Goal: Task Accomplishment & Management: Manage account settings

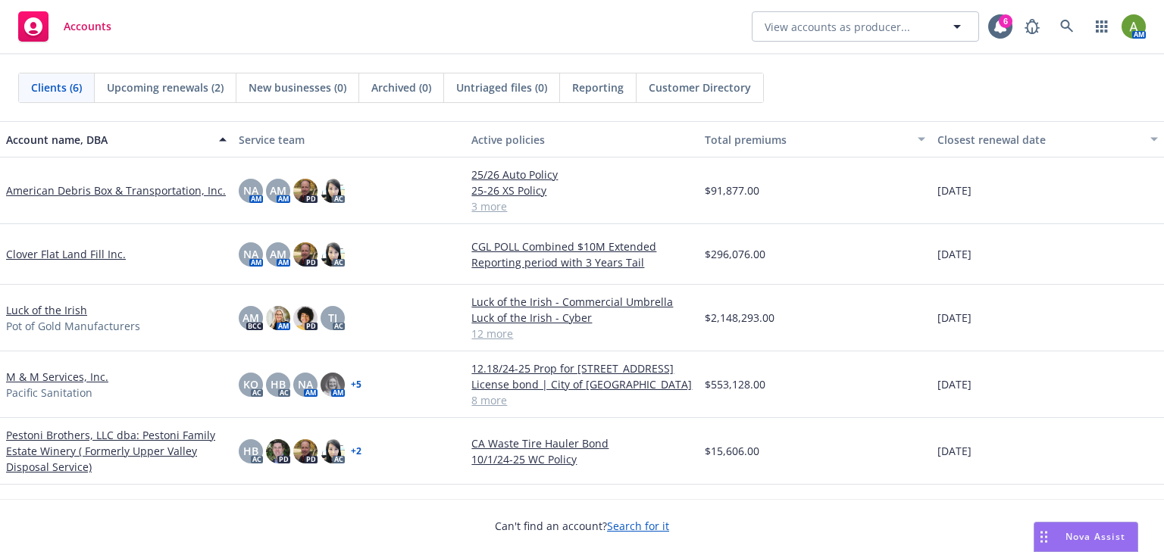
click at [92, 193] on link "American Debris Box & Transportation, Inc." at bounding box center [116, 191] width 220 height 16
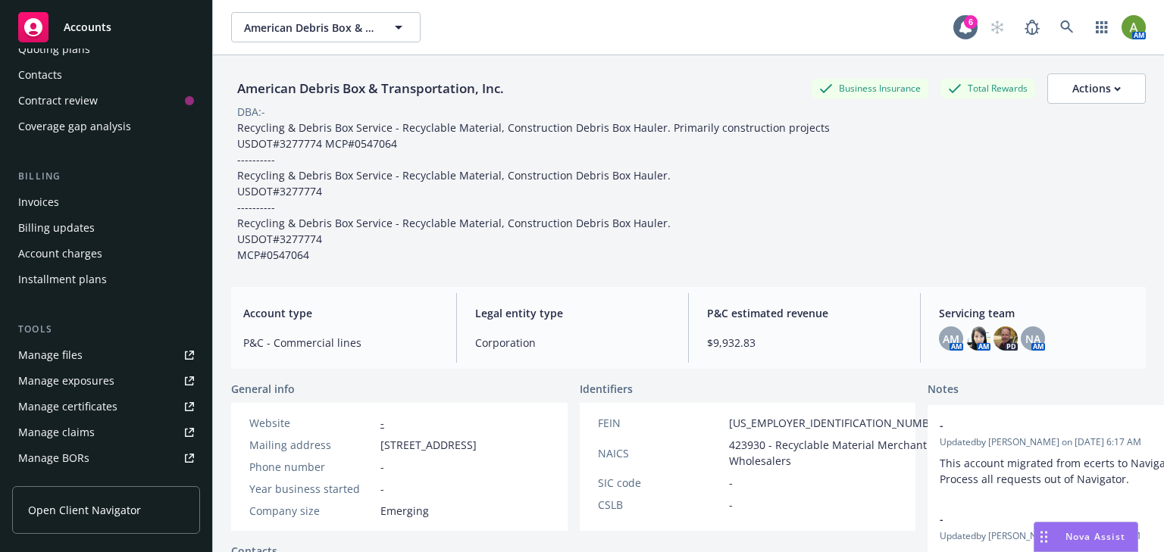
scroll to position [182, 0]
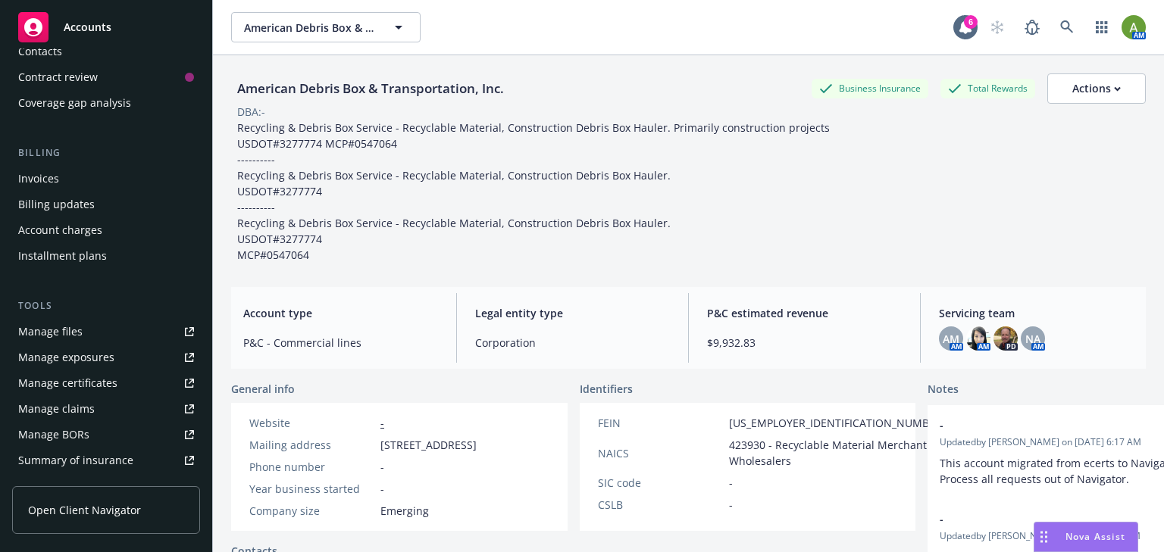
click at [73, 328] on div "Manage files" at bounding box center [50, 332] width 64 height 24
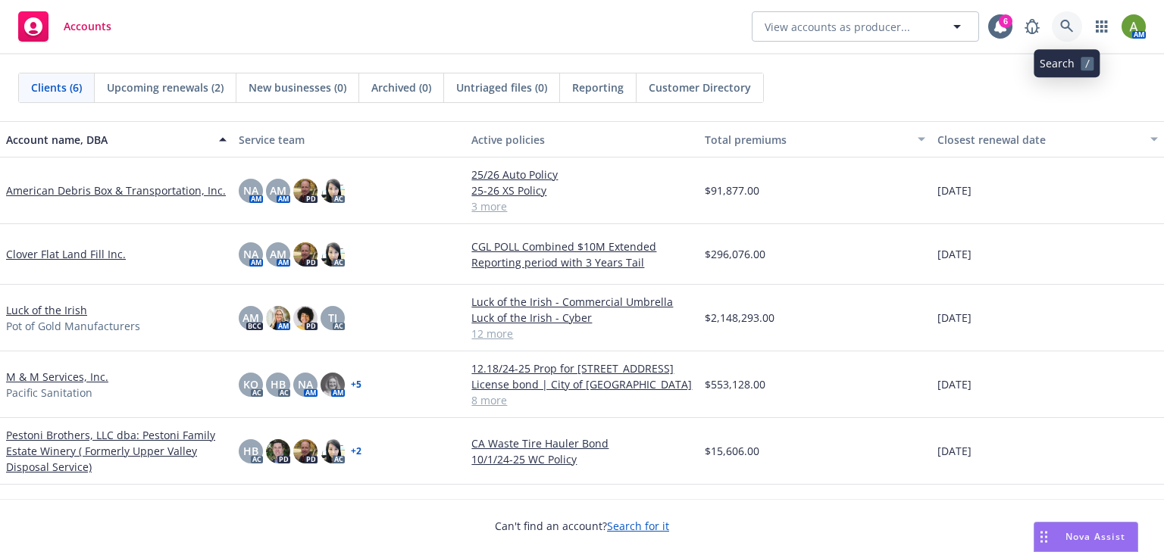
click at [1060, 23] on icon at bounding box center [1067, 27] width 14 height 14
click at [52, 379] on link "M & M Services, Inc." at bounding box center [57, 377] width 102 height 16
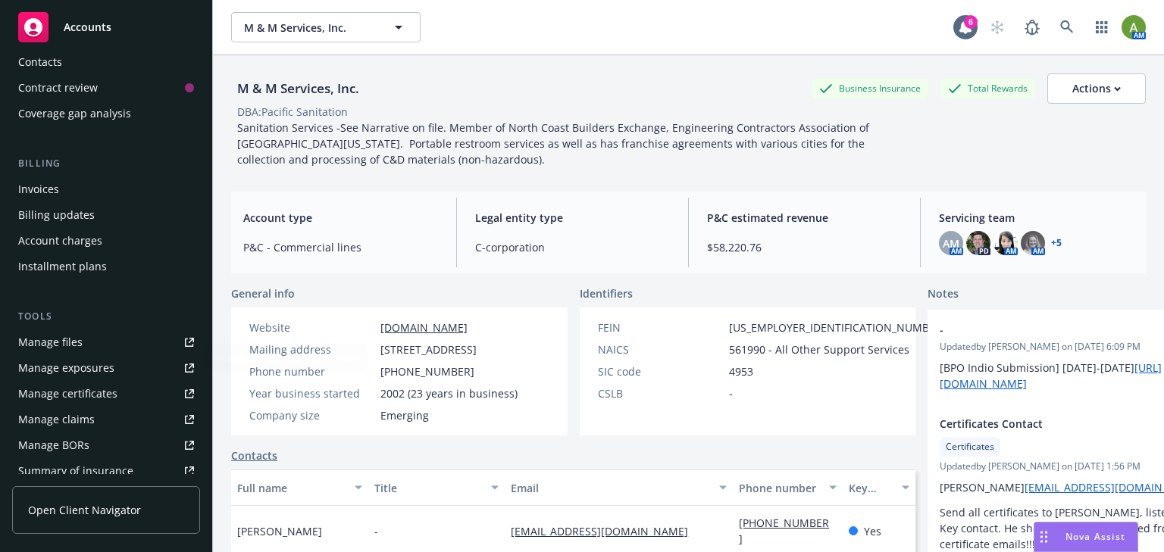
scroll to position [182, 0]
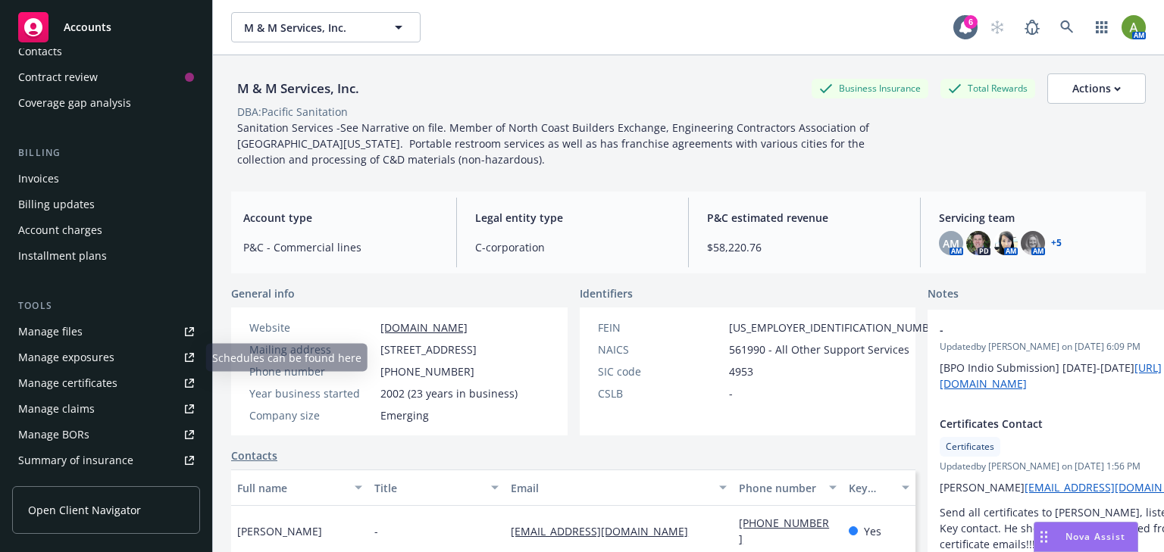
click at [117, 337] on link "Manage files" at bounding box center [106, 332] width 188 height 24
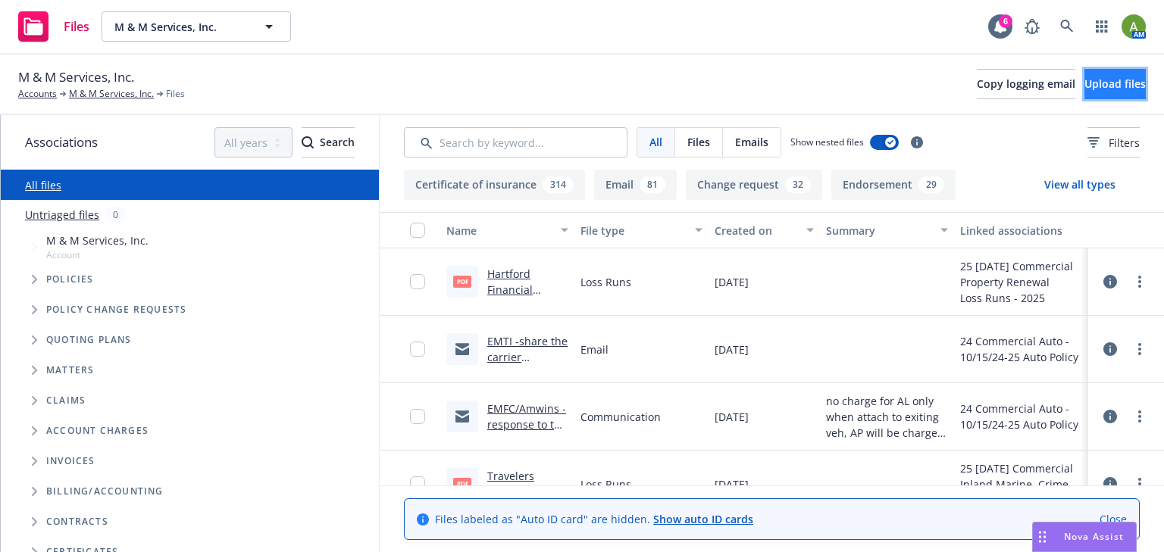
click at [1084, 85] on span "Upload files" at bounding box center [1114, 84] width 61 height 14
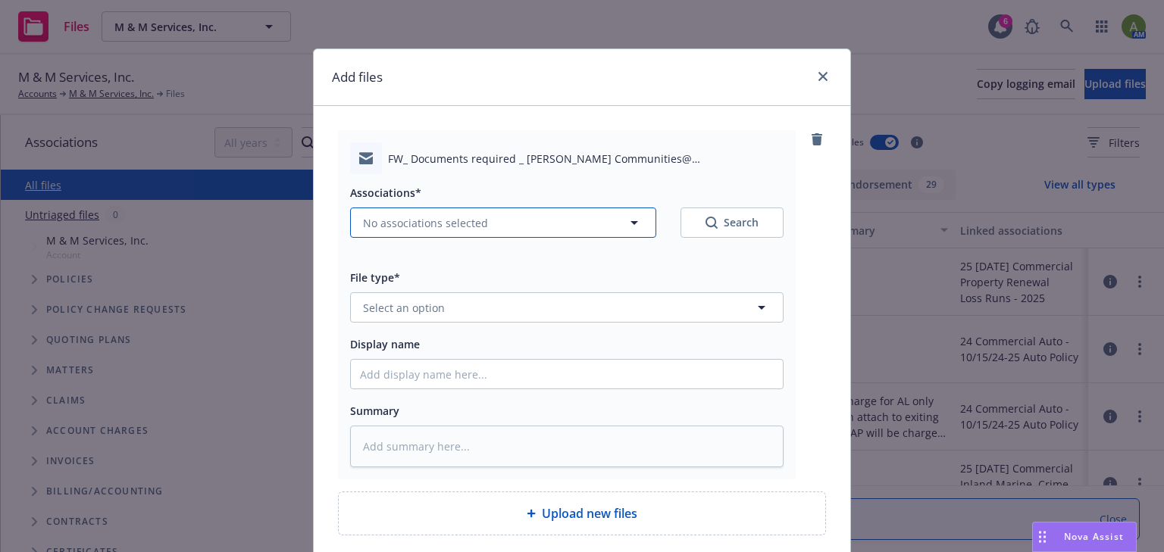
click at [494, 221] on button "No associations selected" at bounding box center [503, 223] width 306 height 30
type textarea "x"
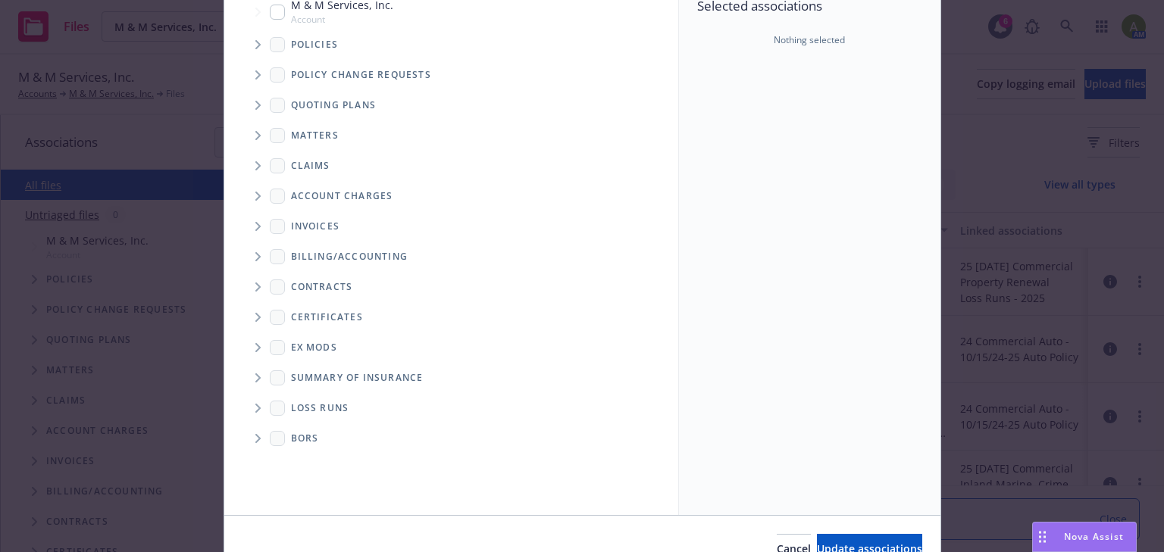
scroll to position [12, 0]
click at [255, 318] on icon "Folder Tree Example" at bounding box center [258, 317] width 6 height 9
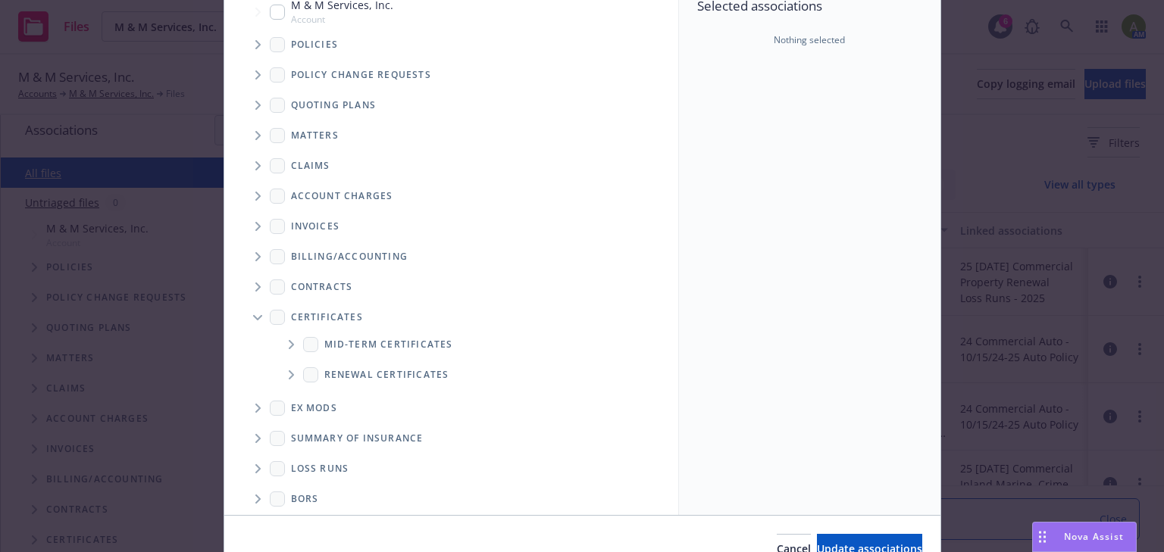
click at [289, 349] on span "Folder Tree Example" at bounding box center [291, 345] width 24 height 24
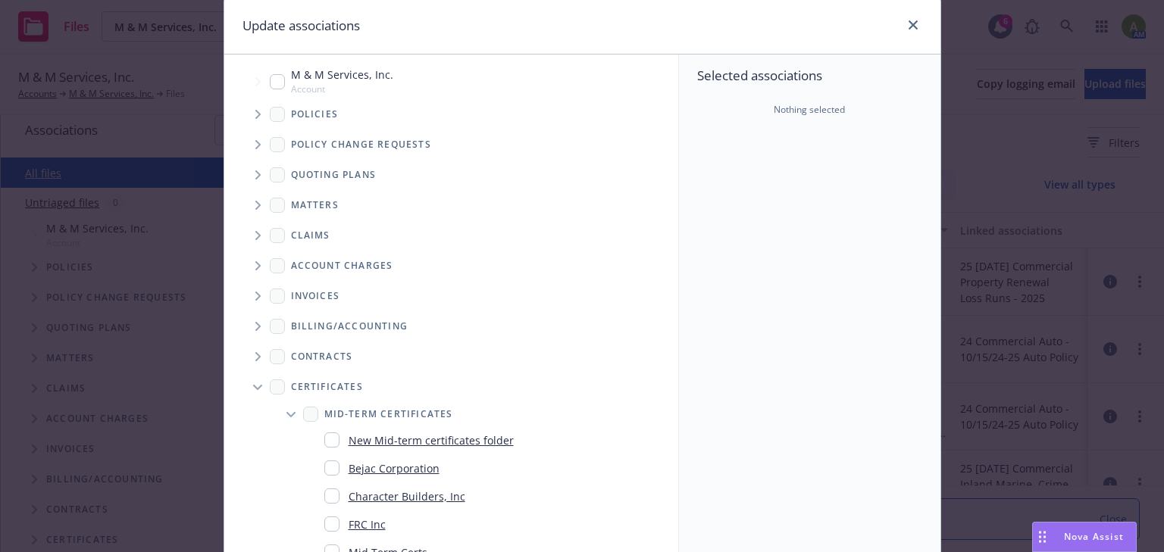
scroll to position [0, 0]
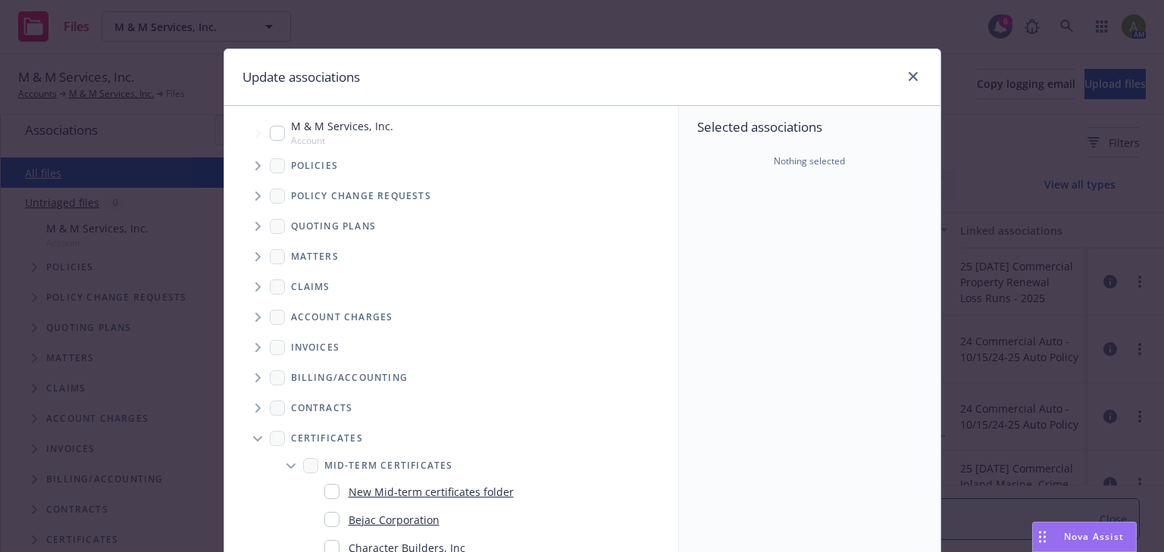
click at [253, 439] on icon "Folder Tree Example" at bounding box center [256, 438] width 9 height 5
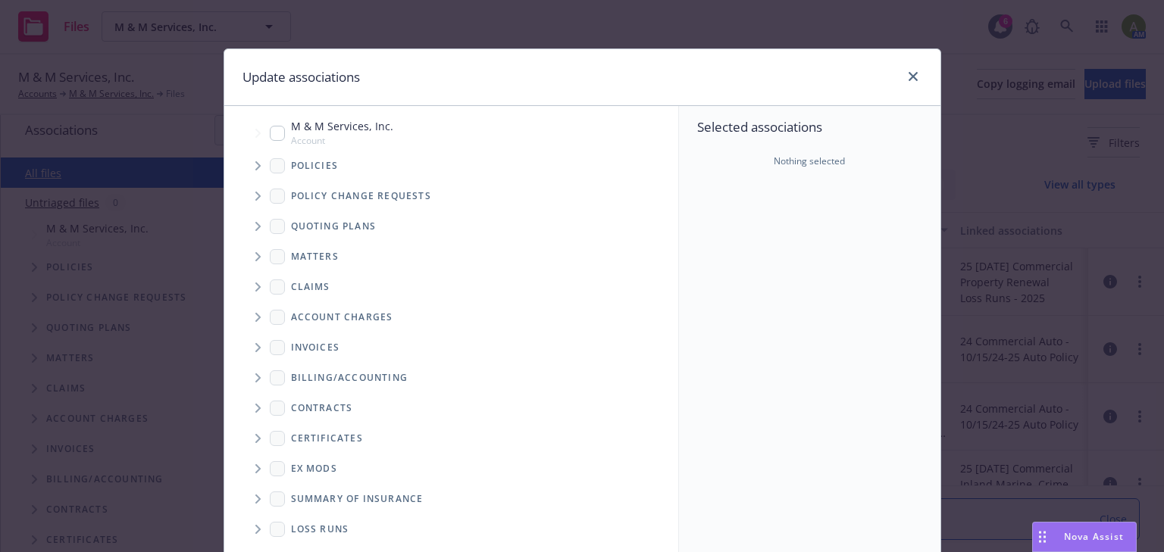
click at [249, 441] on span "Folder Tree Example" at bounding box center [257, 439] width 24 height 24
click at [286, 466] on icon "Folder Tree Example" at bounding box center [290, 467] width 9 height 6
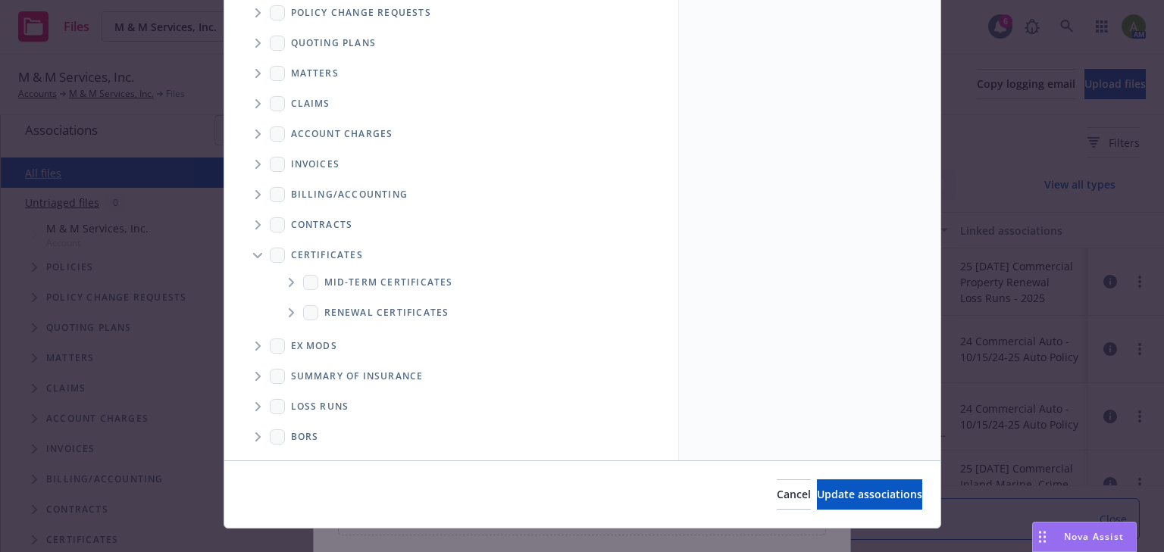
scroll to position [182, 0]
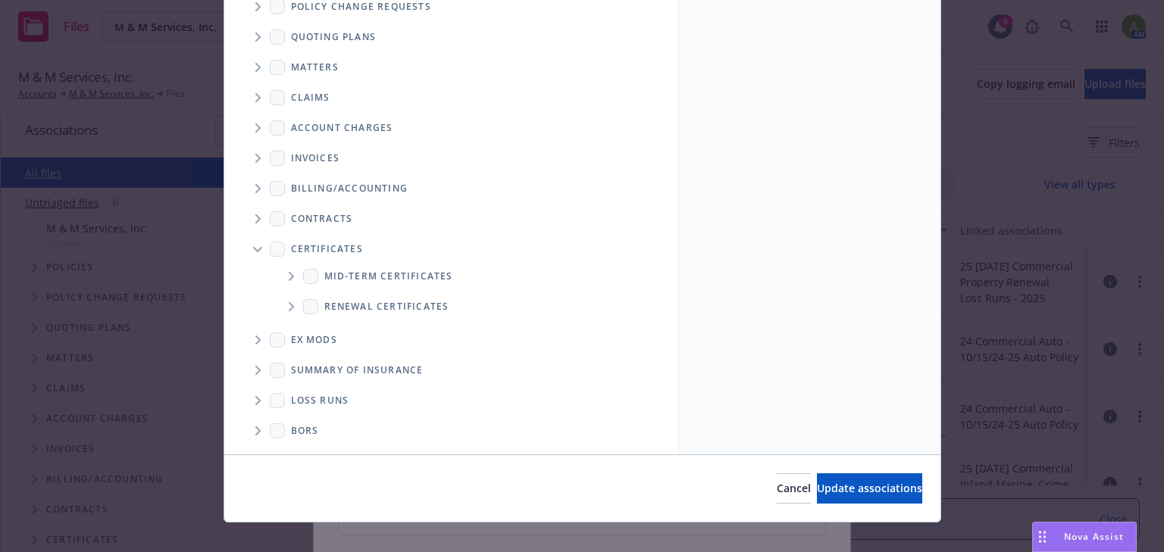
click at [285, 274] on ul "Mid-term certificates Renewal certificates" at bounding box center [458, 291] width 427 height 61
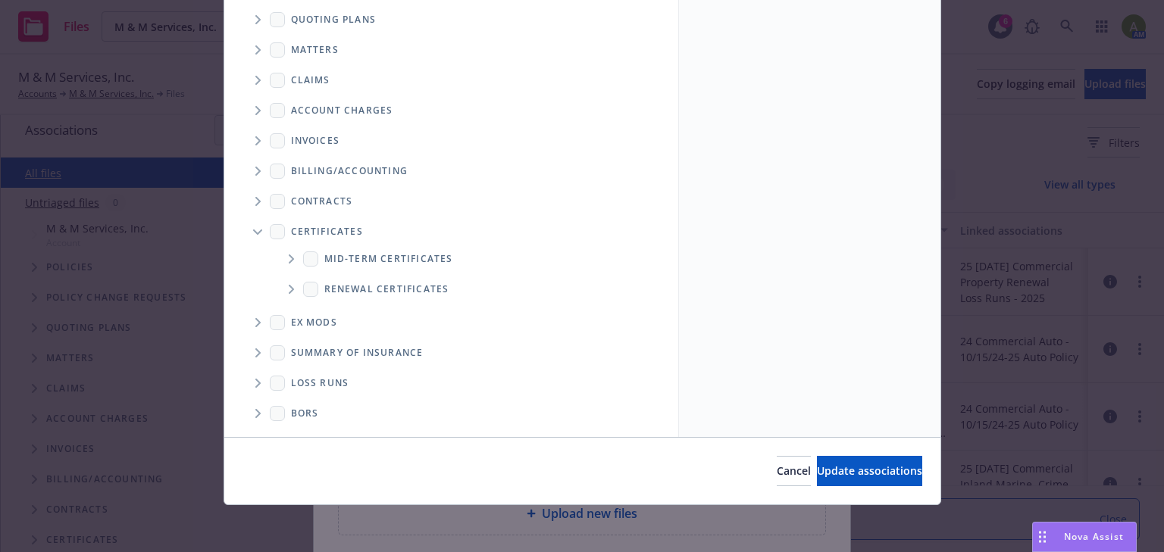
scroll to position [200, 0]
click at [285, 262] on span "Folder Tree Example" at bounding box center [291, 258] width 24 height 24
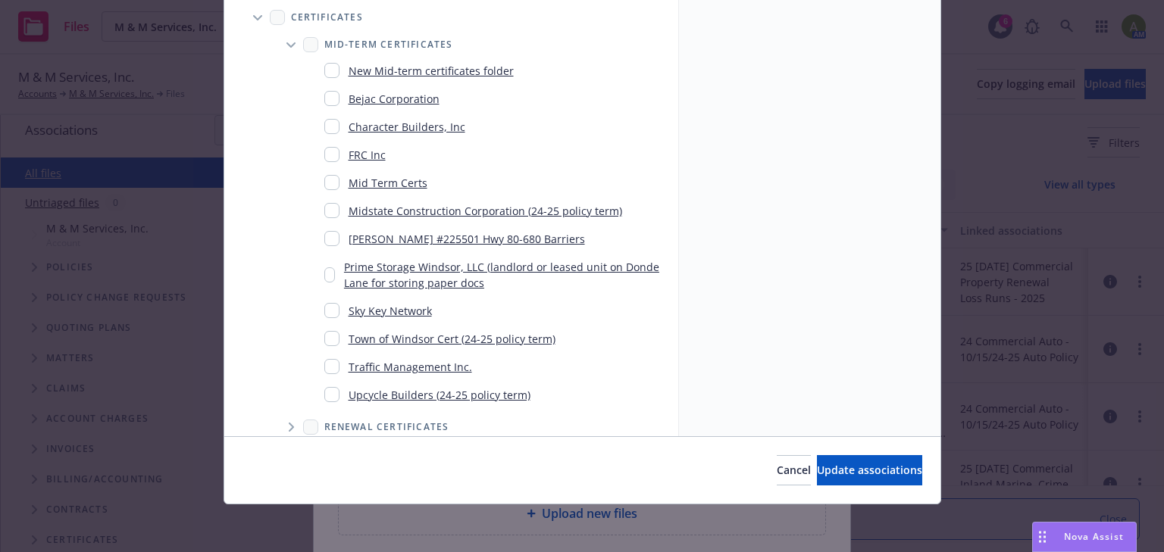
scroll to position [178, 0]
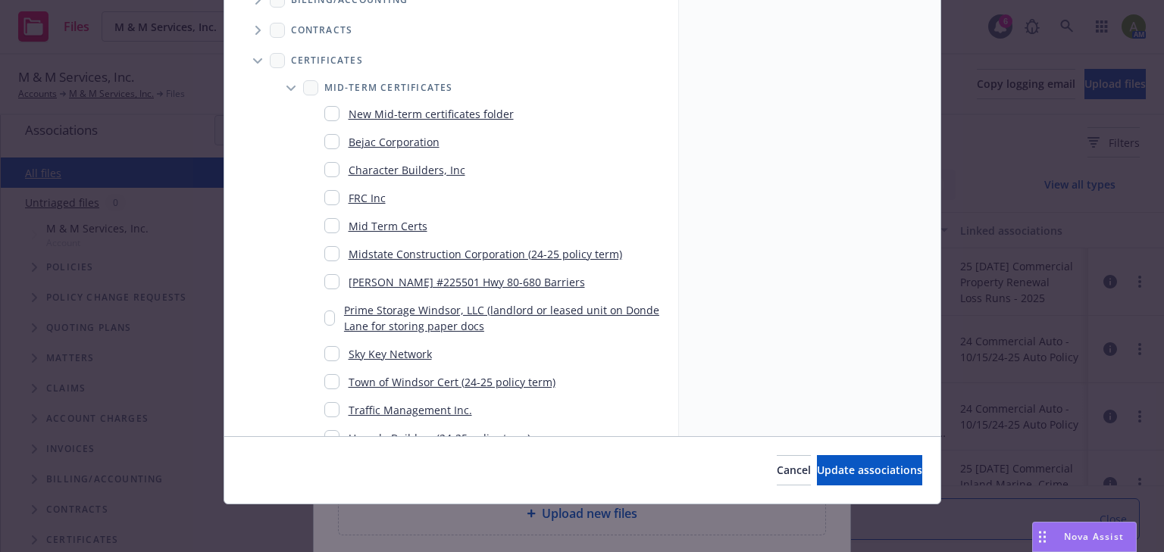
click at [330, 228] on input "Folder Tree Example" at bounding box center [331, 225] width 15 height 15
checkbox input "true"
click at [817, 464] on span "Update associations" at bounding box center [869, 470] width 105 height 14
type textarea "x"
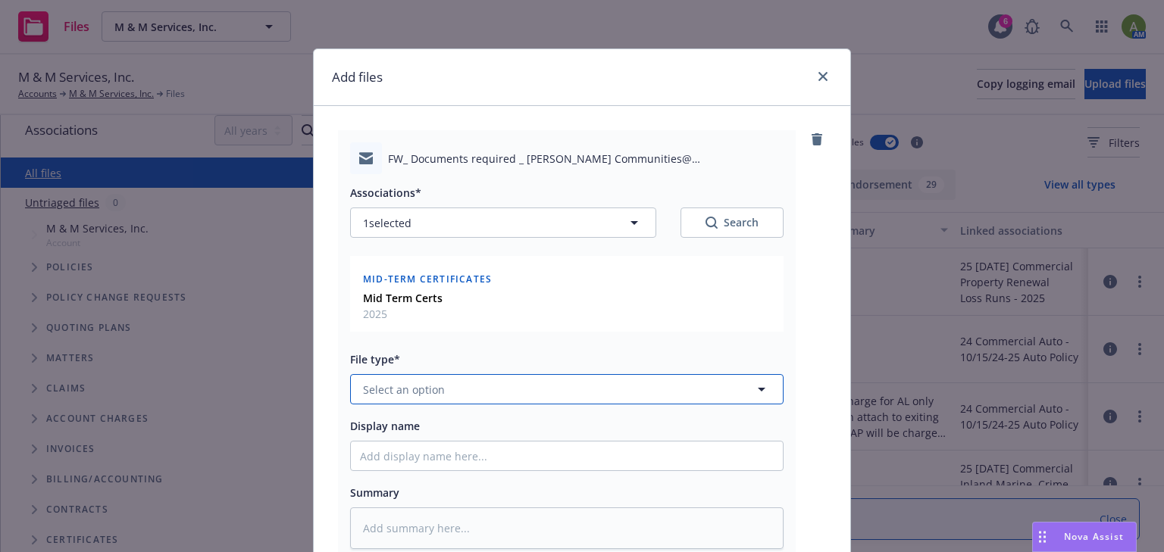
click at [530, 384] on button "Select an option" at bounding box center [566, 389] width 433 height 30
type input "emai"
click at [486, 424] on div "Email" at bounding box center [567, 431] width 414 height 22
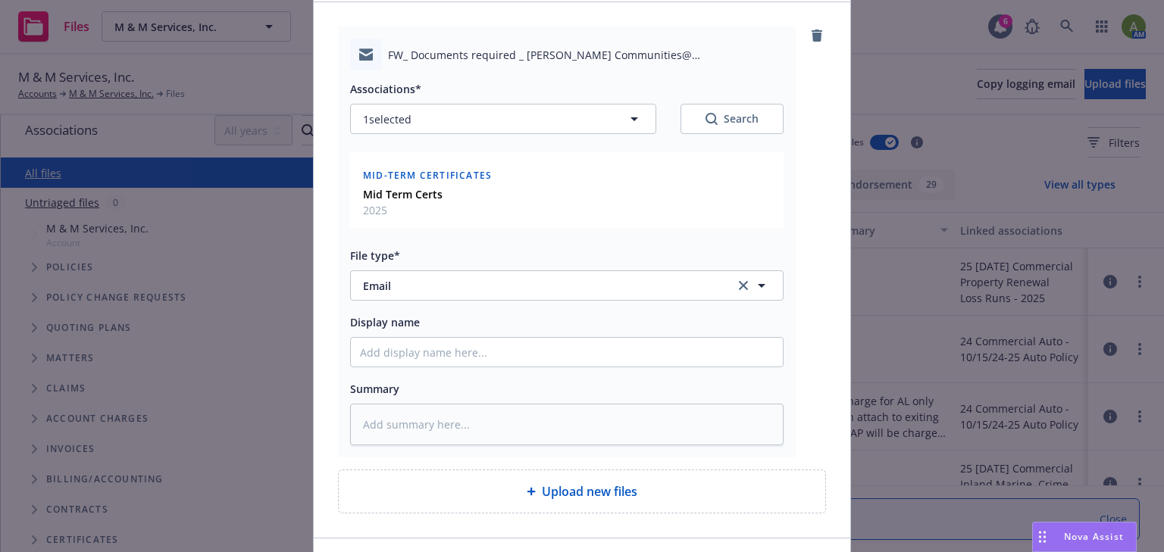
scroll to position [182, 0]
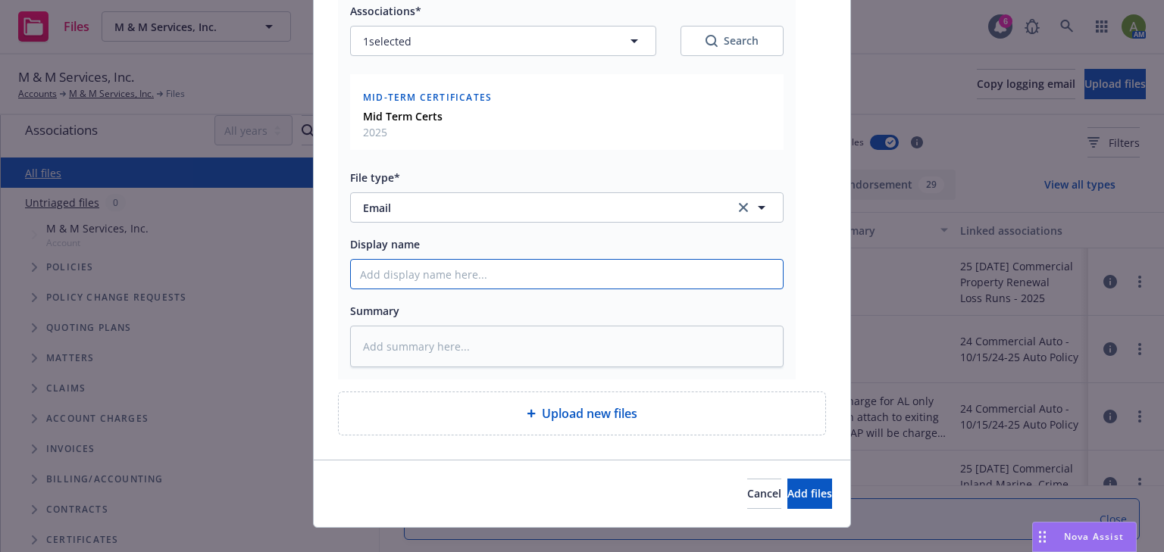
click at [481, 272] on input "Display name" at bounding box center [567, 274] width 432 height 29
type textarea "x"
type input "E"
type textarea "x"
type input "EM"
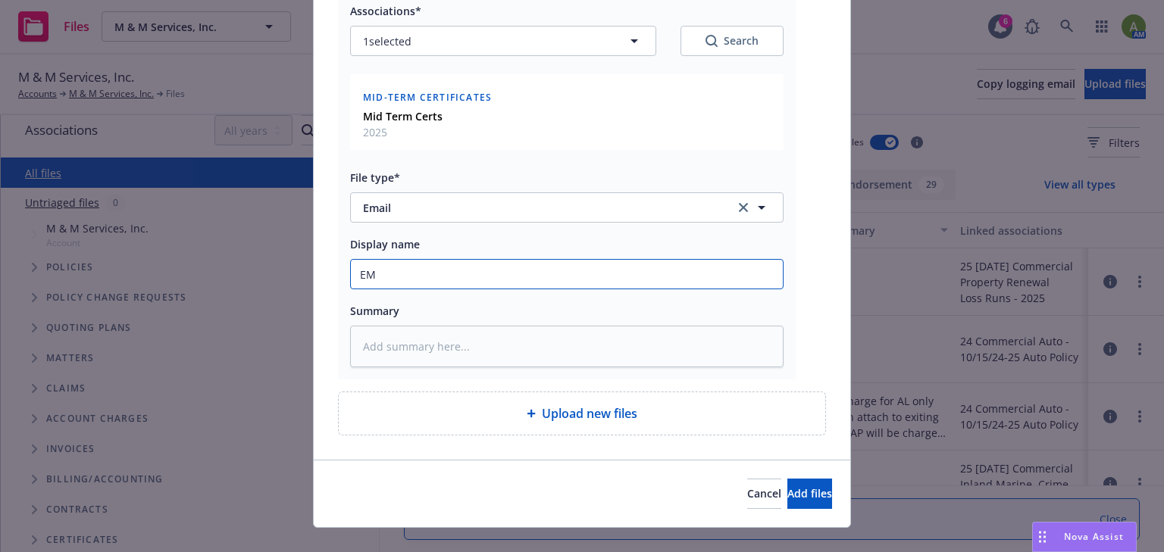
type textarea "x"
type input "EMF"
type textarea "x"
type input "EMFI"
type textarea "x"
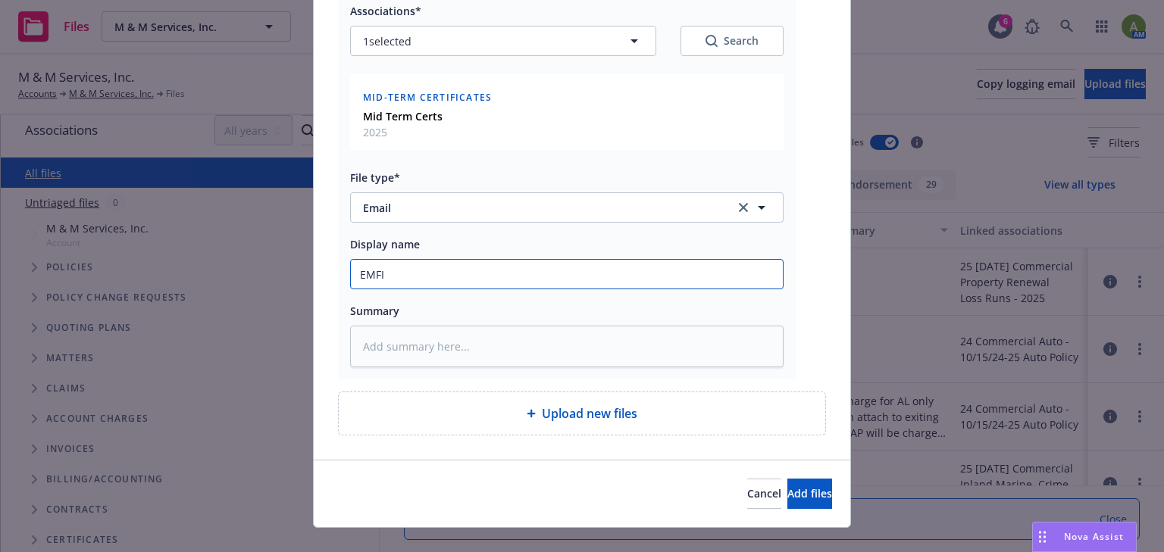
type input "EMFI"
type textarea "x"
type input "EMFI -"
type textarea "x"
type input "EMFI - T"
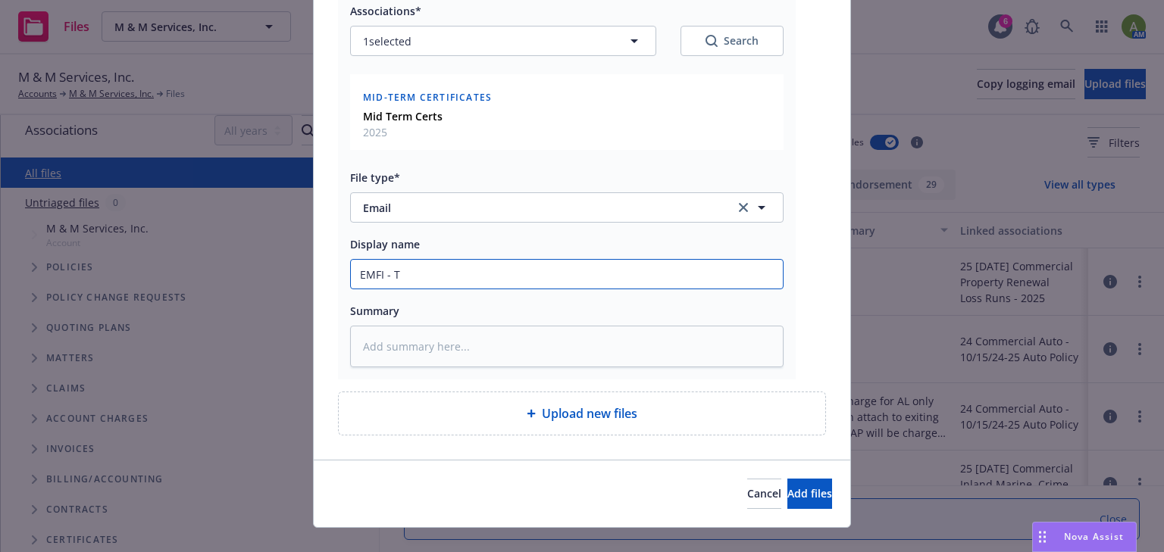
type textarea "x"
type input "EMFI -"
type textarea "x"
type input "EMFI - C"
type textarea "x"
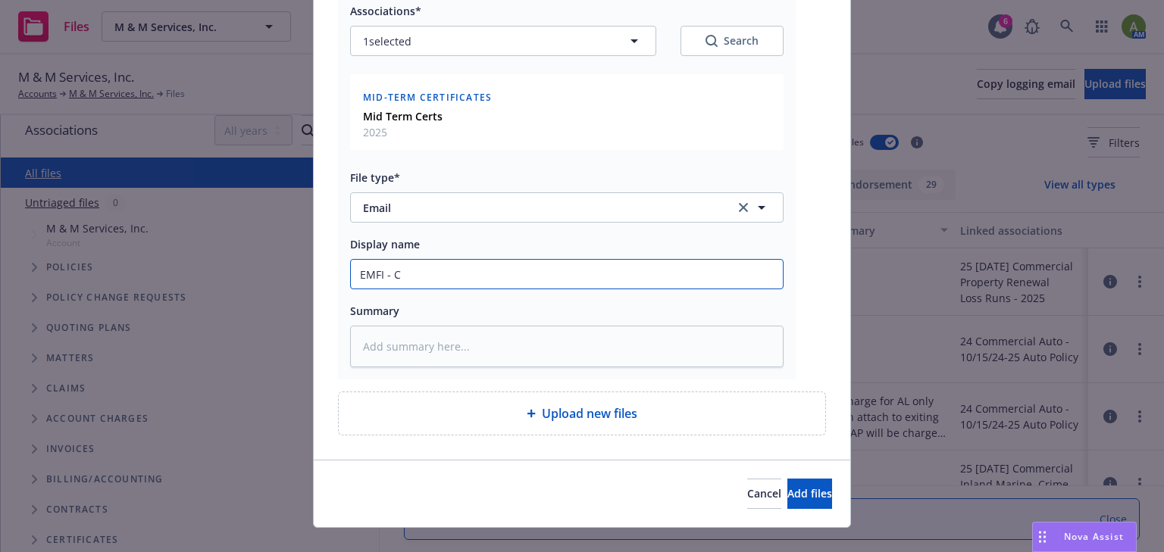
type input "EMFI - Ce"
type textarea "x"
type input "EMFI - Cer"
type textarea "x"
type input "EMFI - Cert"
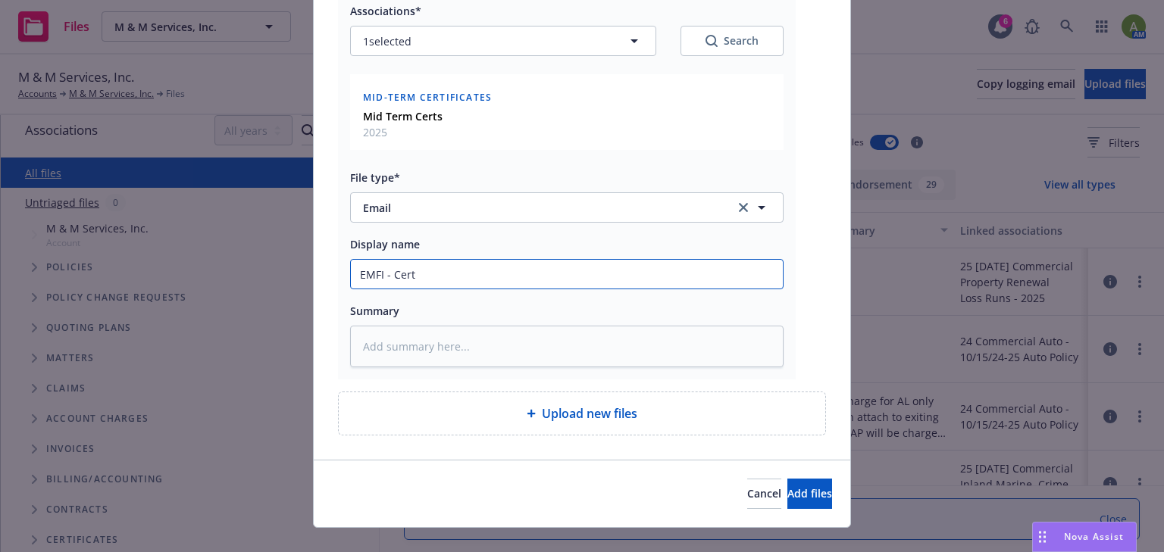
type textarea "x"
type input "EMFI - Cert"
type textarea "x"
type input "EMFI - Cert R"
type textarea "x"
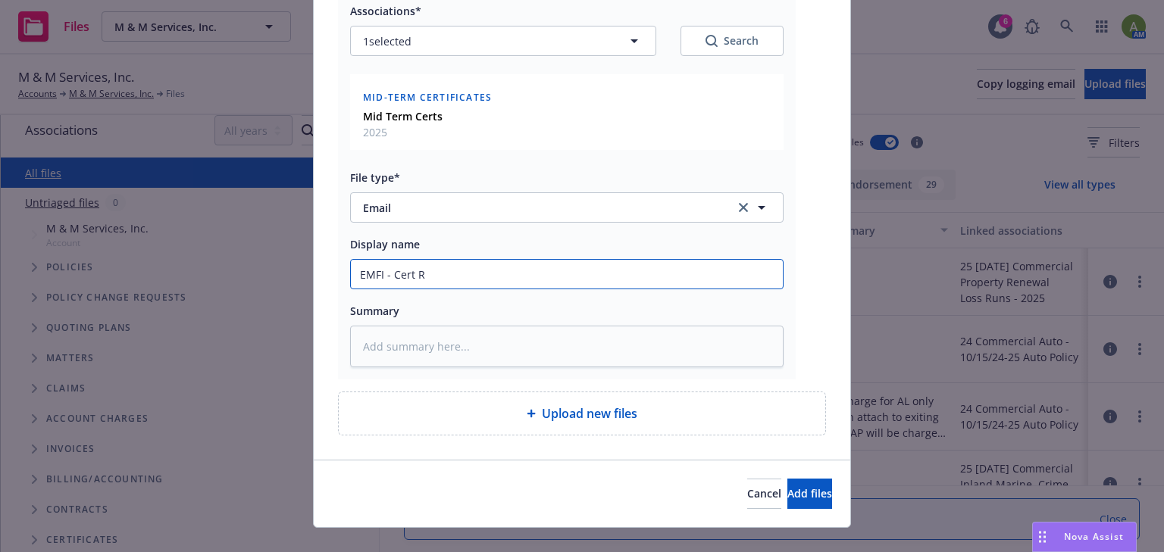
type input "EMFI - Cert RE"
type textarea "x"
type input "EMFI - Cert REq"
type textarea "x"
type input "EMFI - Cert REqe"
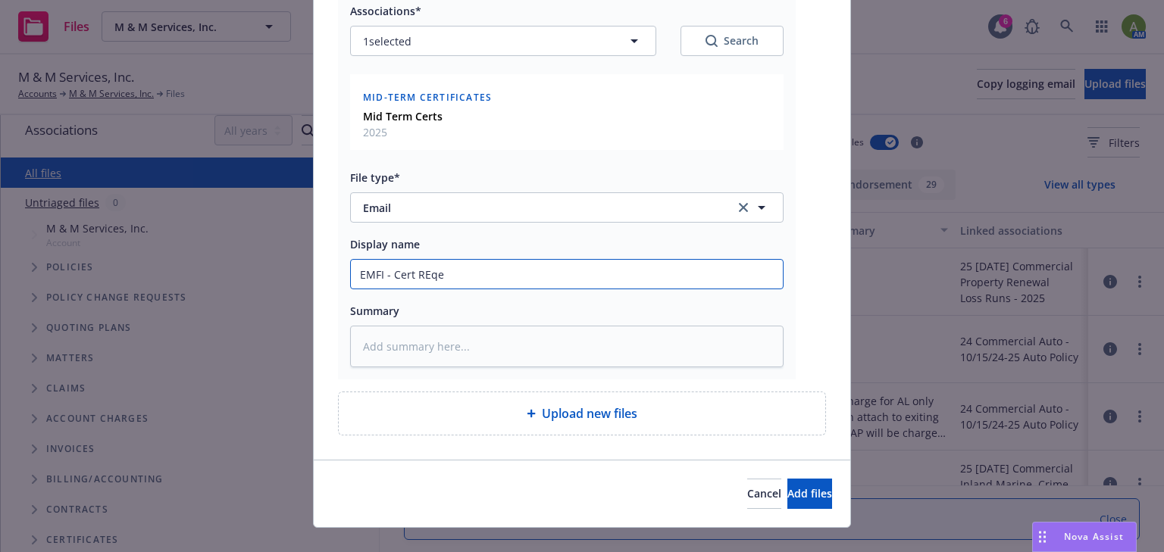
type textarea "x"
type input "EMFI - Cert REqeu"
type textarea "x"
type input "EMFI - Cert REqeut"
type textarea "x"
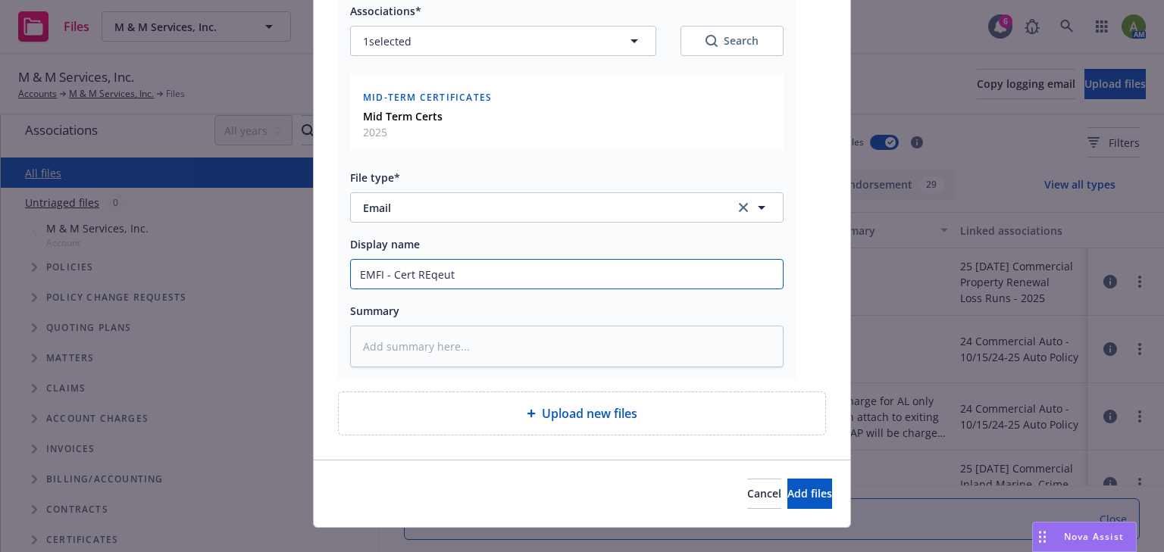
type input "EMFI - Cert REqeu"
type textarea "x"
type input "EMFI - Cert REqe"
type textarea "x"
type input "EMFI - Cert REq"
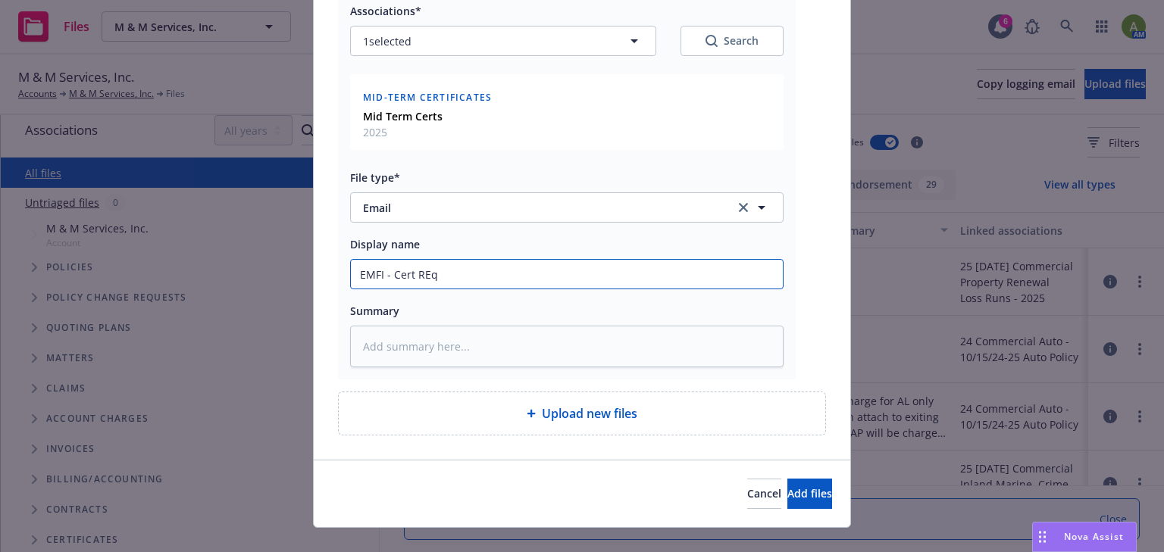
type textarea "x"
type input "EMFI - Cert RE"
type textarea "x"
type input "EMFI - Cert R"
type textarea "x"
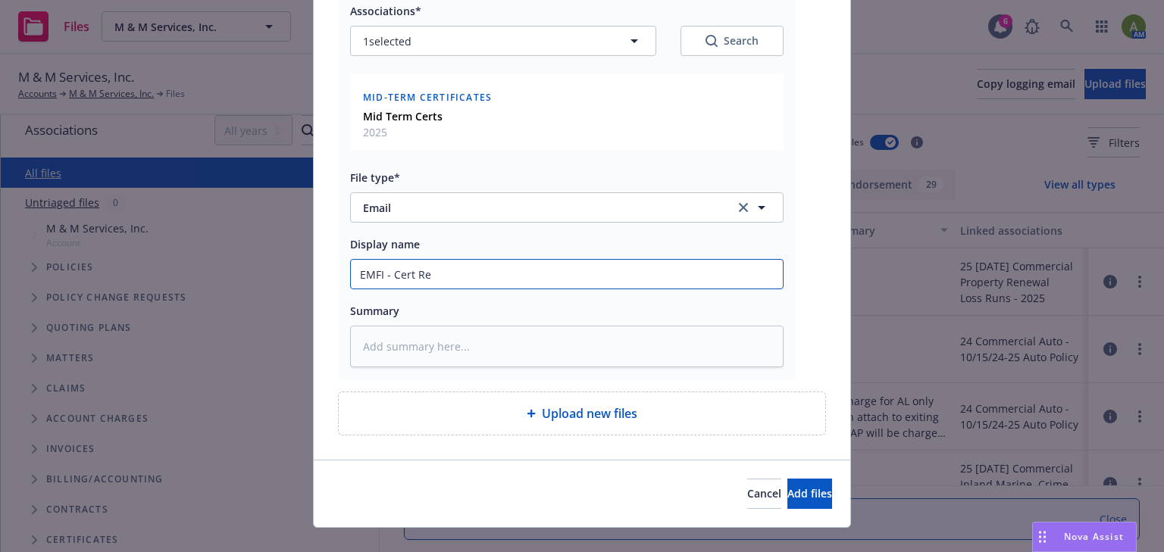
type input "EMFI - Cert Req"
type textarea "x"
type input "EMFI - Cert Requ"
type textarea "x"
type input "EMFI - Cert Reque"
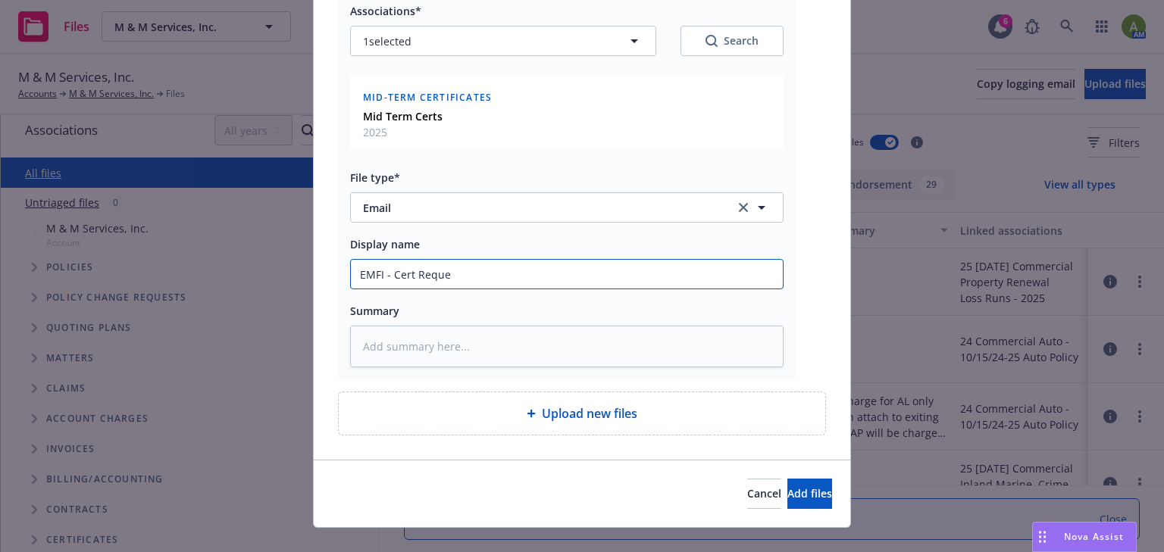
type textarea "x"
type input "EMFI - Cert Request"
type textarea "x"
type input "EMFI - Cert Request"
type textarea "x"
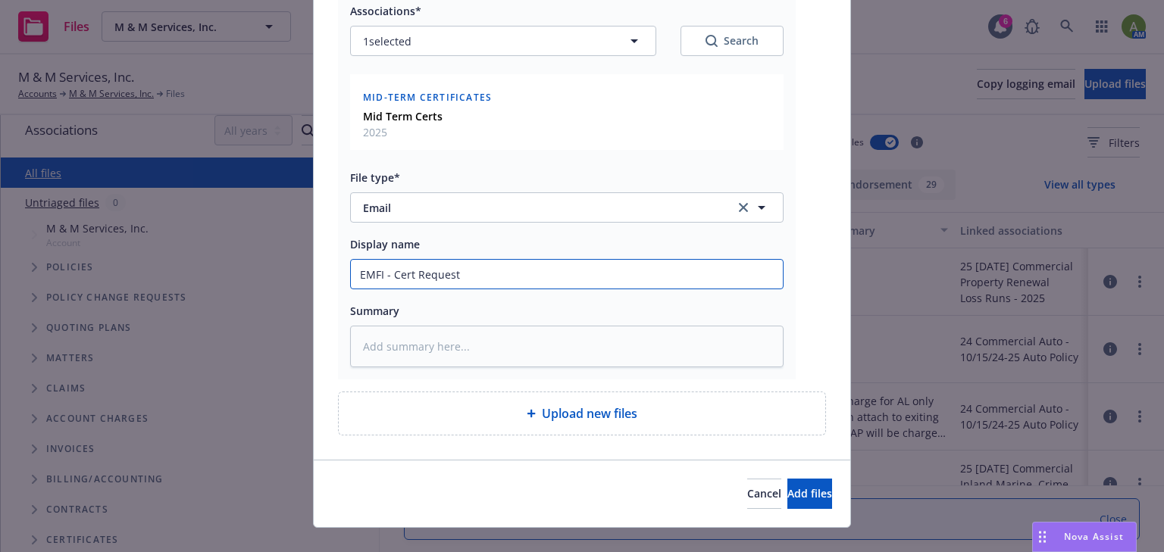
type input "EMFI - Cert Request w"
type textarea "x"
type input "EMFI - Cert Request wt"
type textarea "x"
type input "EMFI - Cert Request w"
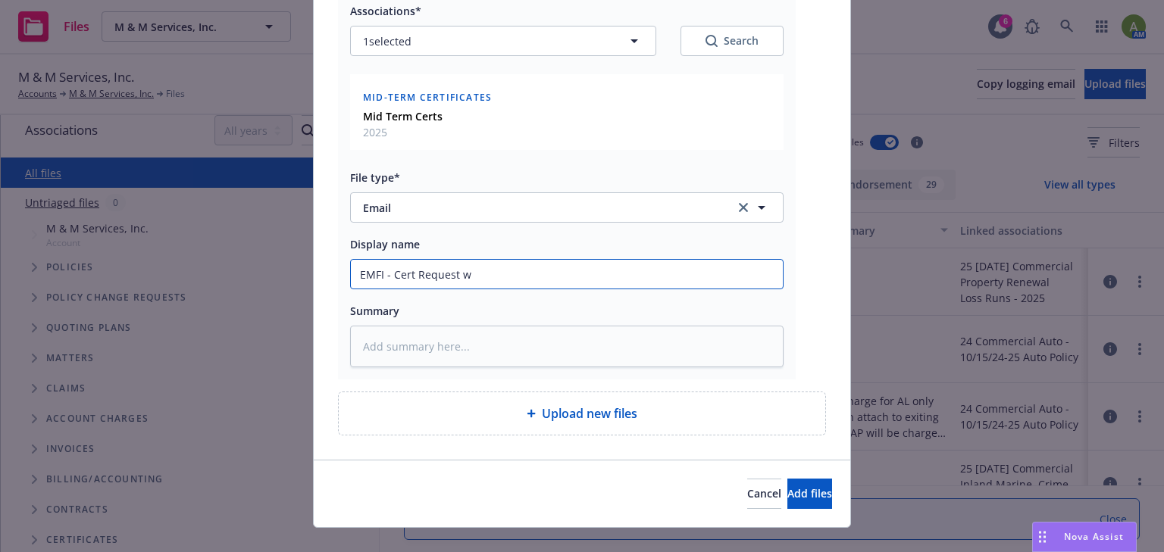
type textarea "x"
type input "EMFI - Cert Request wi"
type textarea "x"
type input "EMFI - Cert Request wit"
type textarea "x"
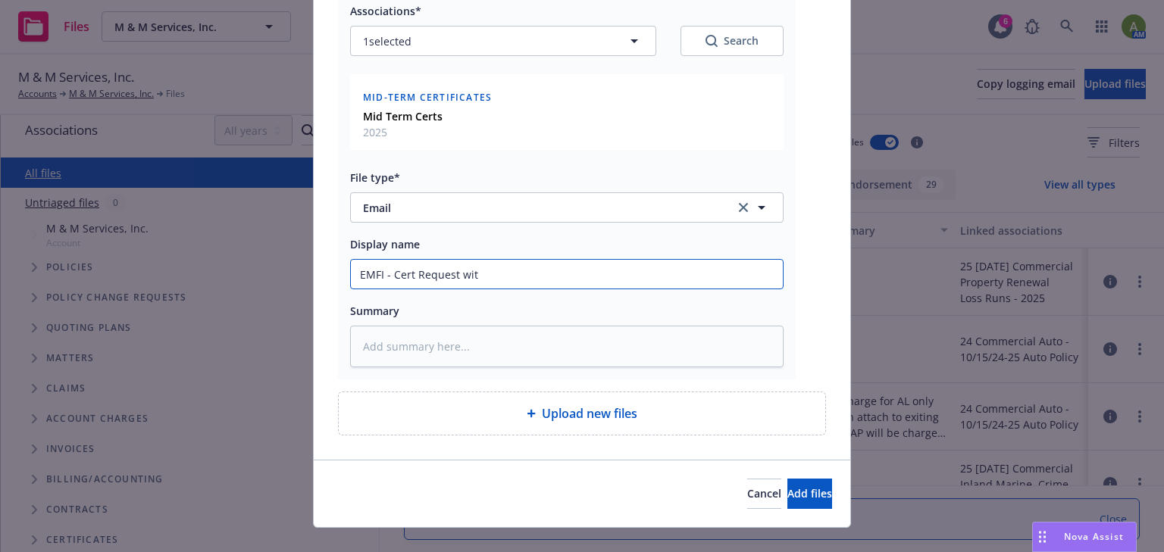
type input "EMFI - Cert Request with"
type textarea "x"
type input "EMFI - Cert Request with"
type textarea "x"
type input "EMFI - Cert Request with e"
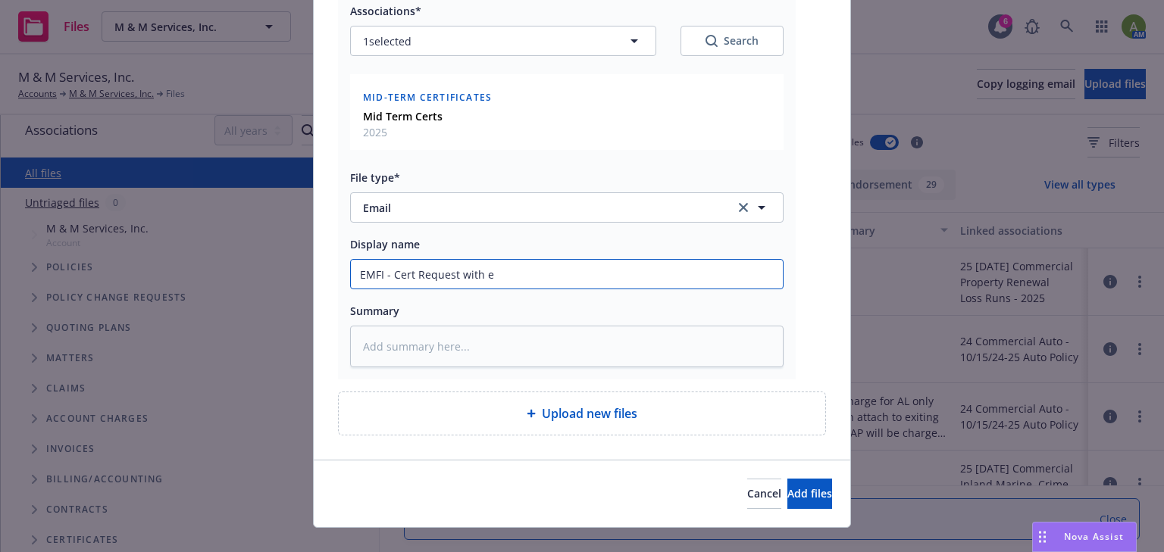
type textarea "x"
type input "EMFI - Cert Request with"
type textarea "x"
type input "EMFI - Cert Request with r"
type textarea "x"
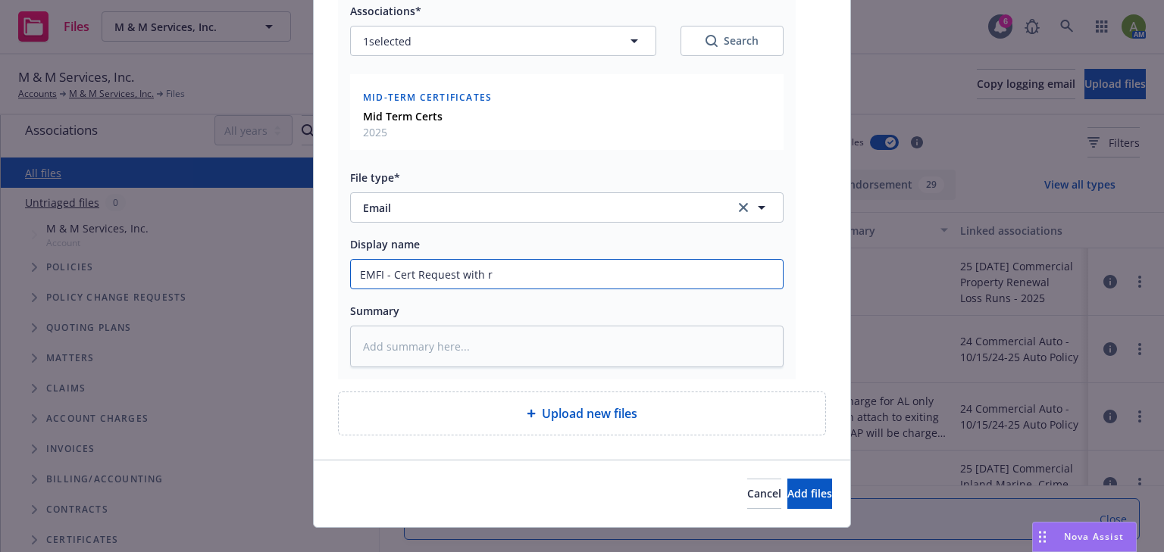
type input "EMFI - Cert Request with re"
type textarea "x"
type input "EMFI - Cert Request with reg"
type textarea "x"
type input "EMFI - Cert Request with regi"
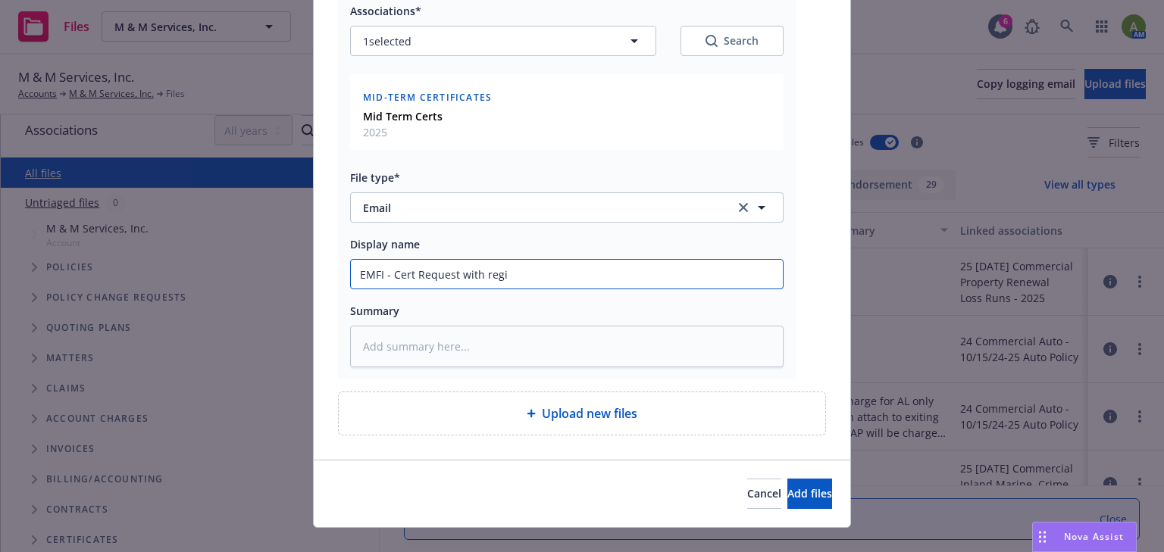
type textarea "x"
type input "EMFI - Cert Request with regir"
type textarea "x"
type input "EMFI - Cert Request with regik"
type textarea "x"
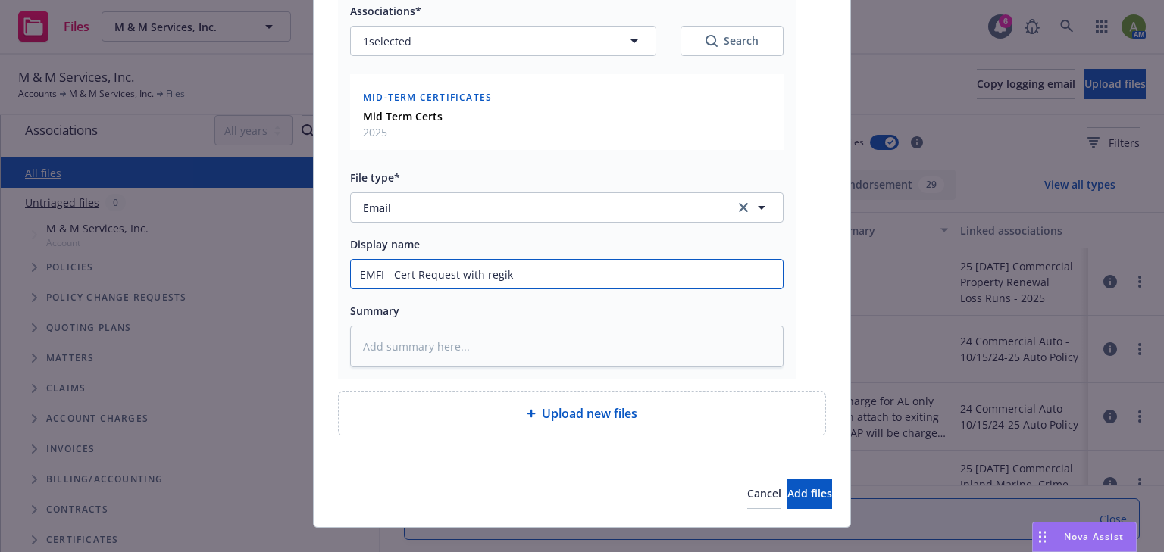
type input "EMFI - Cert Request with regi"
type textarea "x"
type input "EMFI - Cert Request with reg"
type textarea "x"
type input "EMFI - Cert Request with regq"
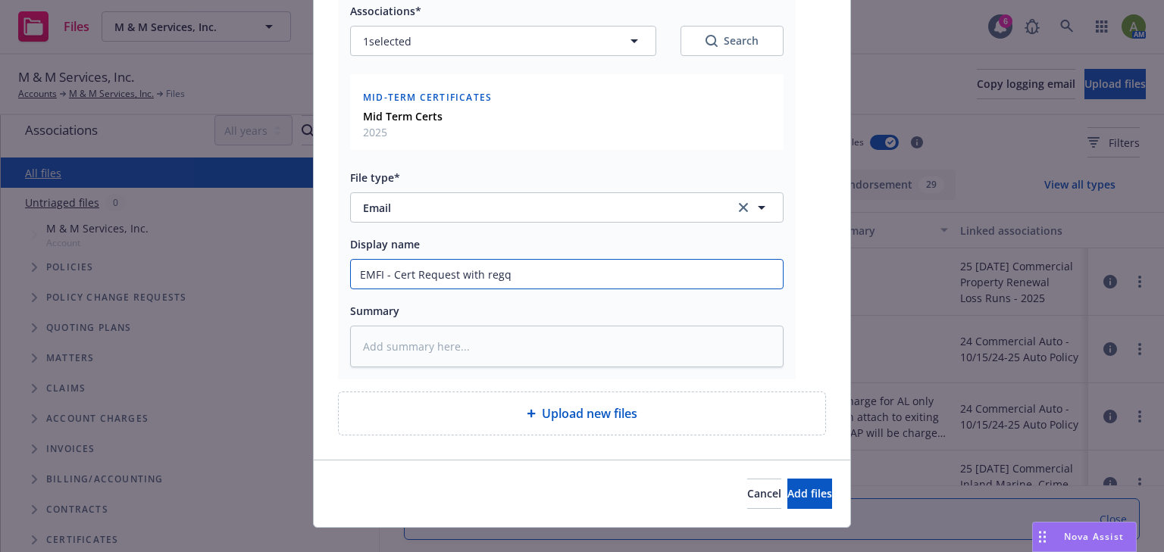
type textarea "x"
type input "EMFI - Cert Request with reg"
type textarea "x"
type input "EMFI - Cert Request with re"
type textarea "x"
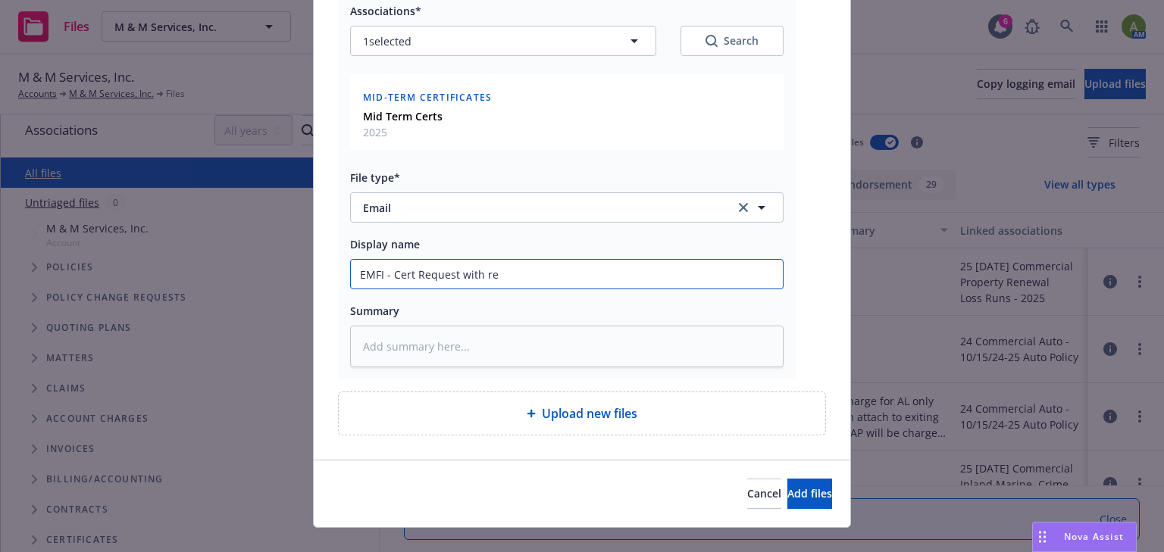
type input "EMFI - Cert Request with req"
type textarea "x"
type input "EMFI - Cert Request with requ"
type textarea "x"
type input "EMFI - Cert Request with requi"
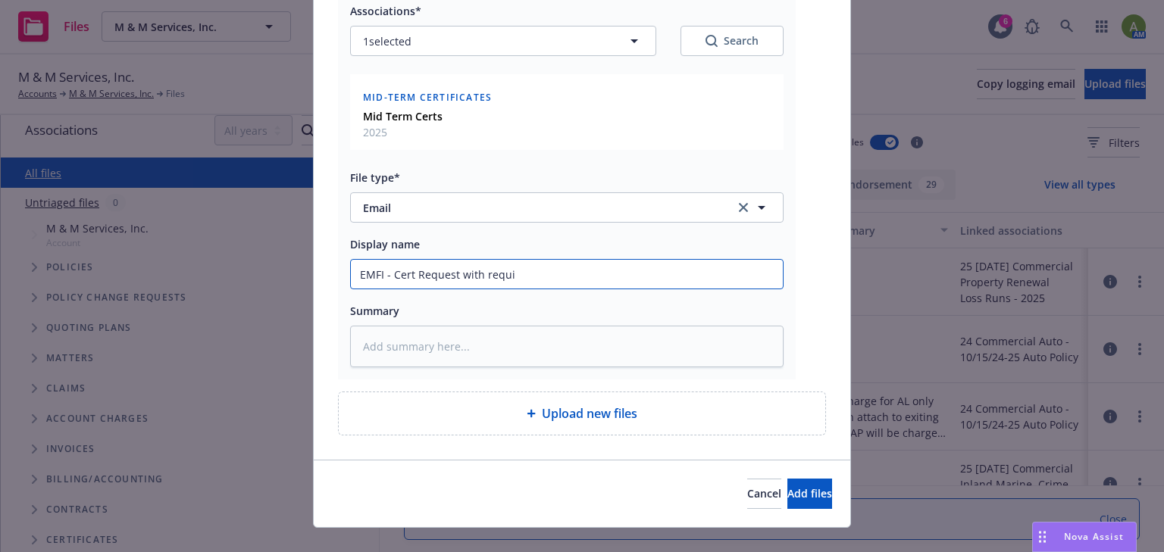
type textarea "x"
type input "EMFI - Cert Request with requir"
type textarea "x"
type input "EMFI - Cert Request with require"
type textarea "x"
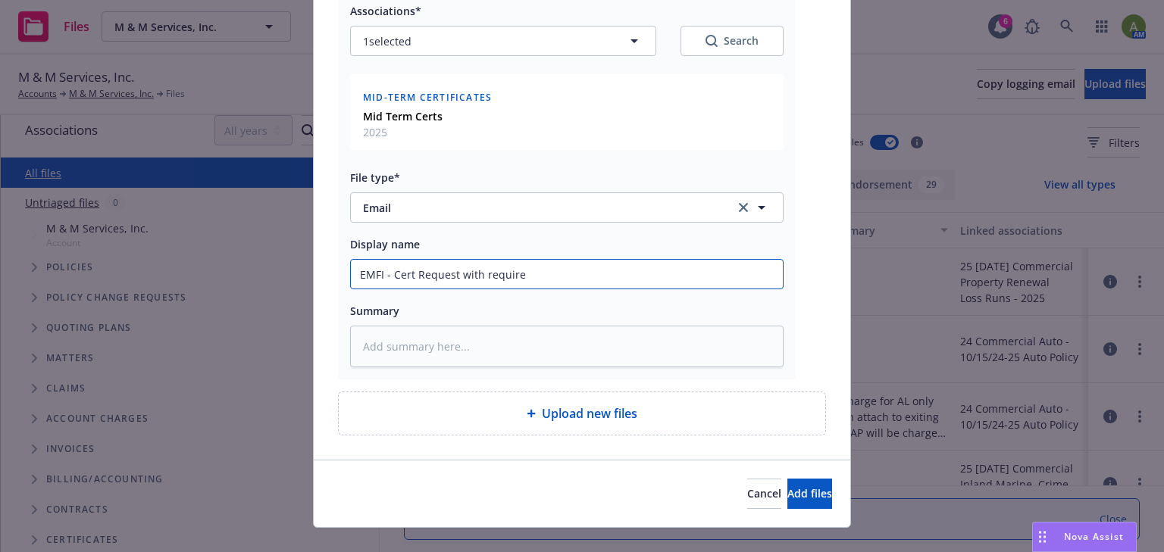
type input "EMFI - Cert Request with requiree"
type textarea "x"
type input "EMFI - Cert Request with require"
type textarea "x"
type input "EMFI - Cert Request with requirem"
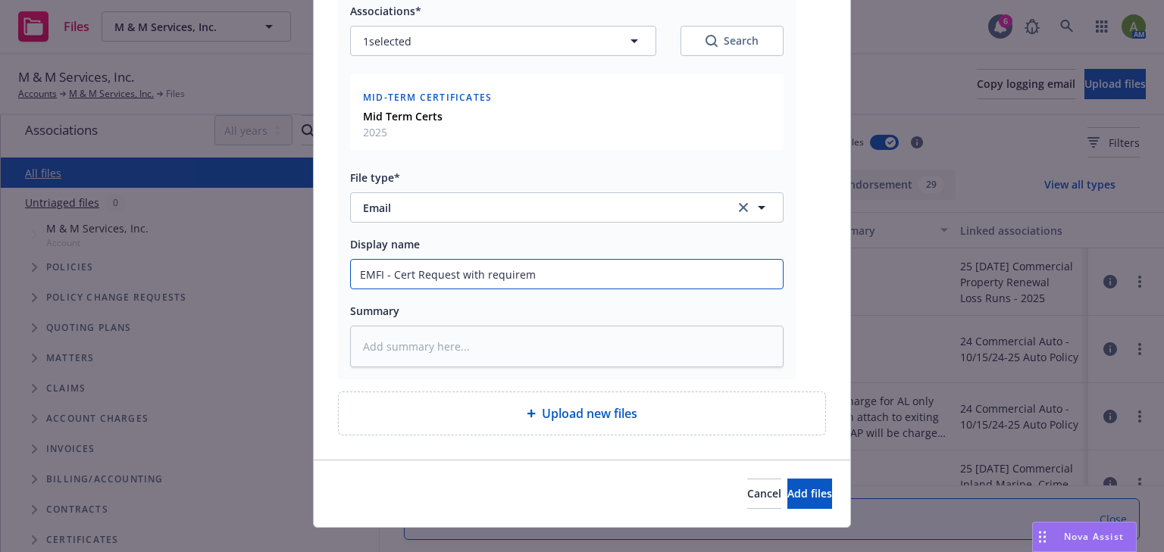
type textarea "x"
type input "EMFI - Cert Request with requireme"
type textarea "x"
type input "EMFI - Cert Request with requiremen"
type textarea "x"
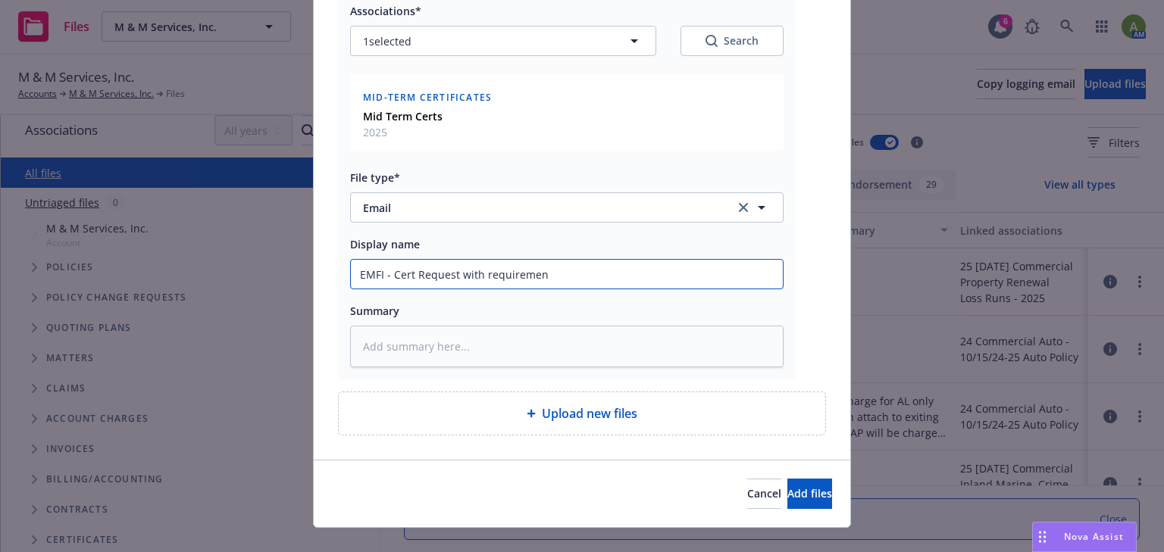
type input "EMFI - Cert Request with requirement"
type textarea "x"
type input "EMFI - Cert Request with requirements"
type textarea "x"
type input "EMFI - Cert Request with requirements"
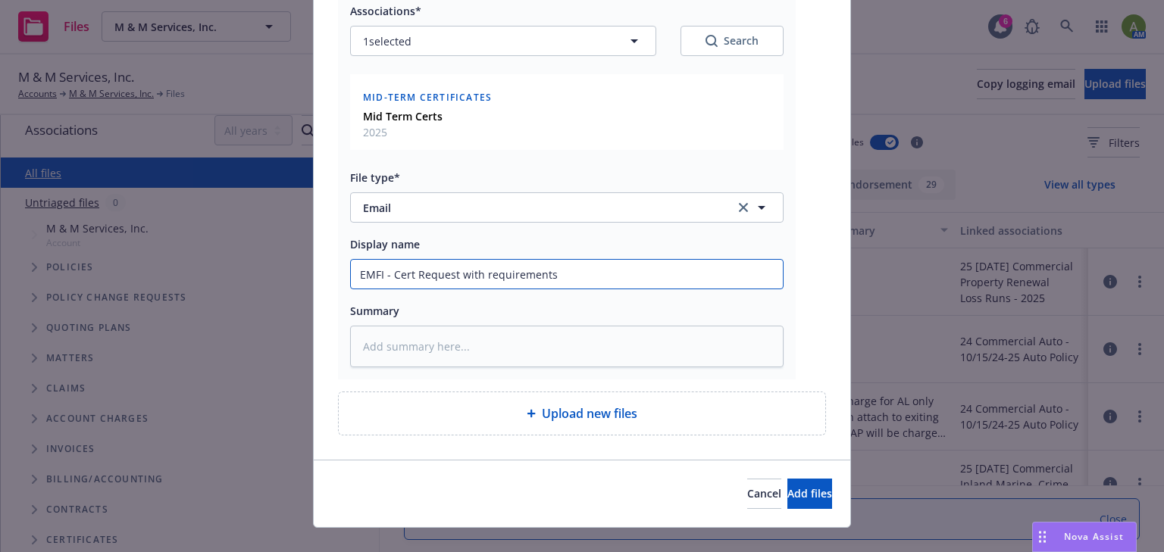
type textarea "x"
type input "EMFI - Cert Request with requirements f"
type textarea "x"
type input "EMFI - Cert Request with requirements fo"
type textarea "x"
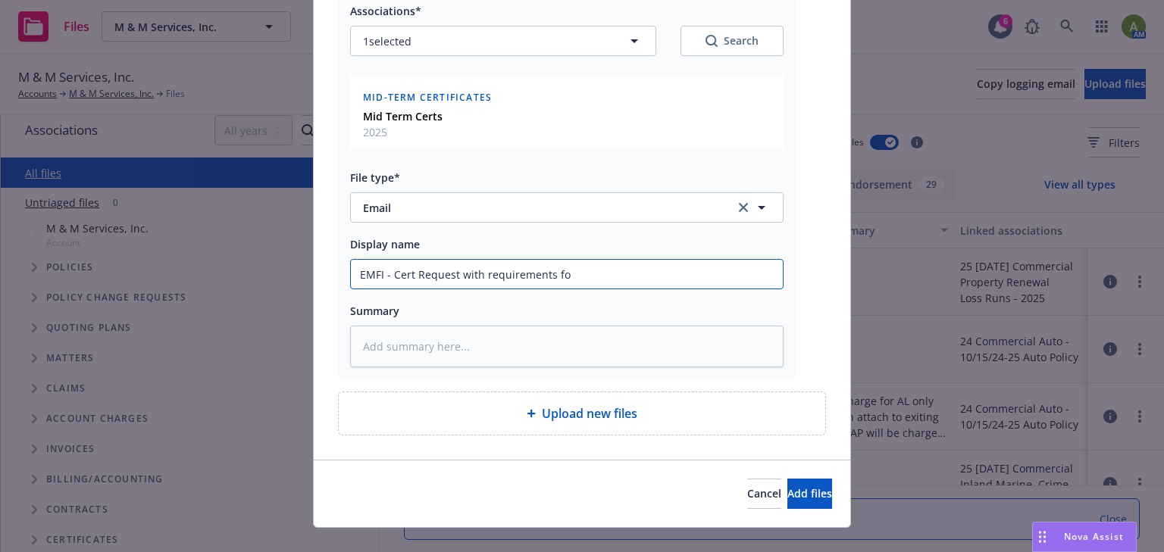
type input "EMFI - Cert Request with requirements for"
type textarea "x"
type input "EMFI - Cert Request with requirements for"
type textarea "x"
type input "EMFI - Cert Request with requirements for Ti"
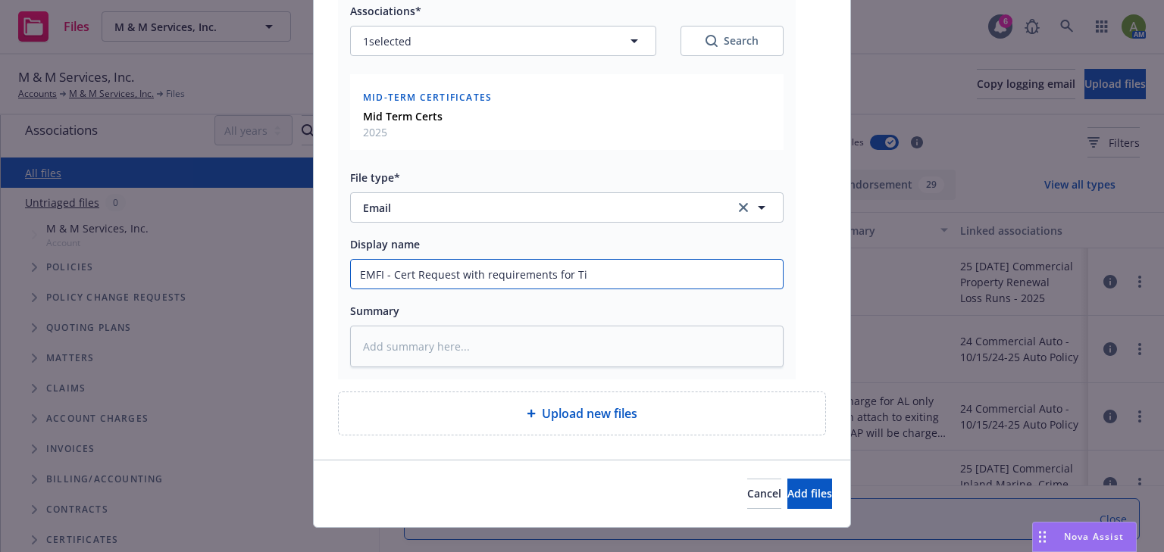
type textarea "x"
type input "EMFI - Cert Request with requirements for [PERSON_NAME]"
type textarea "x"
type input "EMFI - Cert Request with requirements for [PERSON_NAME]"
type textarea "x"
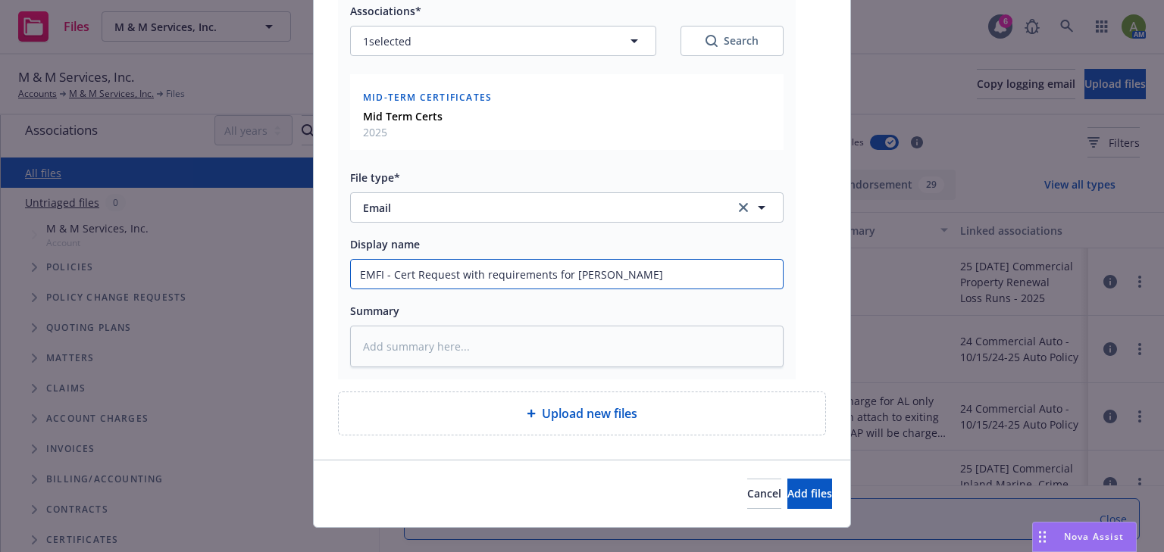
type input "EMFI - Cert Request with requirements for [PERSON_NAME]"
type textarea "x"
type input "EMFI - Cert Request with requirements for [PERSON_NAME]"
type textarea "x"
type input "EMFI - Cert Request with requirements for [PERSON_NAME]"
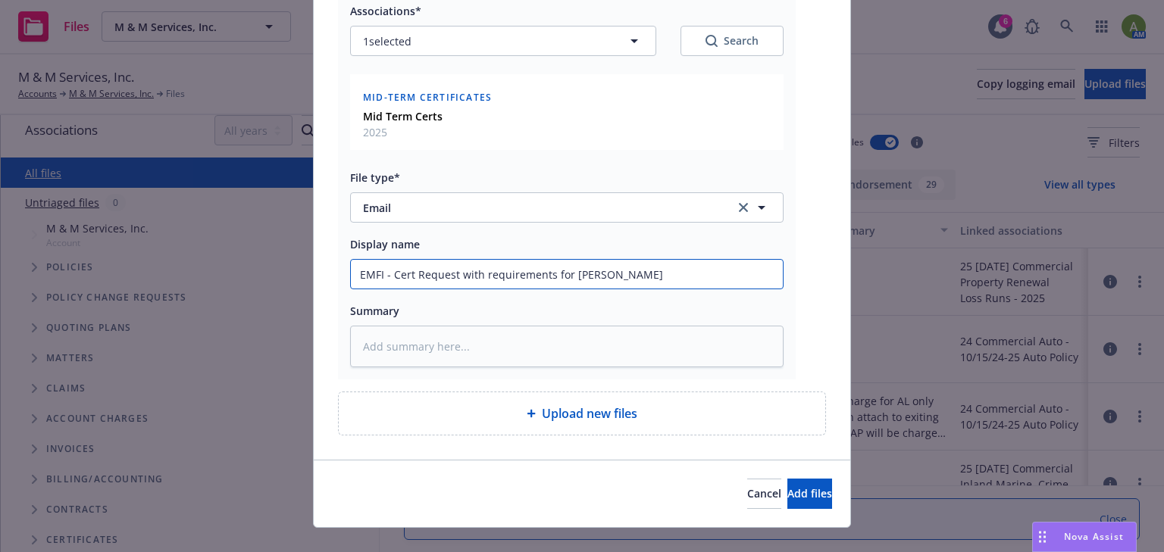
type textarea "x"
type input "EMFI - Cert Request with requirements for [PERSON_NAME]"
type textarea "x"
type input "EMFI - Cert Request with requirements for [PERSON_NAME]"
type textarea "x"
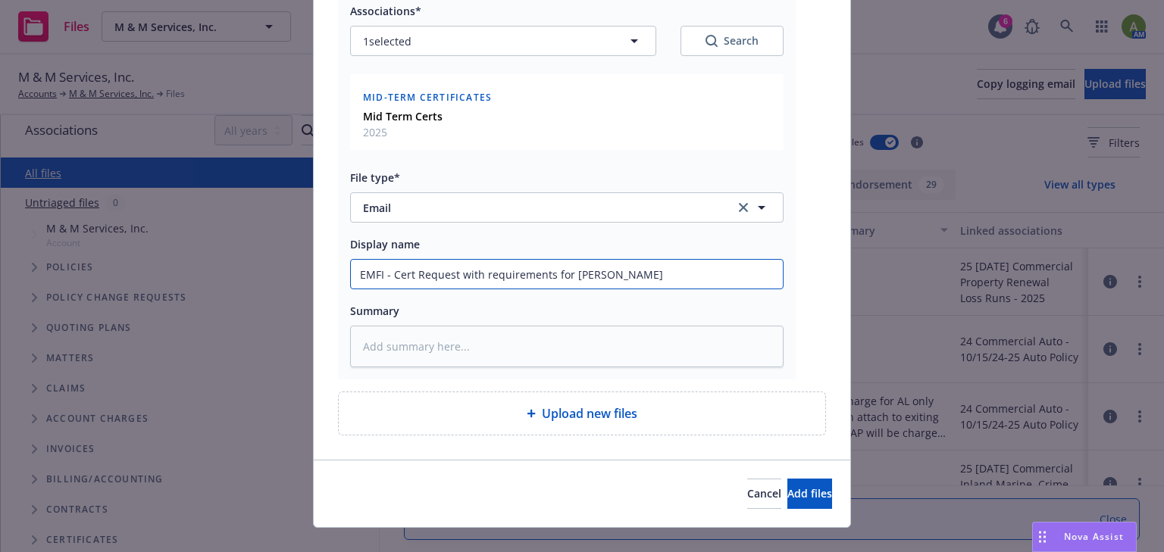
type input "EMFI - Cert Request with requirements for [PERSON_NAME]"
type textarea "x"
type input "EMFI - Cert Request with requirements for [PERSON_NAME] o"
type textarea "x"
type input "EMFI - Cert Request with requirements for [PERSON_NAME]"
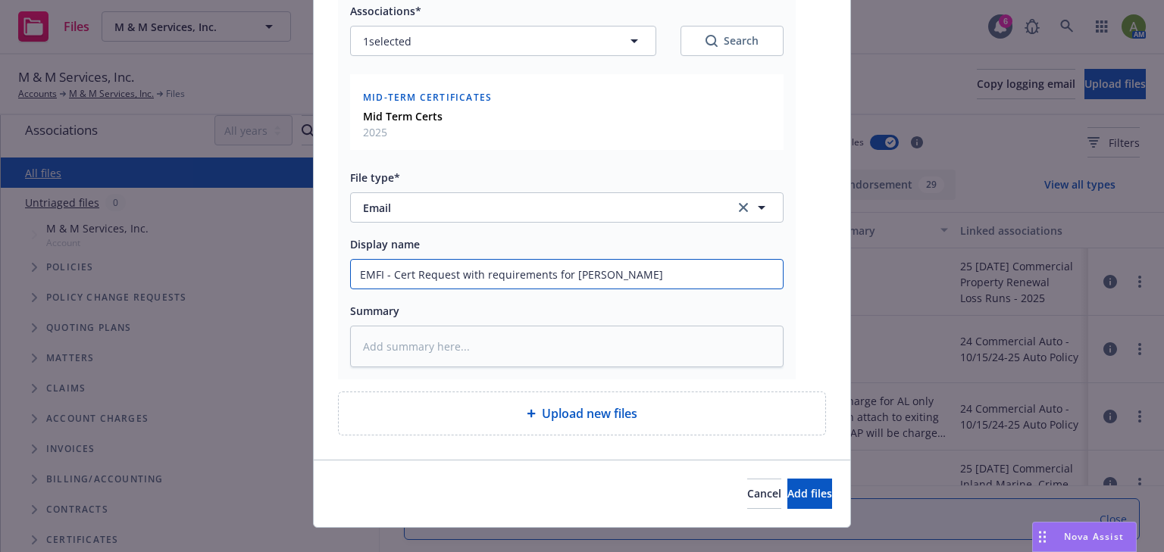
type textarea "x"
type input "EMFI - Cert Request with requirements for [PERSON_NAME]"
type textarea "x"
type input "EMFI - Cert Request with requirements for [PERSON_NAME] Co"
type textarea "x"
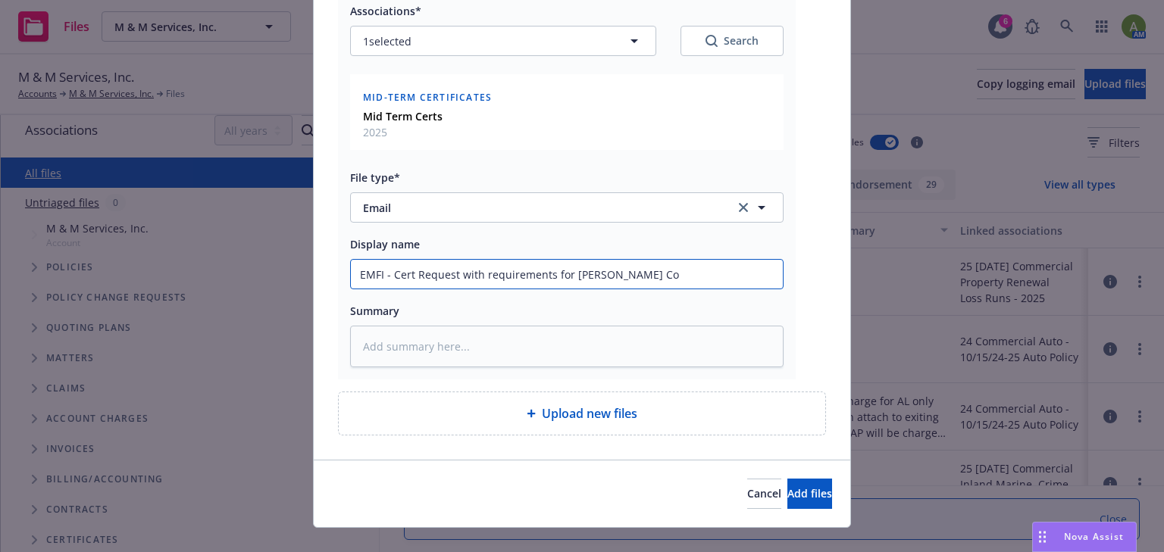
type input "EMFI - Cert Request with requirements for [PERSON_NAME] Com"
type textarea "x"
type input "EMFI - Cert Request with requirements for [PERSON_NAME] Comm"
type textarea "x"
type input "EMFI - Cert Request with requirements for [PERSON_NAME] Commu"
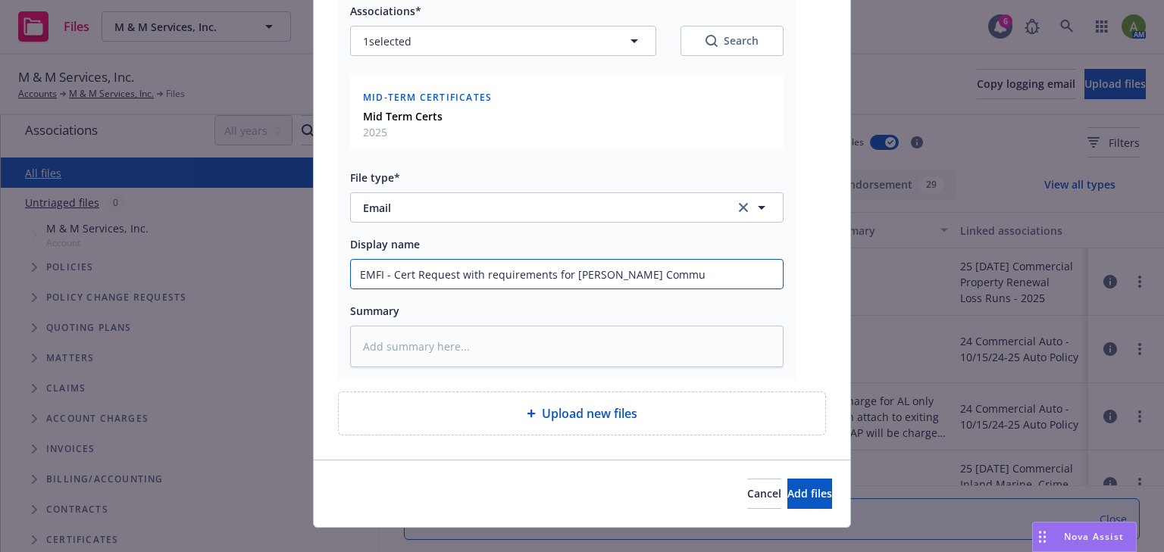
type textarea "x"
type input "EMFI - Cert Request with requirements for [PERSON_NAME] Commun"
type textarea "x"
type input "EMFI - Cert Request with requirements for [PERSON_NAME] Communi"
type textarea "x"
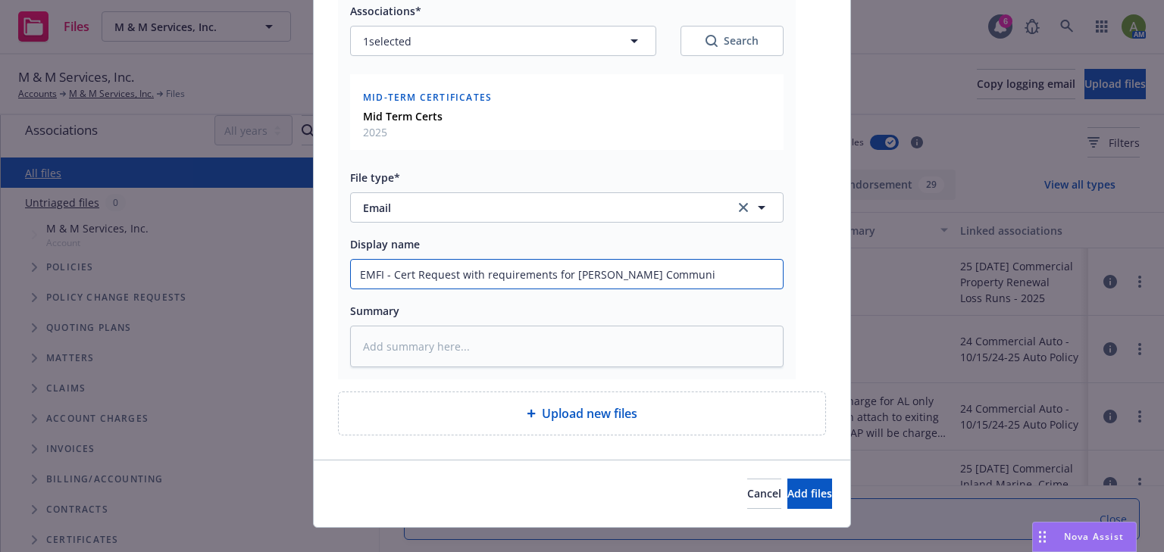
type input "EMFI - Cert Request with requirements for [PERSON_NAME] Communit"
type textarea "x"
type input "EMFI - Cert Request with requirements for [PERSON_NAME] Communiti"
type textarea "x"
type input "EMFI - Cert Request with requirements for [PERSON_NAME] Communitie"
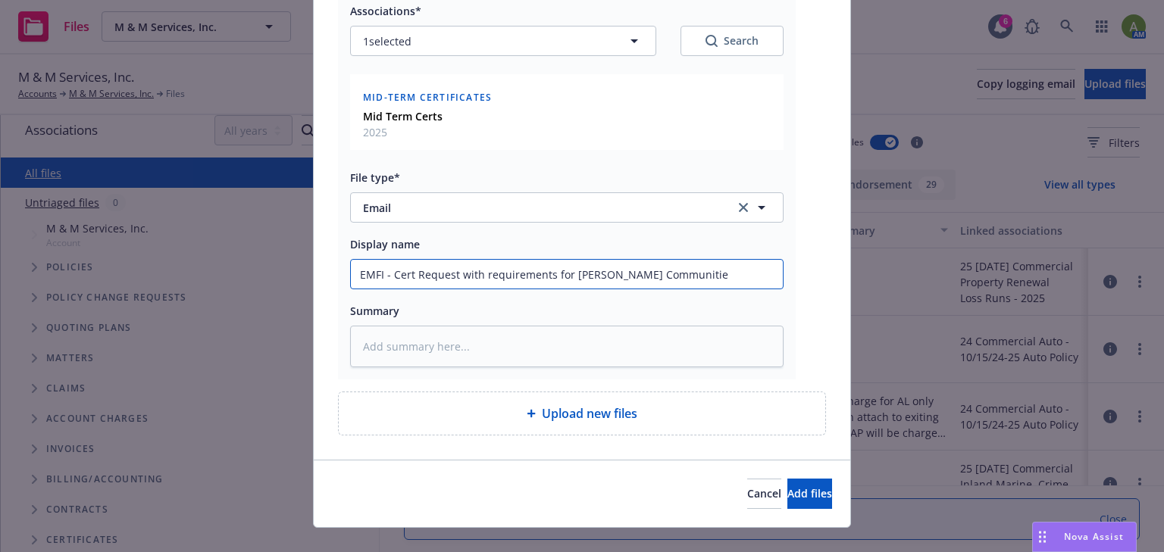
type textarea "x"
type input "EMFI - Cert Request with requirements for [PERSON_NAME] Communities"
click at [787, 486] on span "Add files" at bounding box center [809, 493] width 45 height 14
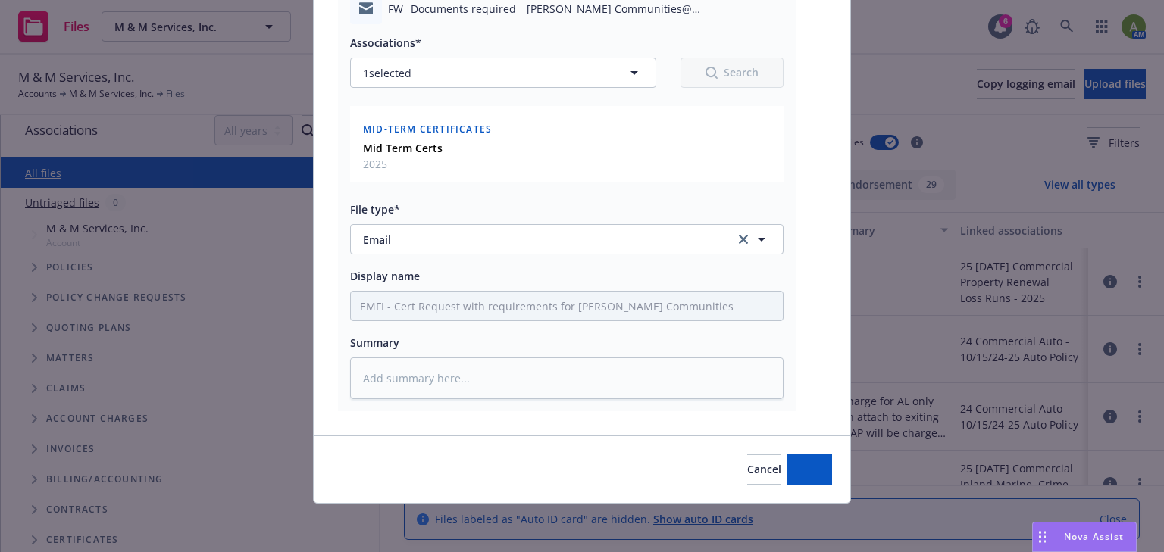
scroll to position [148, 0]
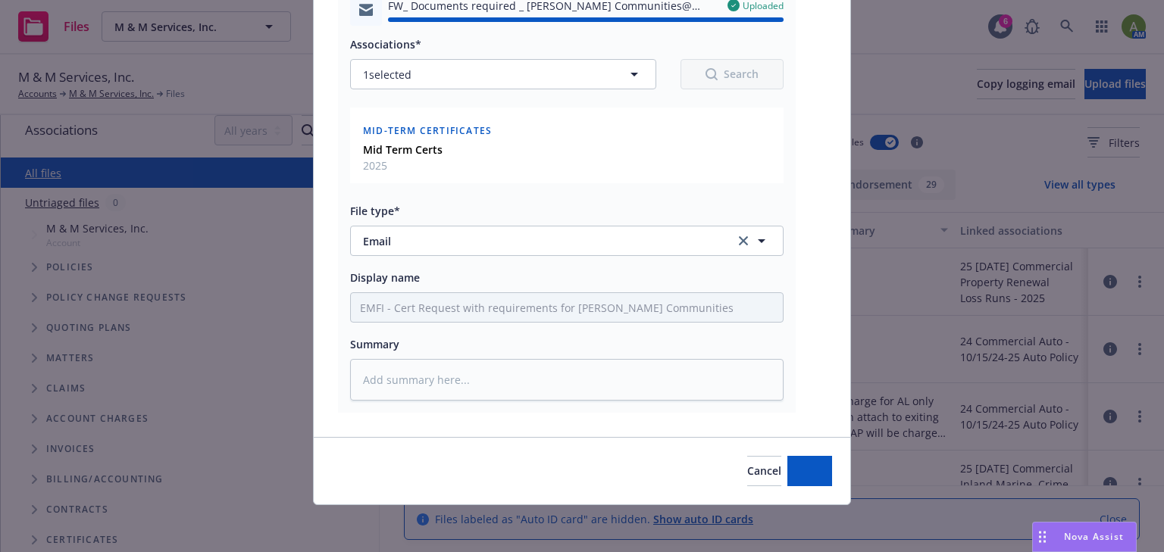
type textarea "x"
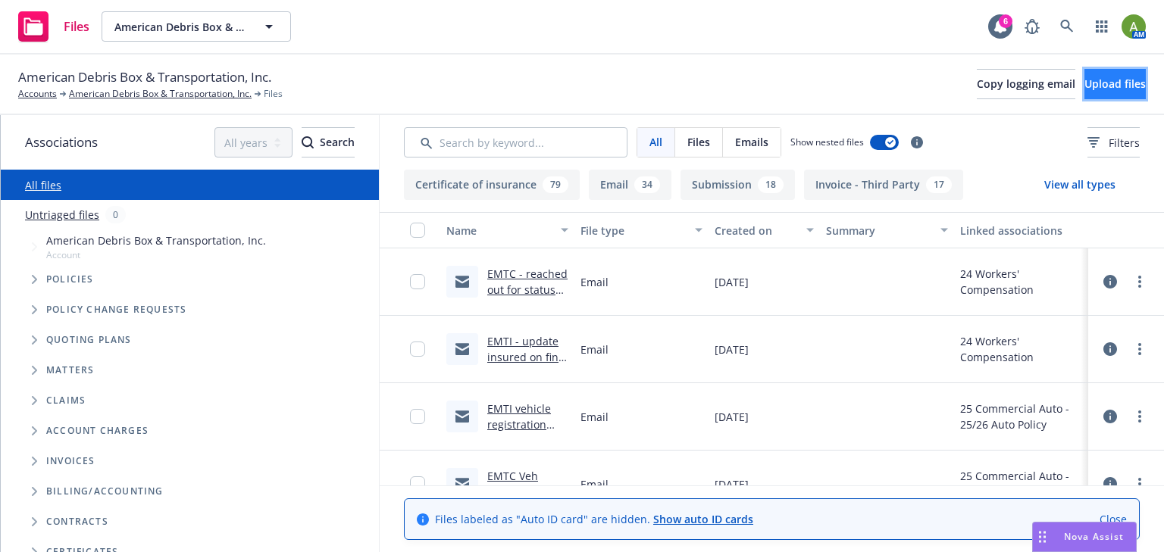
click at [1084, 86] on button "Upload files" at bounding box center [1114, 84] width 61 height 30
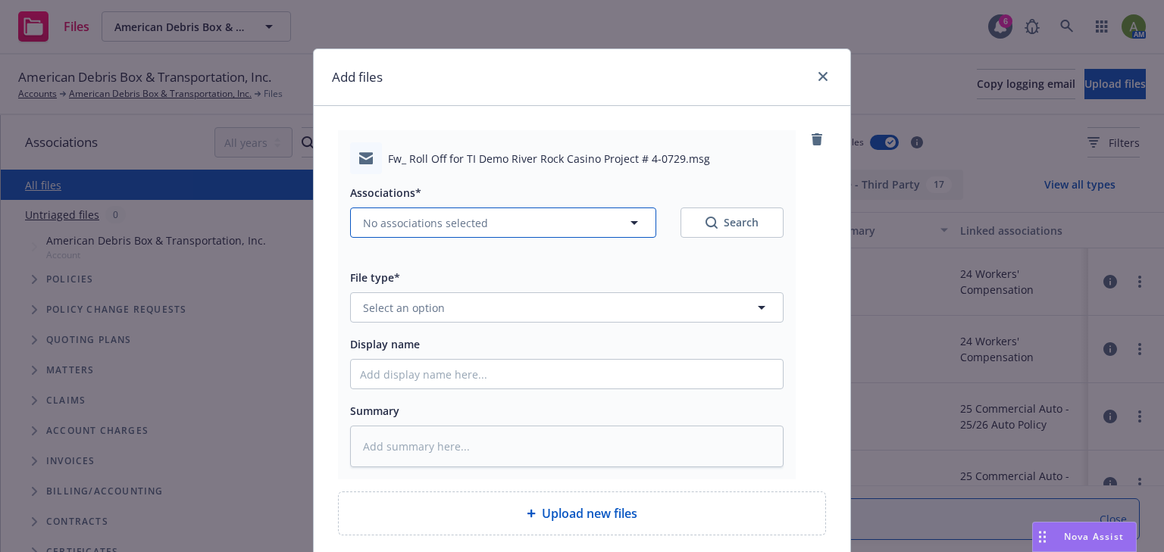
click at [429, 221] on span "No associations selected" at bounding box center [425, 223] width 125 height 16
type textarea "x"
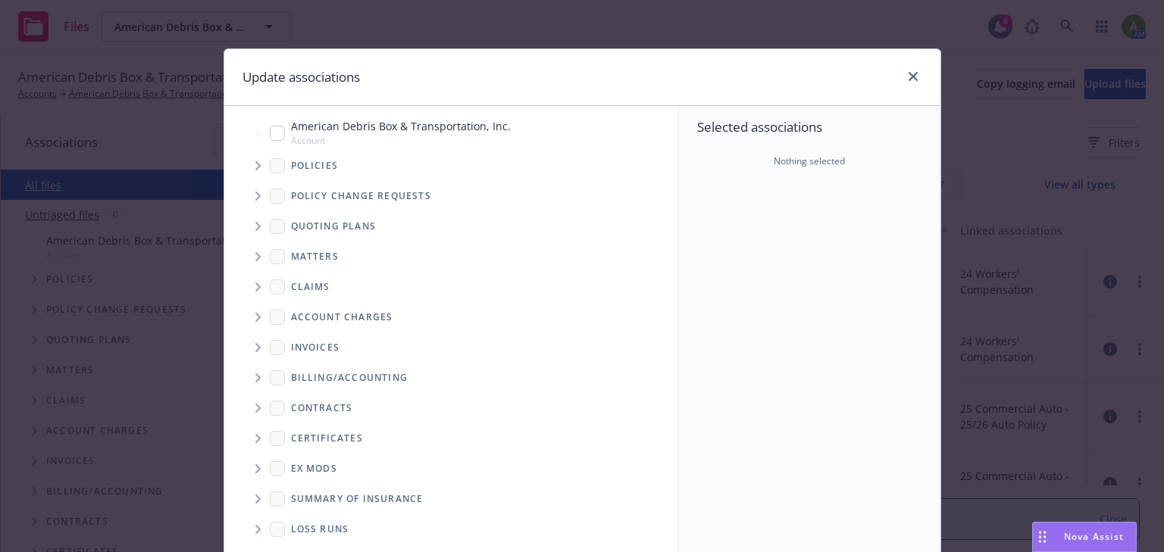
scroll to position [12, 0]
click at [256, 439] on icon "Folder Tree Example" at bounding box center [258, 438] width 6 height 9
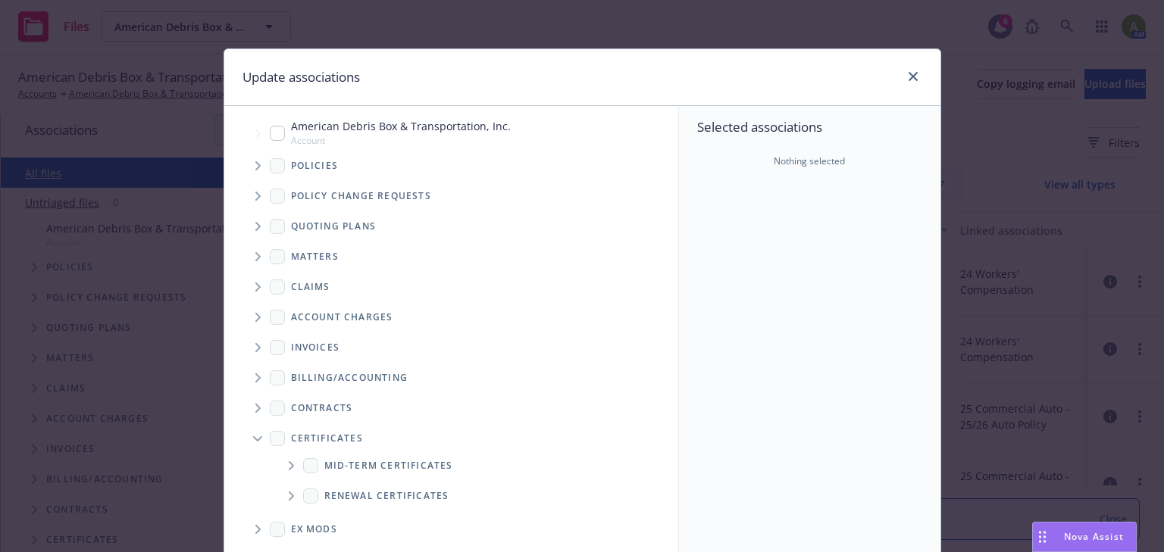
click at [290, 467] on span "Folder Tree Example" at bounding box center [291, 466] width 24 height 24
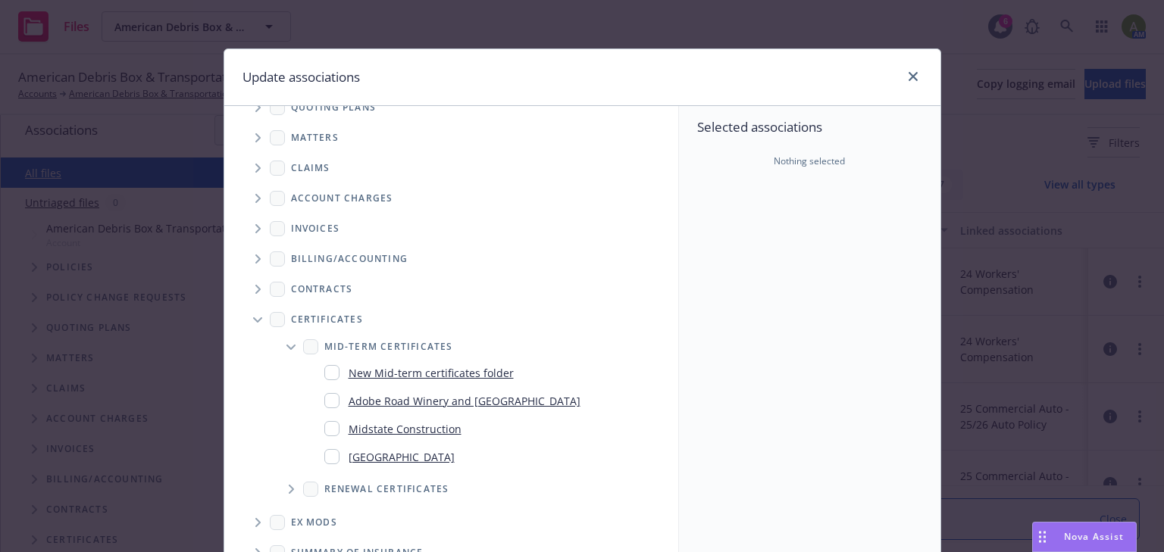
scroll to position [120, 0]
click at [329, 367] on input "Folder Tree Example" at bounding box center [331, 371] width 15 height 15
checkbox input "true"
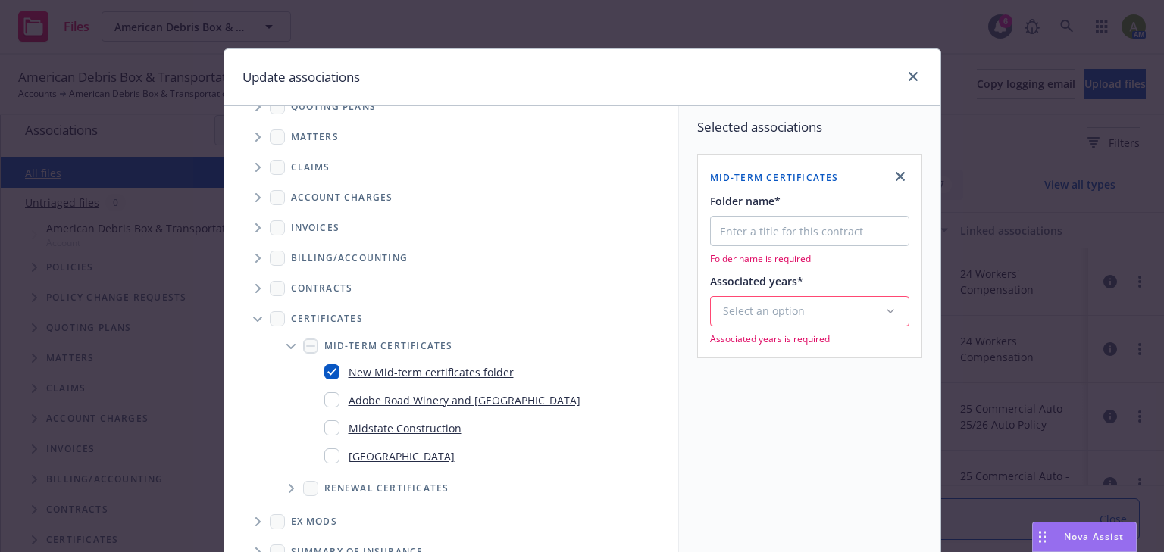
click at [723, 314] on div "Select an option" at bounding box center [803, 311] width 161 height 15
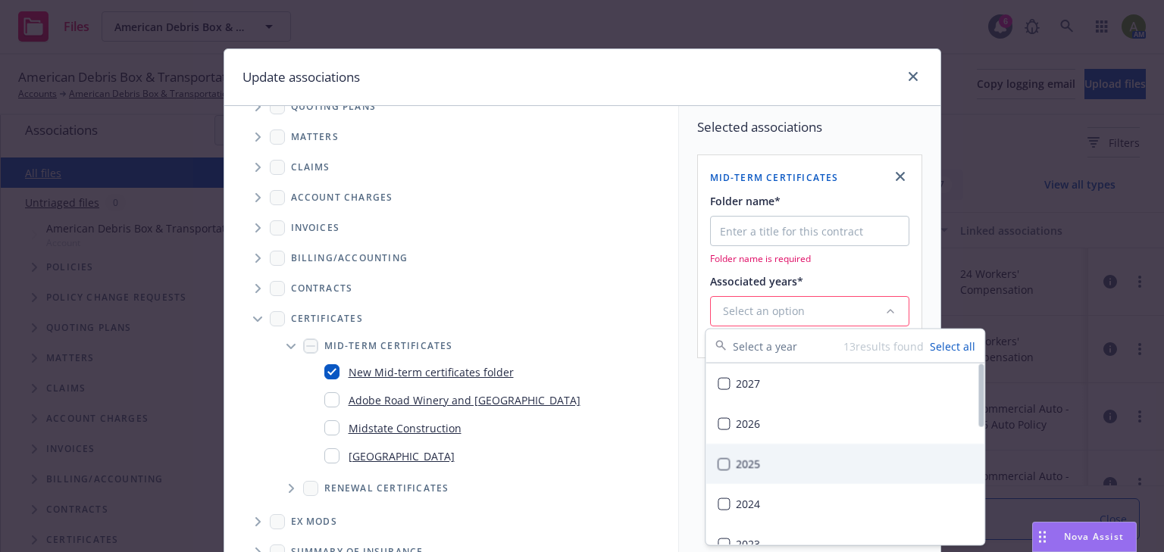
click at [725, 466] on button "Suggestions" at bounding box center [723, 464] width 12 height 12
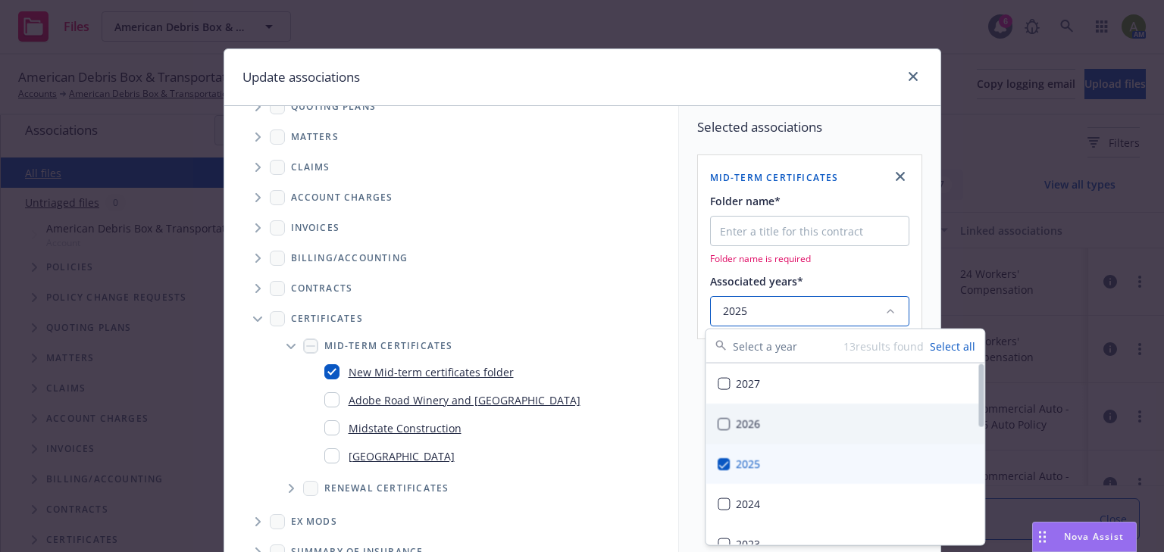
click at [721, 425] on button "Suggestions" at bounding box center [723, 423] width 12 height 12
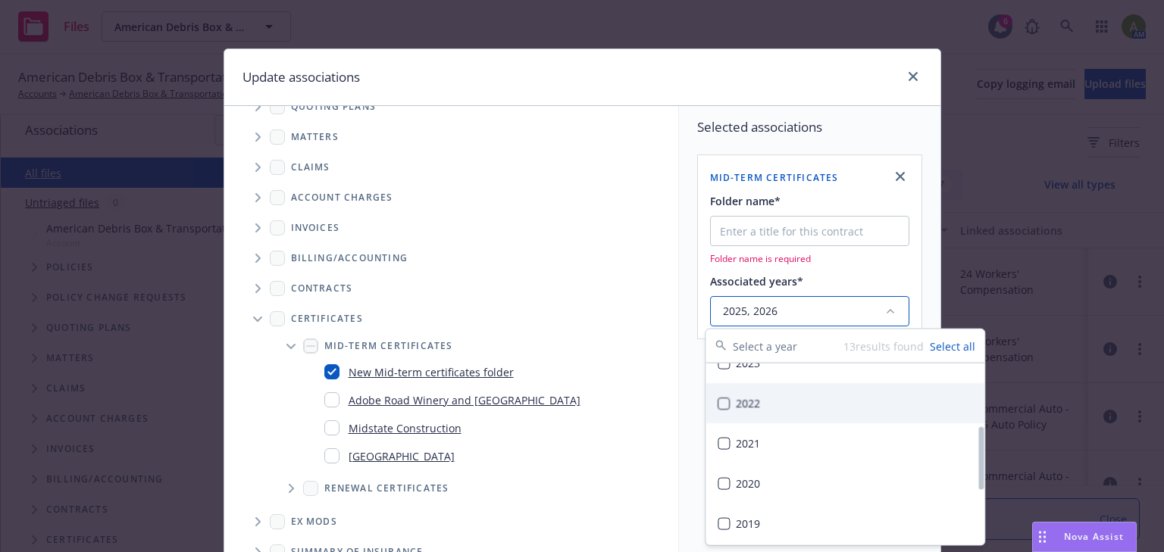
scroll to position [182, 0]
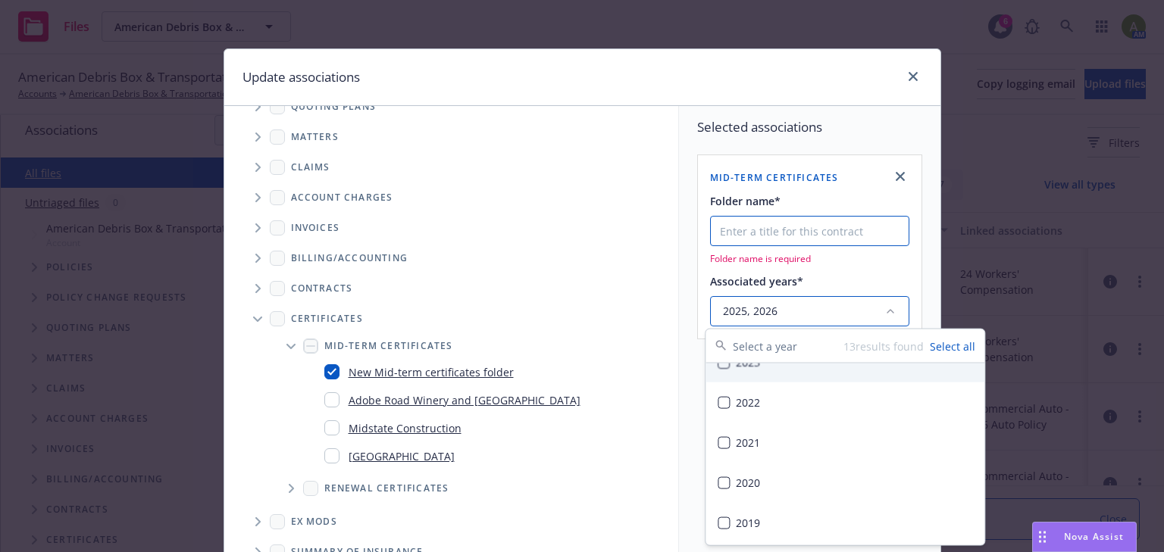
click at [812, 224] on input "Folder name*" at bounding box center [809, 231] width 199 height 30
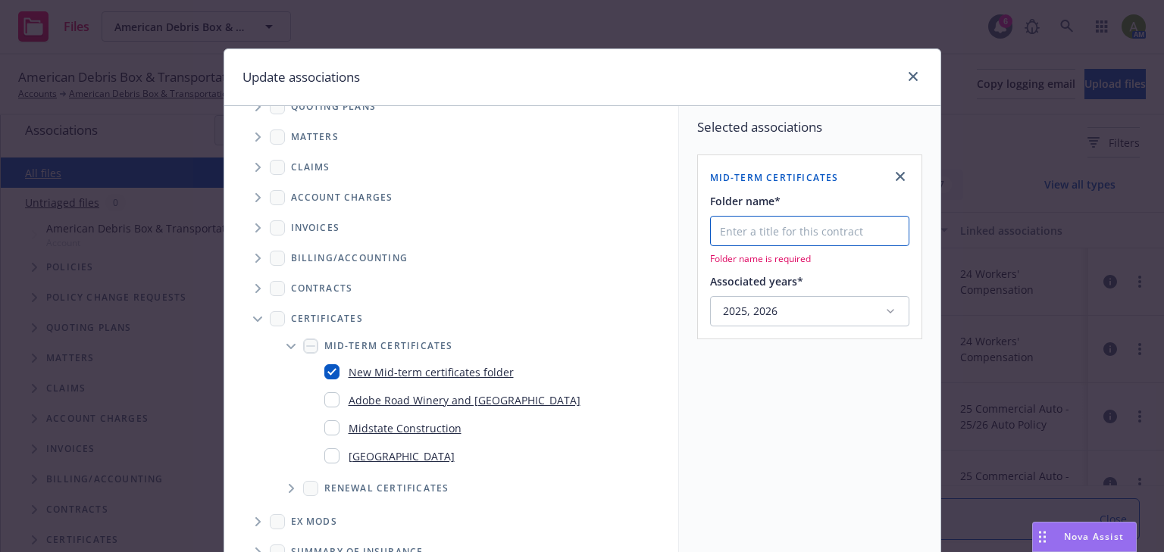
click at [765, 239] on input "Folder name*" at bounding box center [809, 231] width 199 height 30
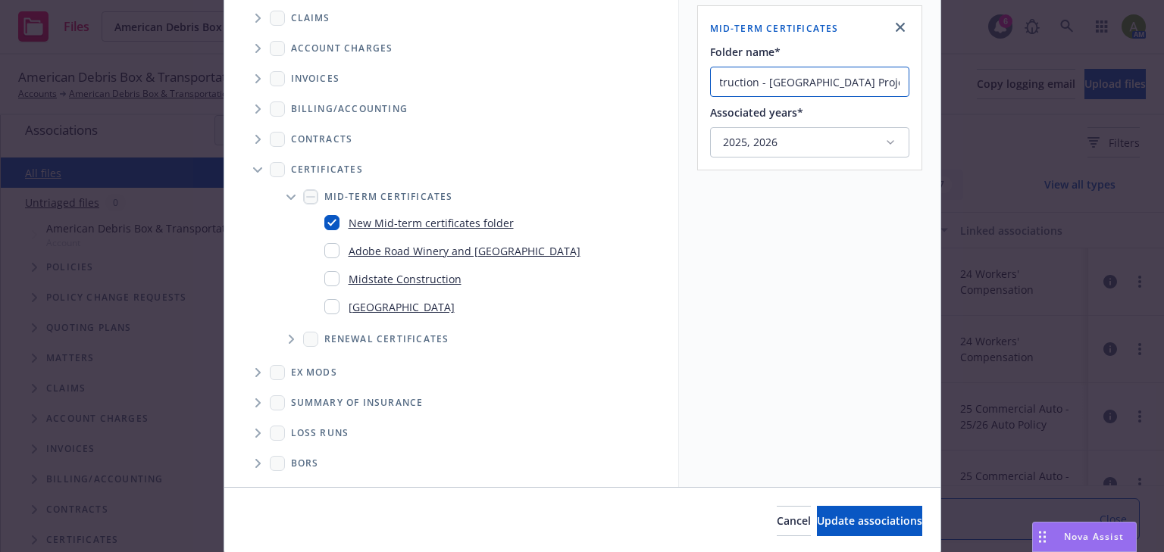
scroll to position [200, 0]
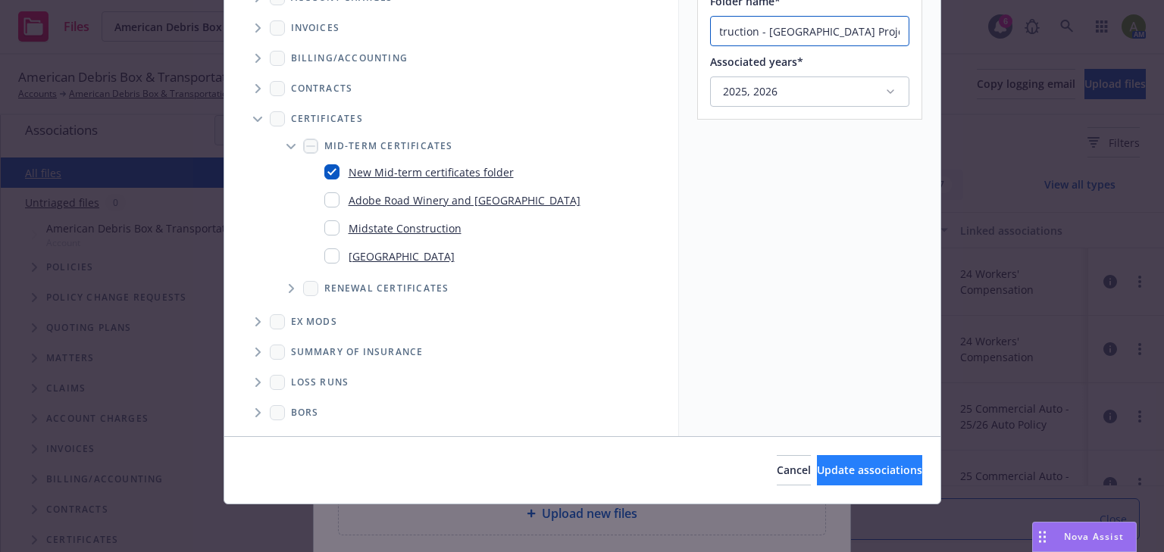
type input "Moorefield Construction - River Rock Casino Project#4-0729"
click at [851, 464] on span "Update associations" at bounding box center [869, 470] width 105 height 14
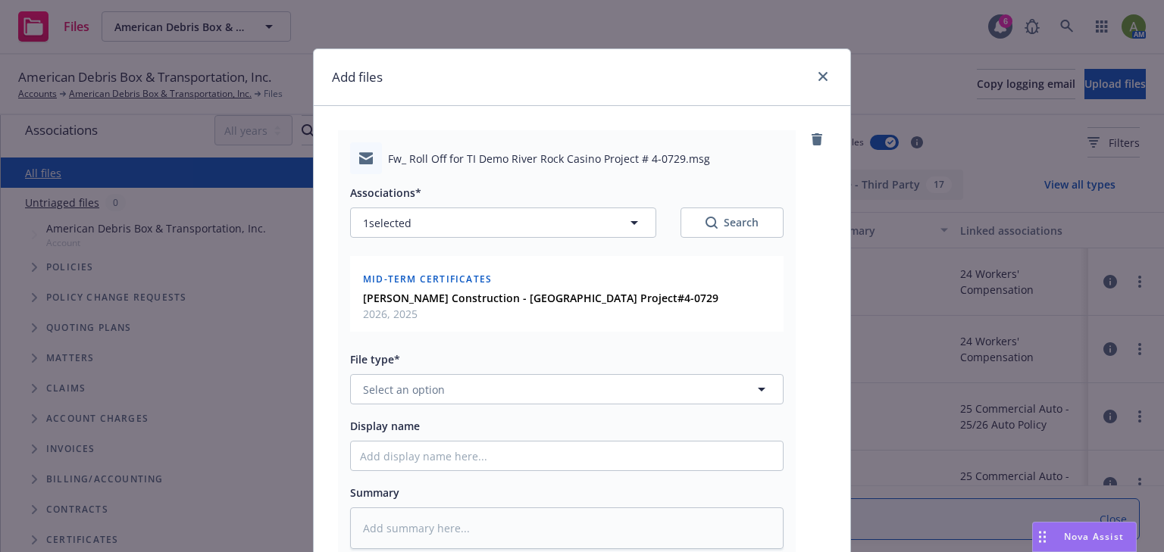
type textarea "x"
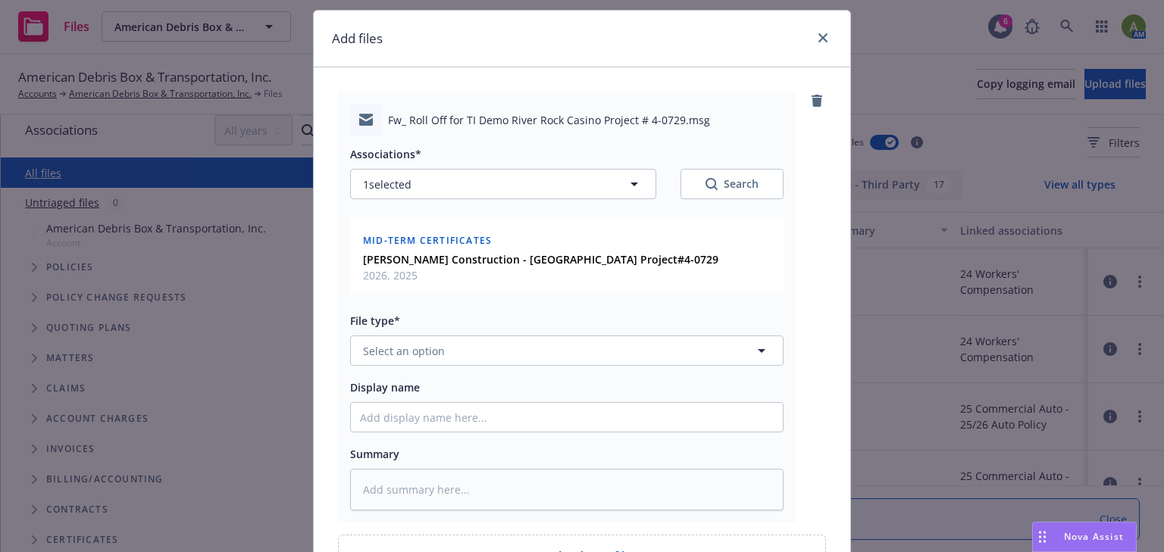
scroll to position [61, 0]
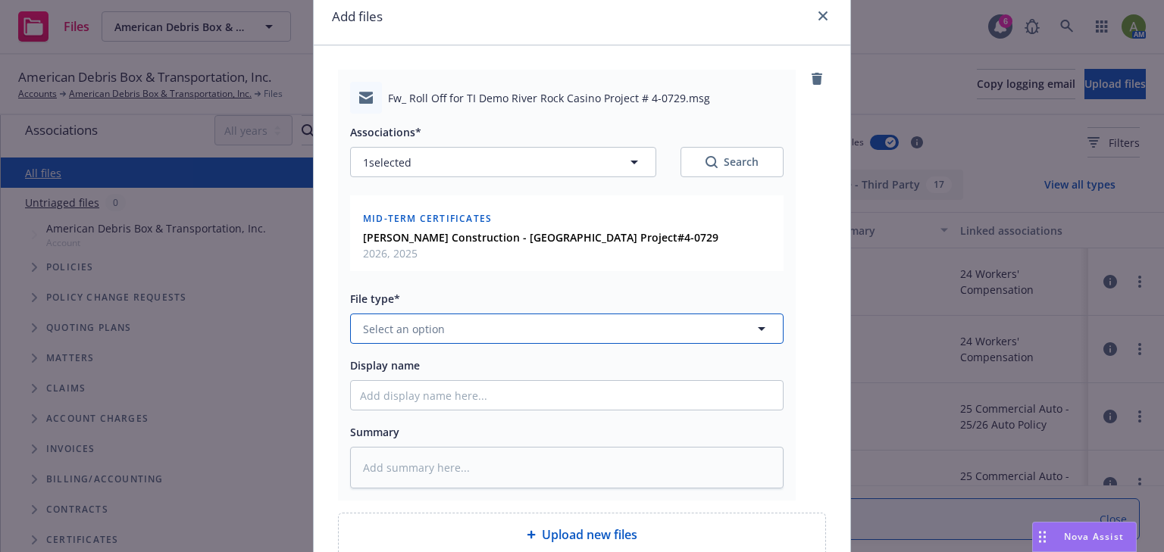
click at [594, 331] on button "Select an option" at bounding box center [566, 329] width 433 height 30
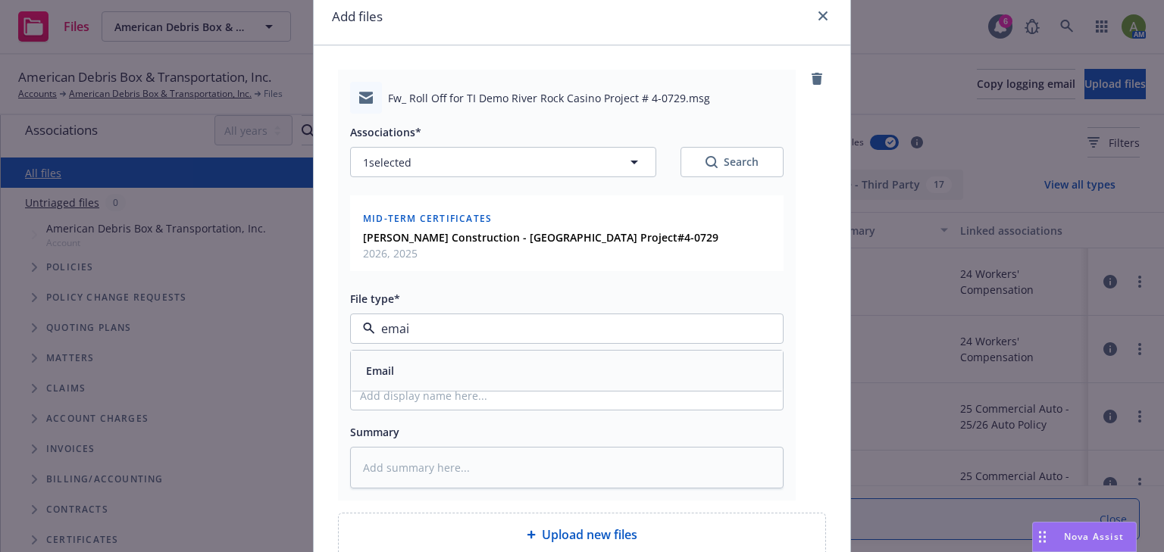
type input "email"
click at [562, 361] on div "Email" at bounding box center [567, 371] width 414 height 22
click at [528, 393] on input "Display name" at bounding box center [567, 395] width 432 height 29
type textarea "x"
type input "E"
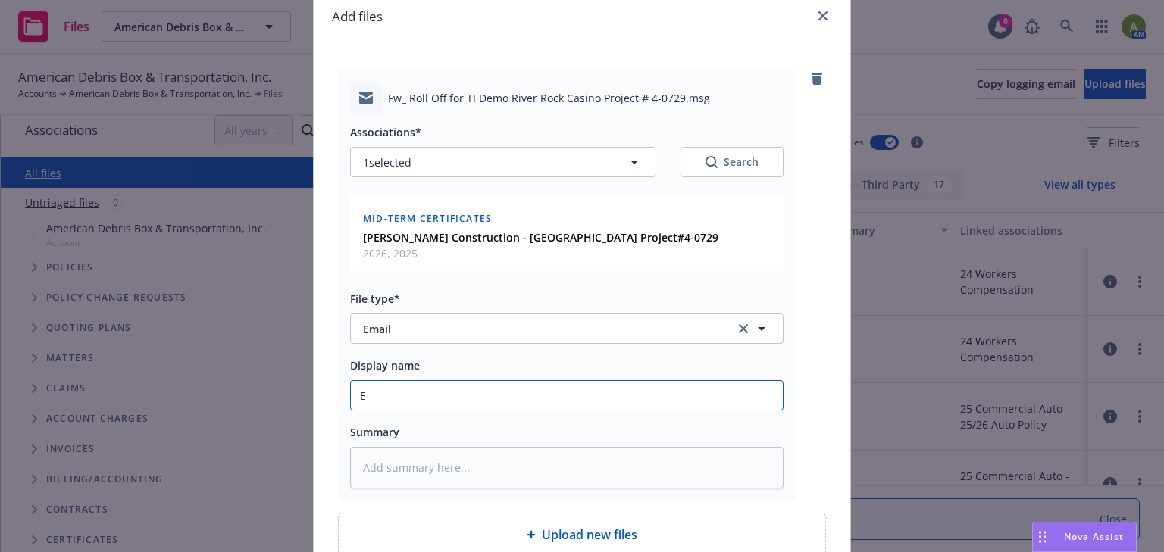
type textarea "x"
type input "EM"
type textarea "x"
type input "EMF"
type textarea "x"
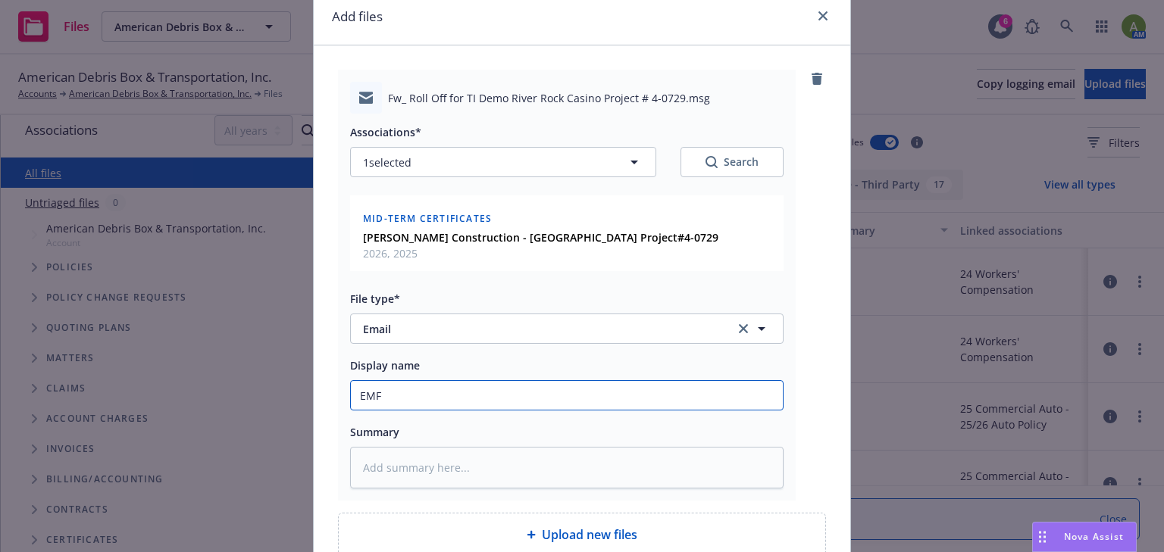
type input "EMFR"
type textarea "x"
type input "EMFRI"
type textarea "x"
type input "EMFRI"
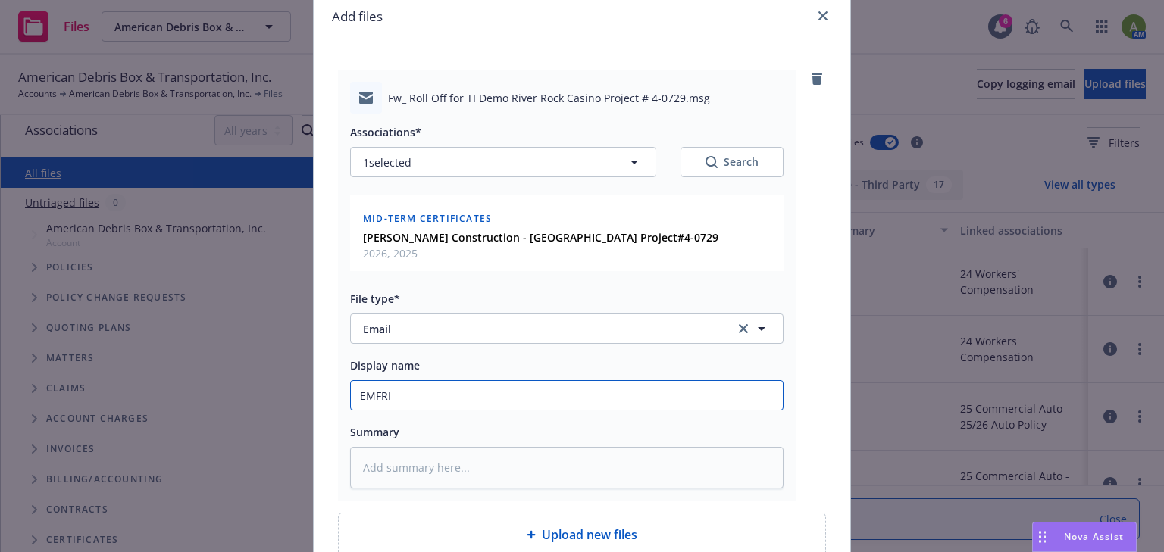
type textarea "x"
type input "EMFRI -"
type textarea "x"
type input "EMFRI -"
type textarea "x"
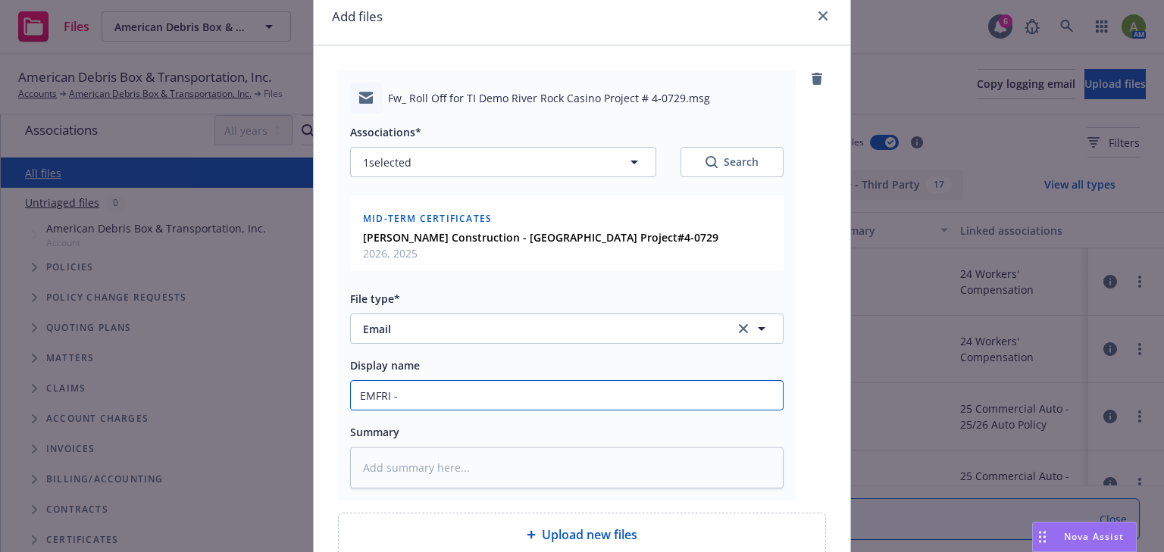
type input "EMFRI - c"
type textarea "x"
type input "EMFRI - ce"
type textarea "x"
type input "EMFRI - cer"
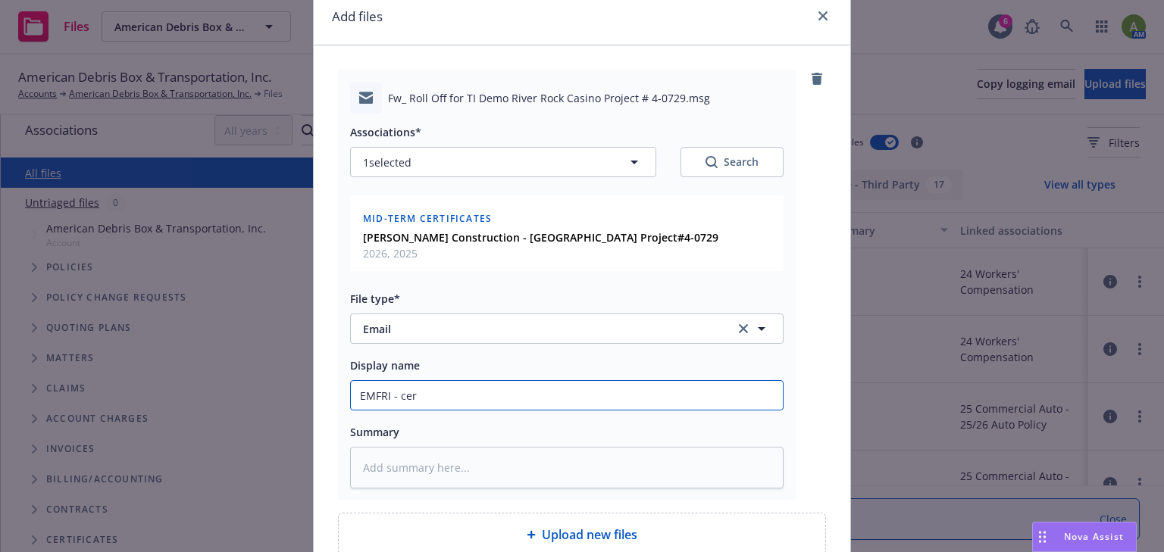
type textarea "x"
type input "EMFRI - cert"
type textarea "x"
type input "EMFRI - certi"
type textarea "x"
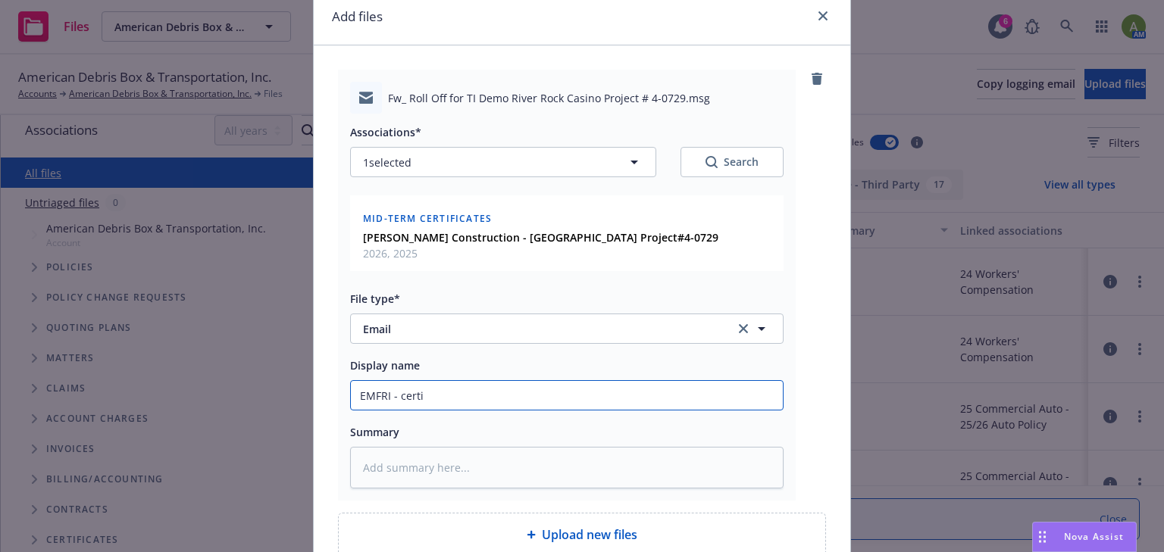
type input "EMFRI - certif"
type textarea "x"
type input "EMFRI - certifi"
type textarea "x"
type input "EMFRI - certific"
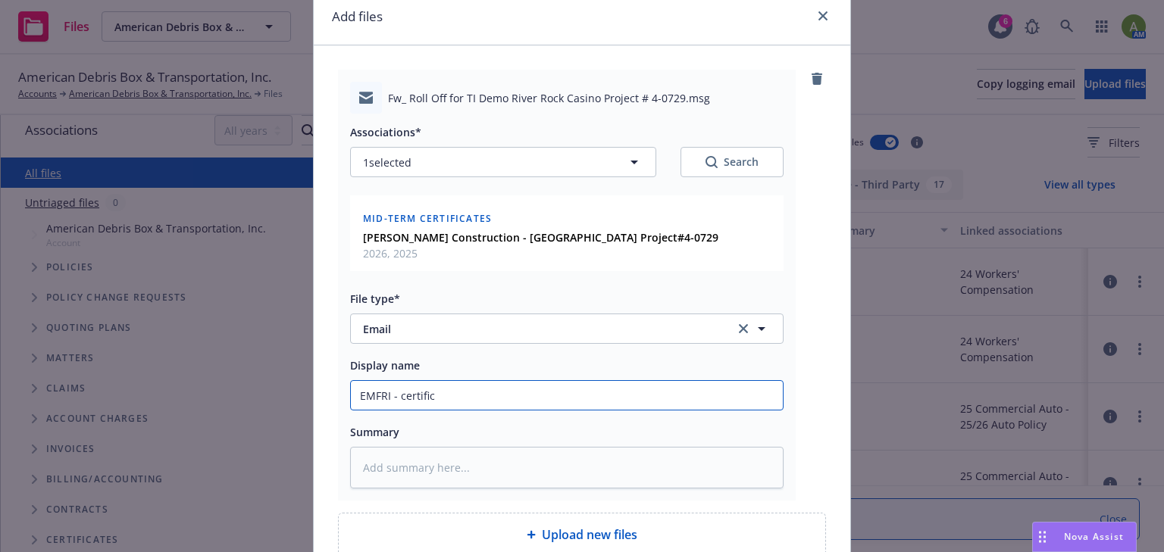
type textarea "x"
type input "EMFRI - certifica"
type textarea "x"
type input "EMFRI - certificat"
type textarea "x"
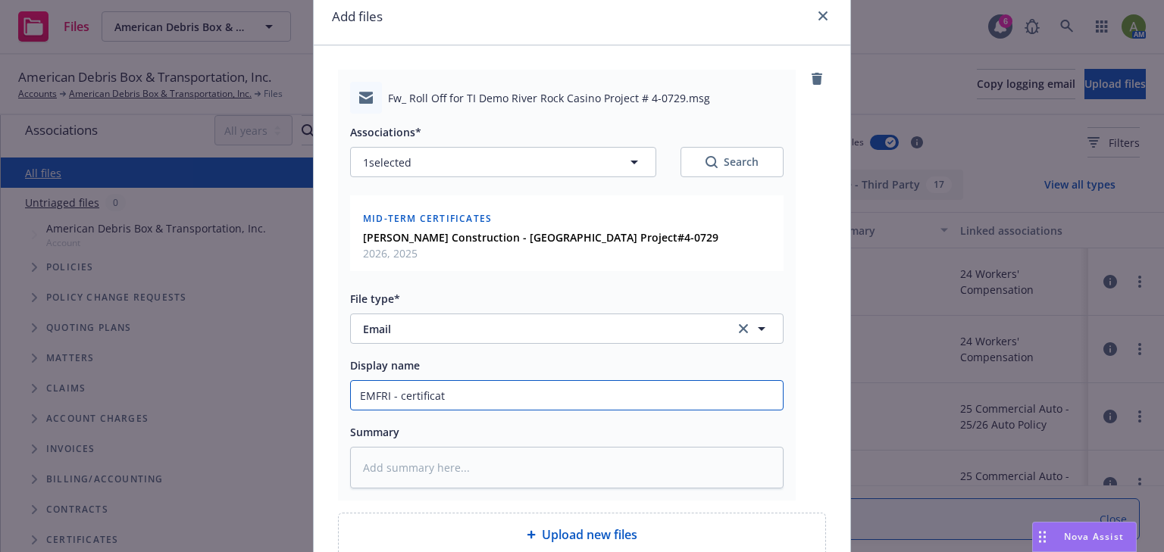
type input "EMFRI - certificate"
type textarea "x"
type input "EMFRI - certificate"
type textarea "x"
type input "EMFRI - certificate r"
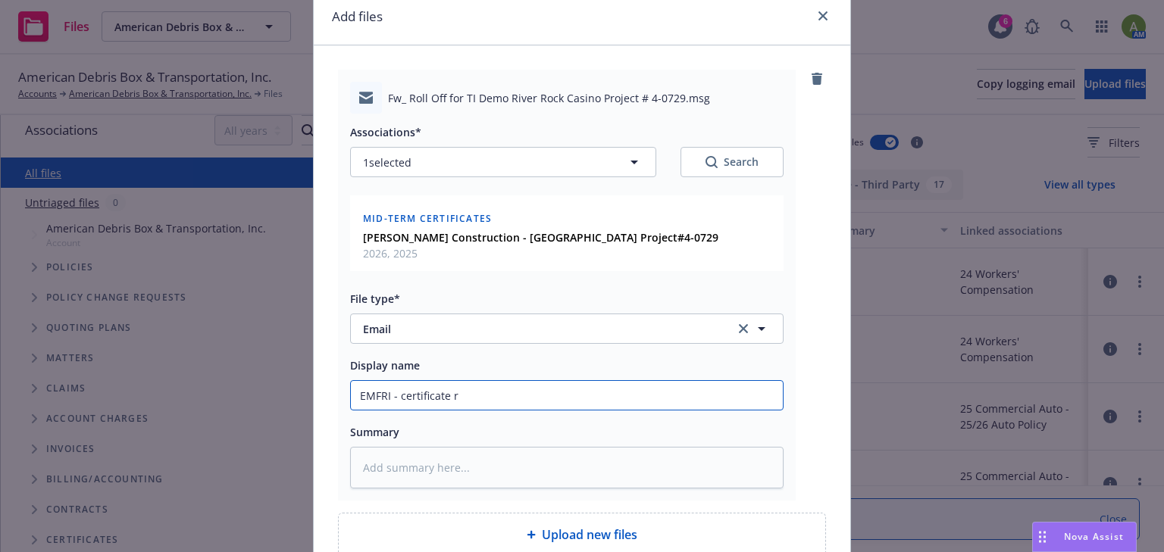
type textarea "x"
type input "EMFRI - certificate re"
type textarea "x"
type input "EMFRI - certificate req"
type textarea "x"
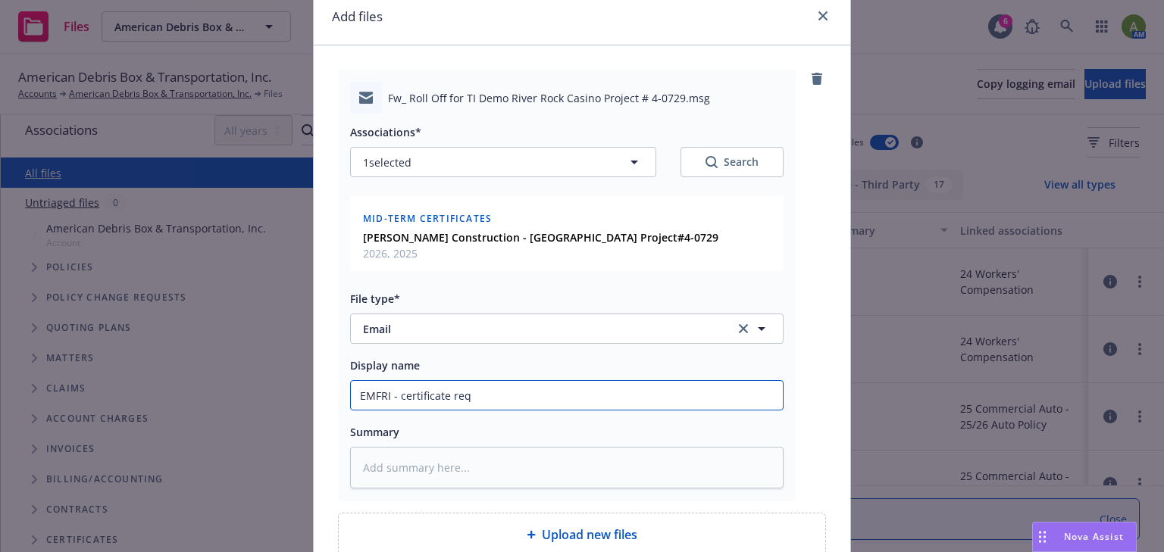
type input "EMFRI - certificate reqe"
type textarea "x"
type input "EMFRI - certificate reqeu"
type textarea "x"
type input "EMFRI - certificate reqeus"
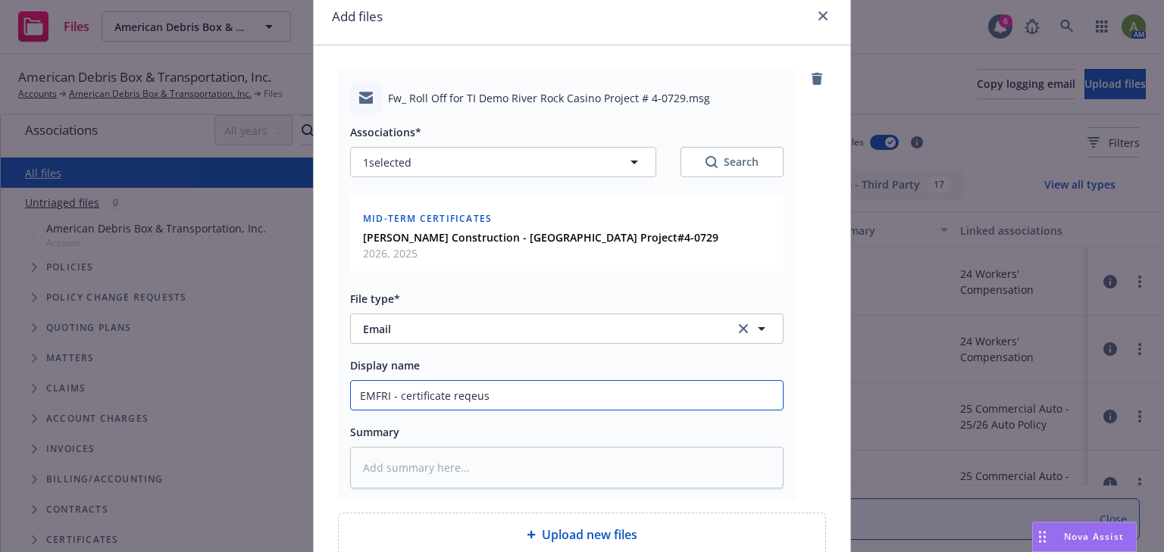
type textarea "x"
type input "EMFRI - certificate reqeust"
type textarea "x"
type input "EMFRI - certificate reqeust"
type textarea "x"
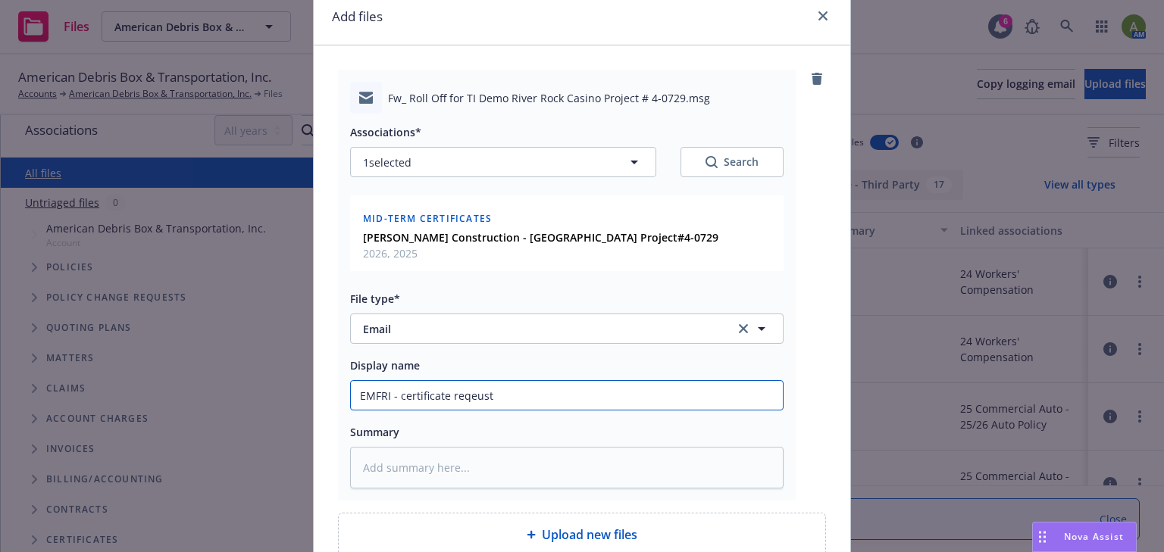
type input "EMFRI - certificate reqeust"
type textarea "x"
type input "EMFRI - certificate reqeus"
type textarea "x"
type input "EMFRI - certificate reqeu"
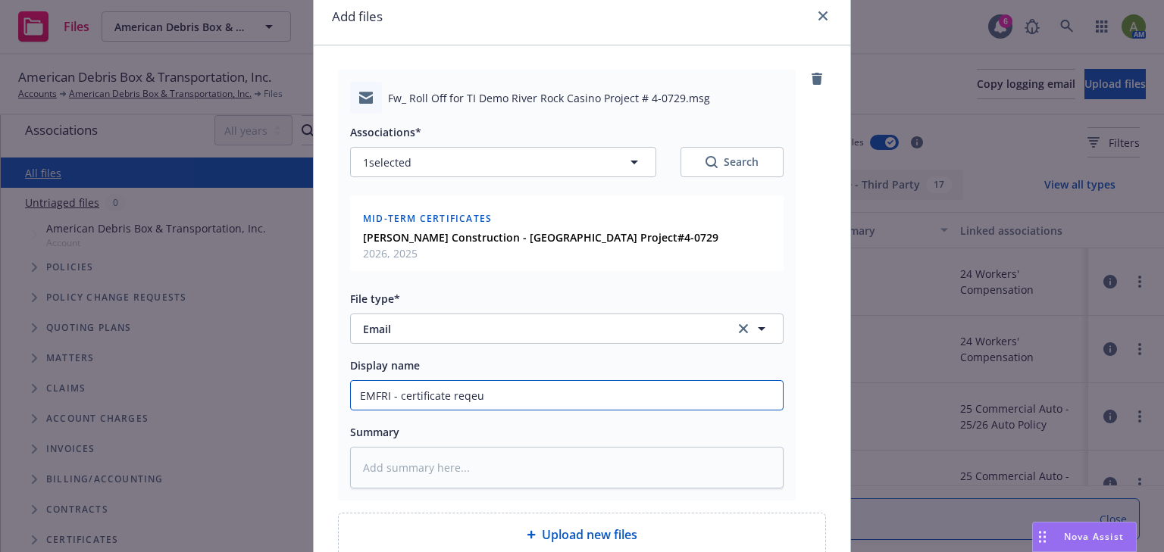
type textarea "x"
type input "EMFRI - certificate reqe"
type textarea "x"
type input "EMFRI - certificate req"
type textarea "x"
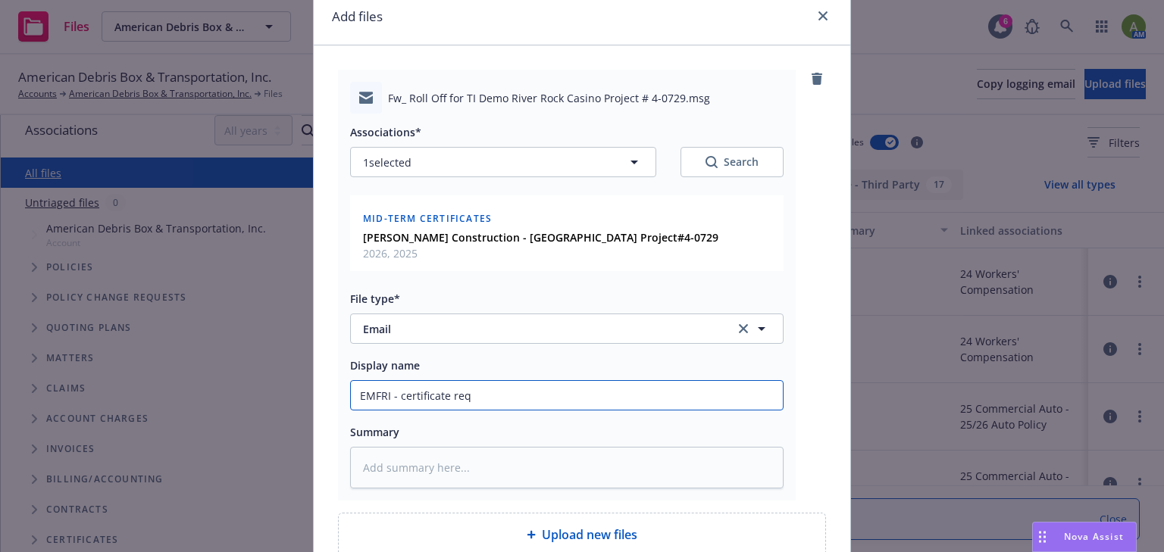
type input "EMFRI - certificate requ"
type textarea "x"
type input "EMFRI - certificate reque"
type textarea "x"
type input "EMFRI - certificate reques"
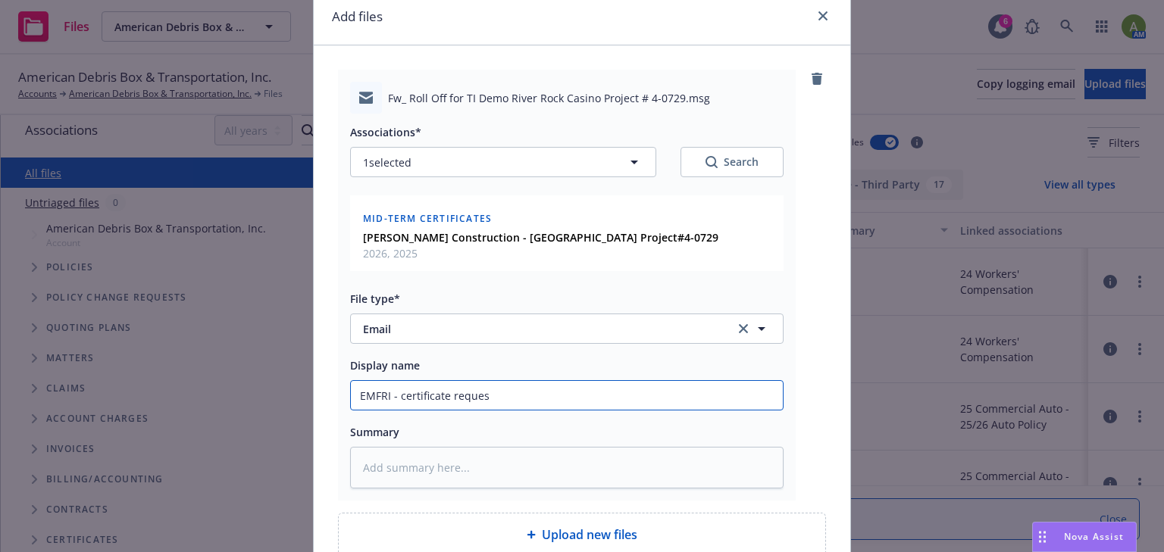
type textarea "x"
type input "EMFRI - certificate reques"
type textarea "x"
type input "EMFRI - certificate reques"
type textarea "x"
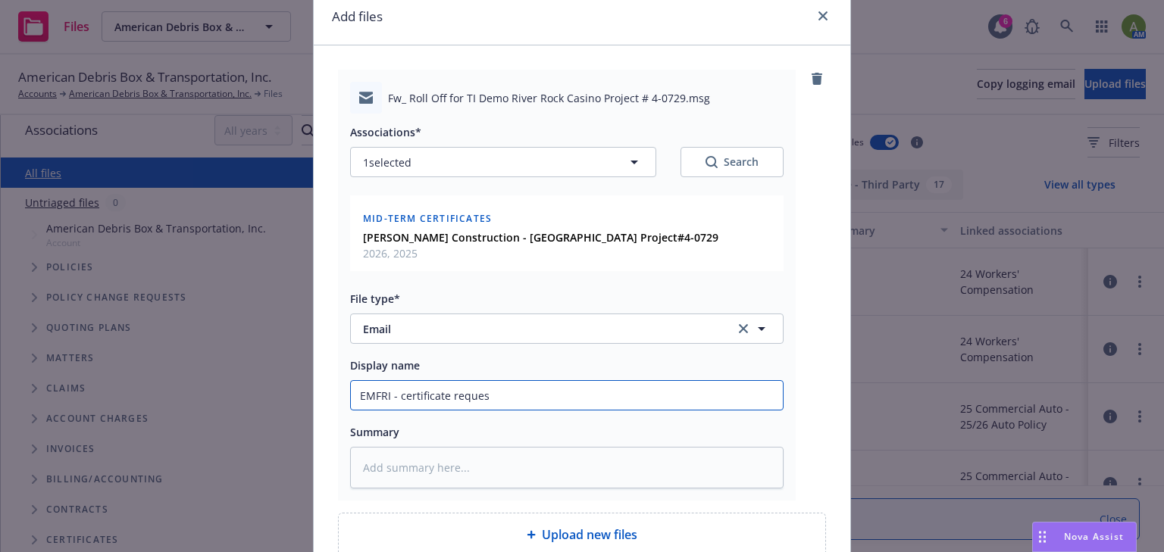
type input "EMFRI - certificate request"
type textarea "x"
type input "EMFRI - certificate request"
type textarea "x"
type input "EMFRI - certificate request f"
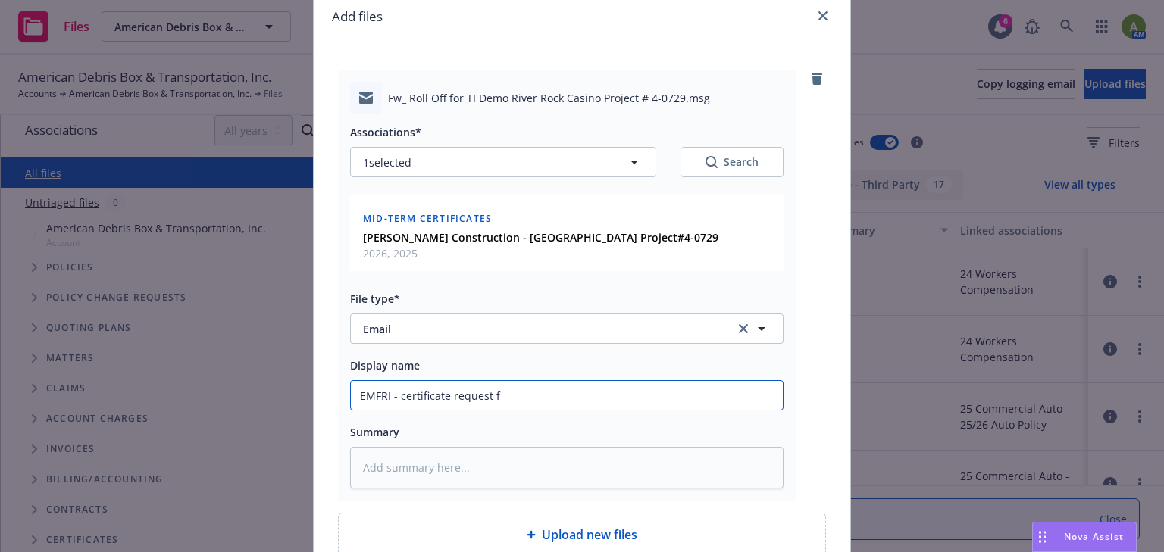
type textarea "x"
type input "EMFRI - certificate request fo"
type textarea "x"
type input "EMFRI - certificate request for"
type textarea "x"
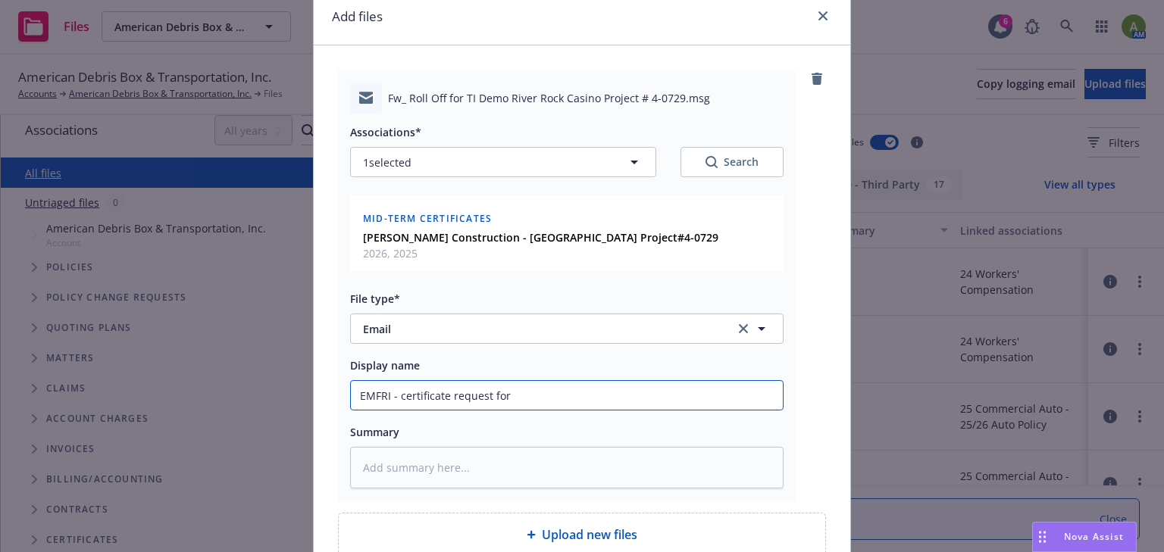
type input "EMFRI - certificate request for"
type textarea "x"
type input "EMFRI - certificate request for M"
type textarea "x"
type input "EMFRI - certificate request for Mo"
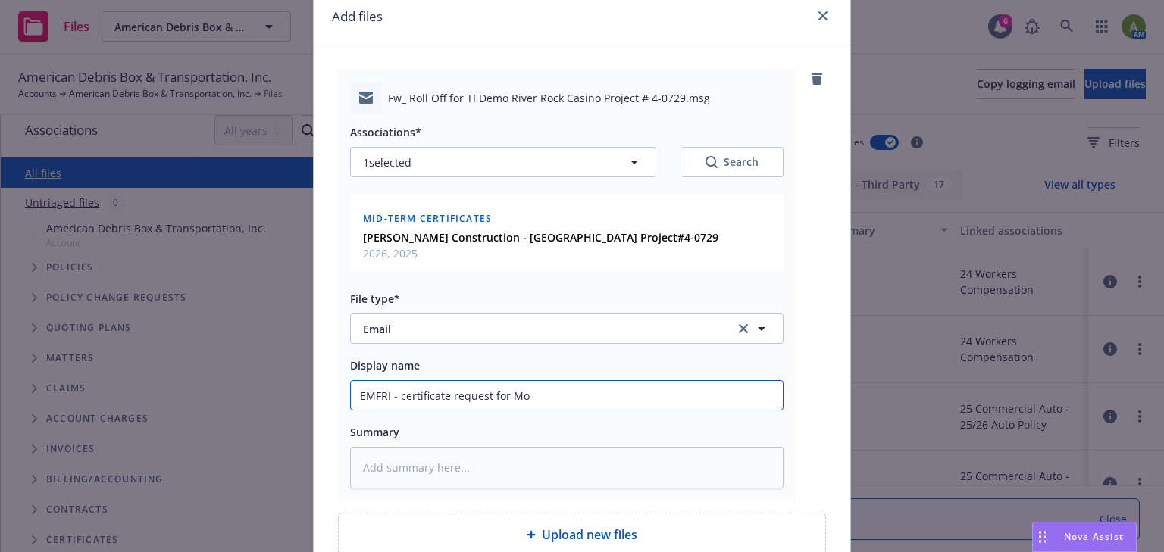
type textarea "x"
type input "EMFRI - certificate request for Moo"
type textarea "x"
type input "EMFRI - certificate request for Moor"
type textarea "x"
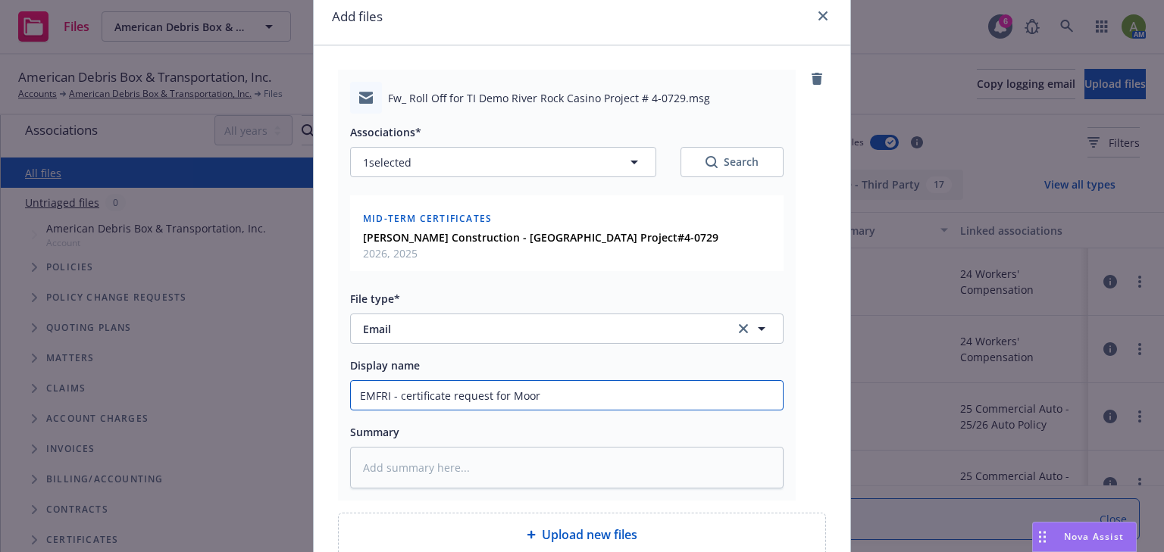
type input "EMFRI - certificate request for Moore"
type textarea "x"
type input "EMFRI - certificate request for Mooref"
type textarea "x"
type input "EMFRI - certificate request for Moorefi"
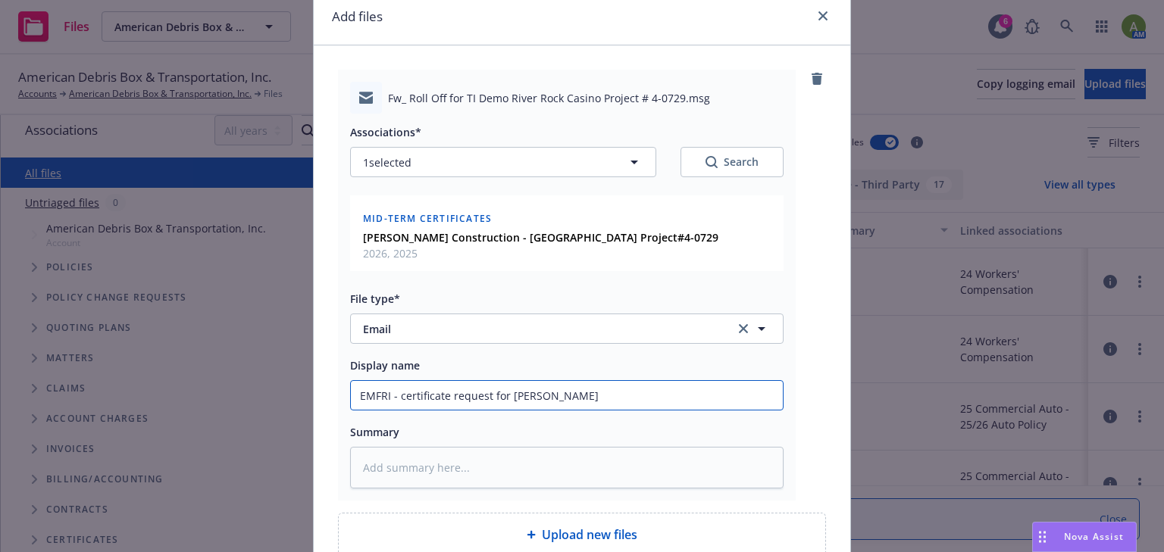
type textarea "x"
type input "EMFRI - certificate request for Moorefil"
type textarea "x"
type input "EMFRI - certificate request for Moorefile"
type textarea "x"
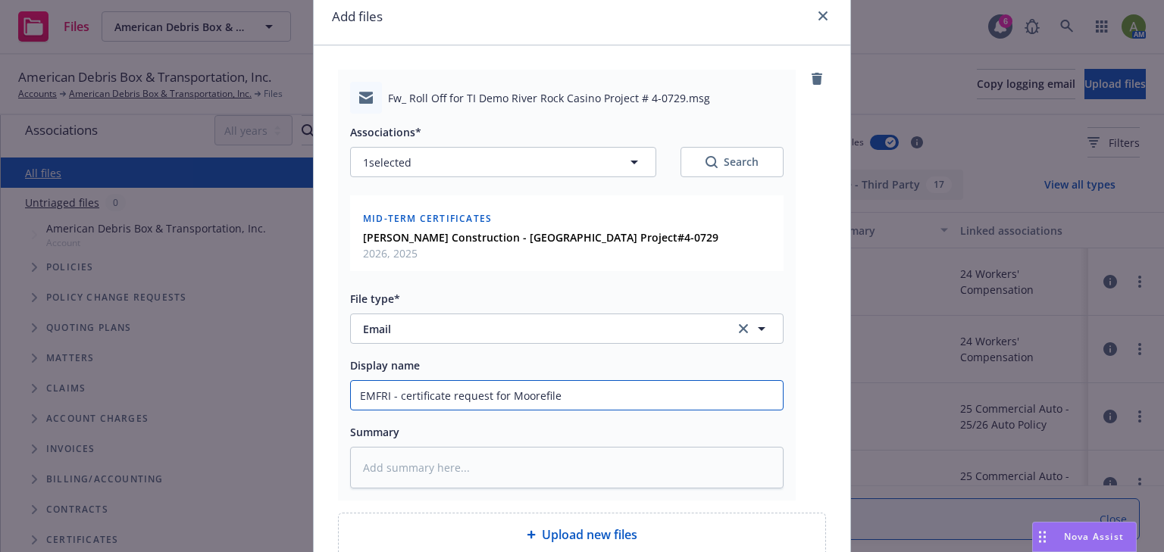
type input "EMFRI - certificate request for Moorefil"
type textarea "x"
type input "EMFRI - certificate request for Moorefi"
type textarea "x"
type input "EMFRI - certificate request for Moorefie"
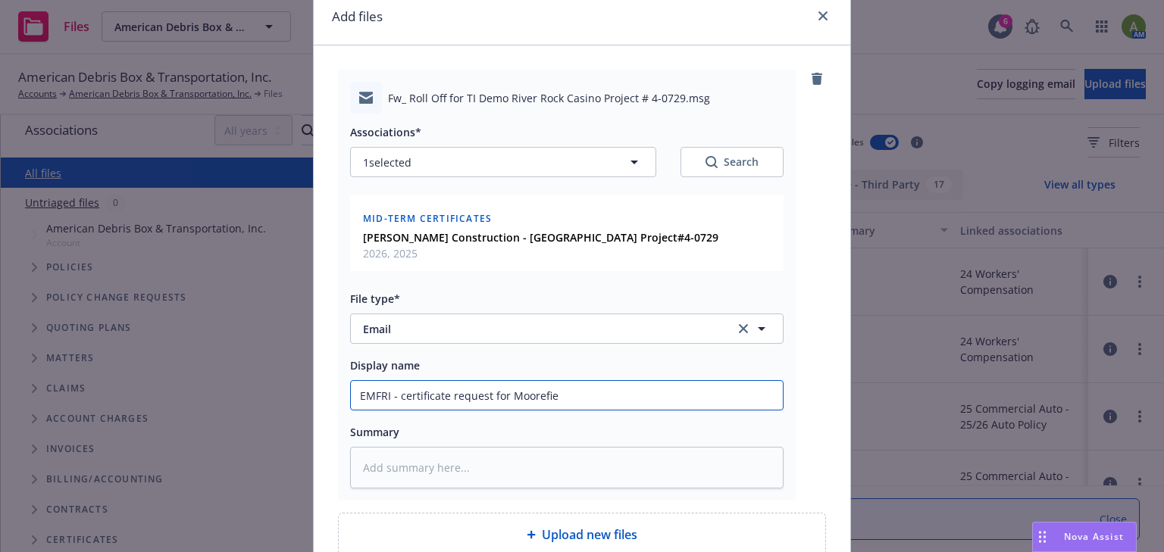
type textarea "x"
type input "EMFRI - certificate request for Moorefiel"
type textarea "x"
type input "EMFRI - certificate request for Moorefield"
type textarea "x"
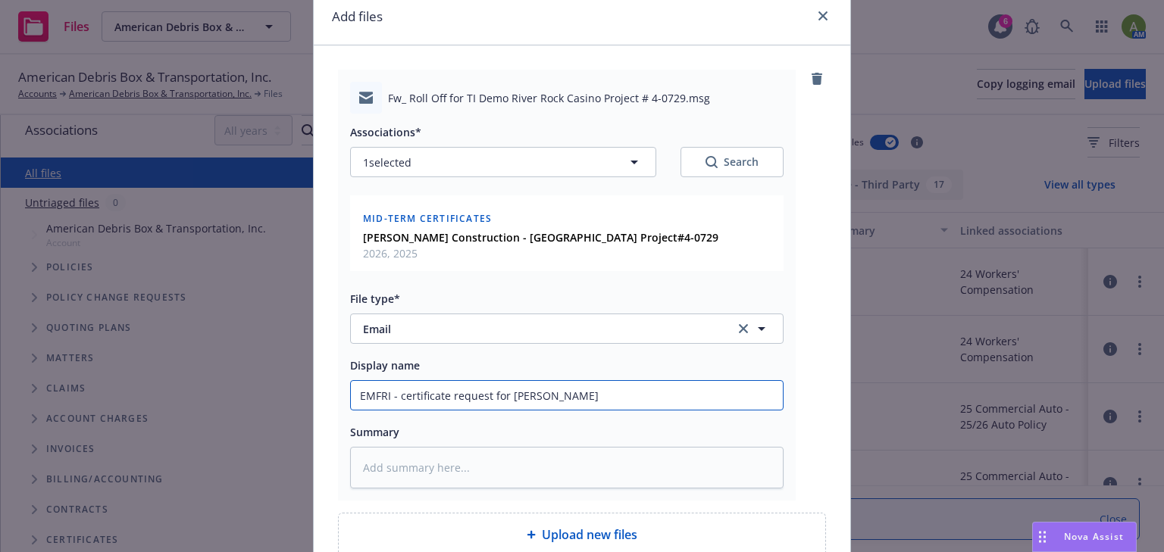
type input "EMFRI - certificate request for Moorefield"
type textarea "x"
type input "EMFRI - certificate request for Moorefield C"
type textarea "x"
type input "EMFRI - certificate request for Moorefield Co"
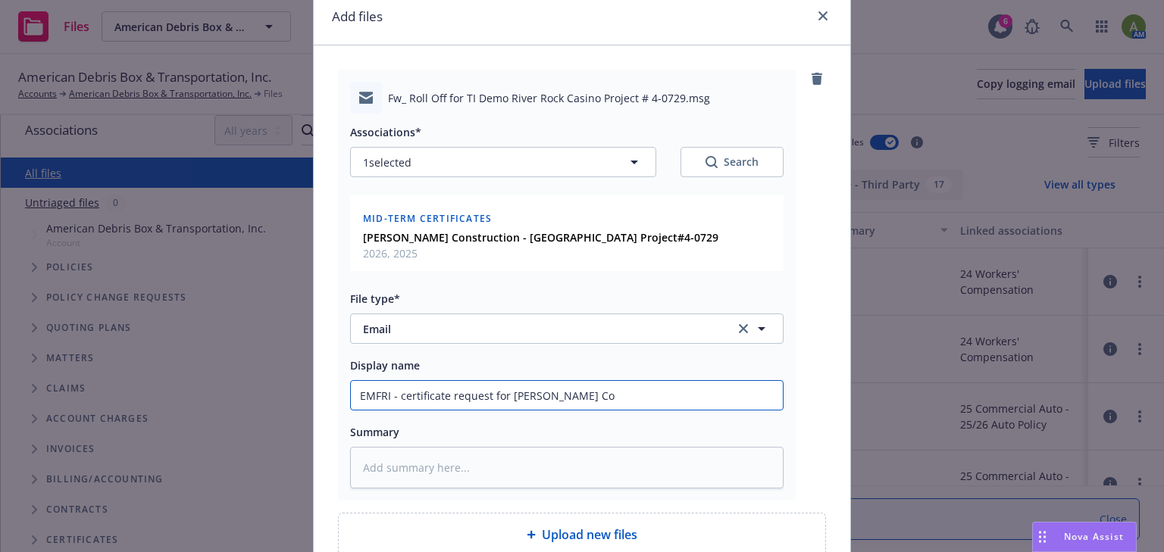
type textarea "x"
type input "EMFRI - certificate request for Moorefield Con"
type textarea "x"
type input "EMFRI - certificate request for Moorefield Cons"
type textarea "x"
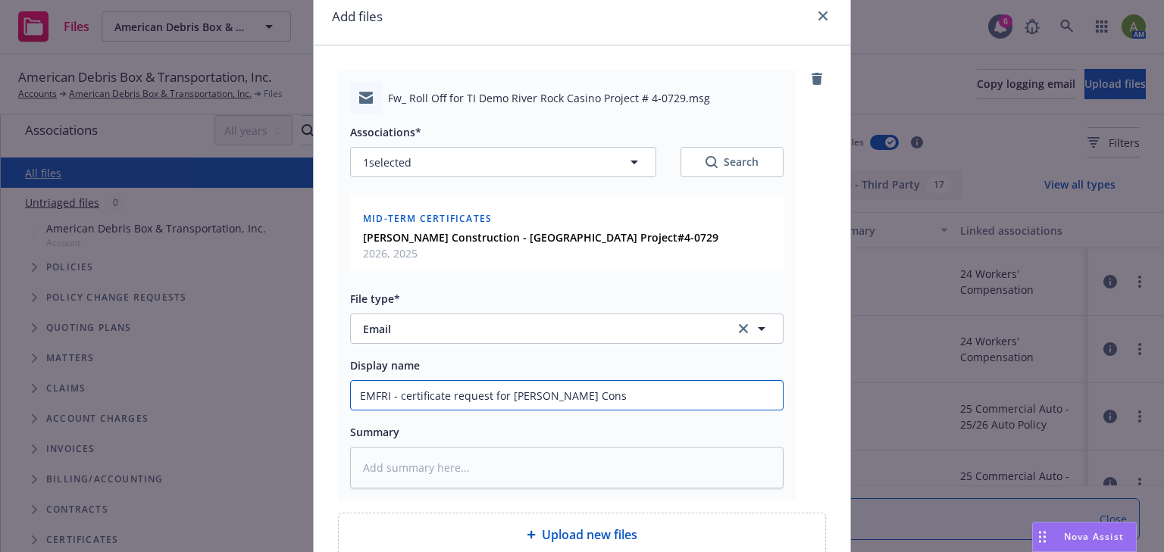
type input "EMFRI - certificate request for Moorefield Const"
type textarea "x"
type input "EMFRI - certificate request for Moorefield Const."
type textarea "x"
type input "EMFRI - certificate request for Moorefield Const."
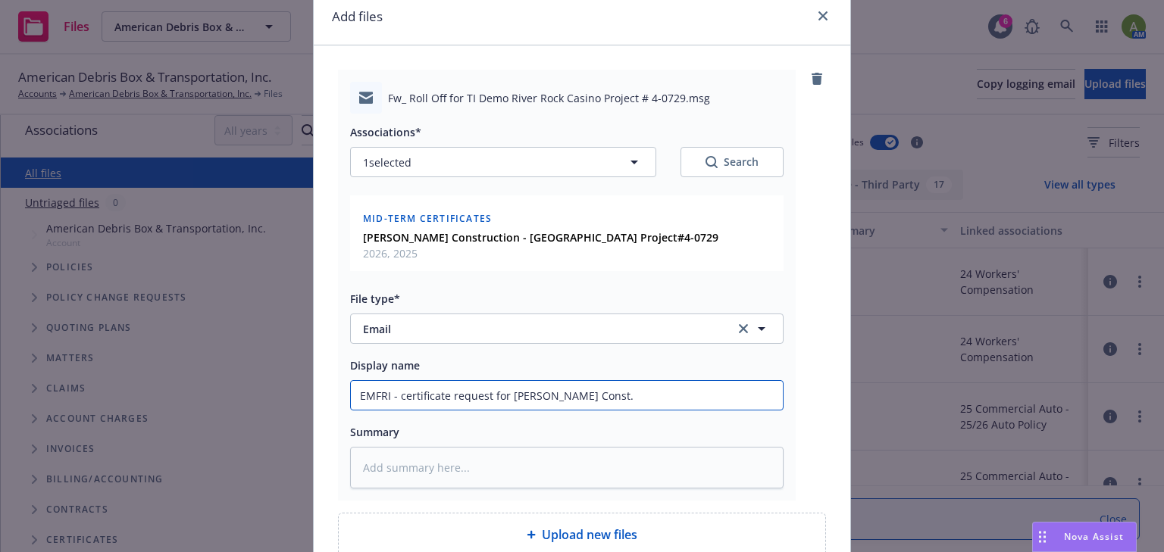
type textarea "x"
type input "EMFRI - certificate request for Moorefield Const. -"
type textarea "x"
type input "EMFRI - certificate request for Moorefield Const. -"
type textarea "x"
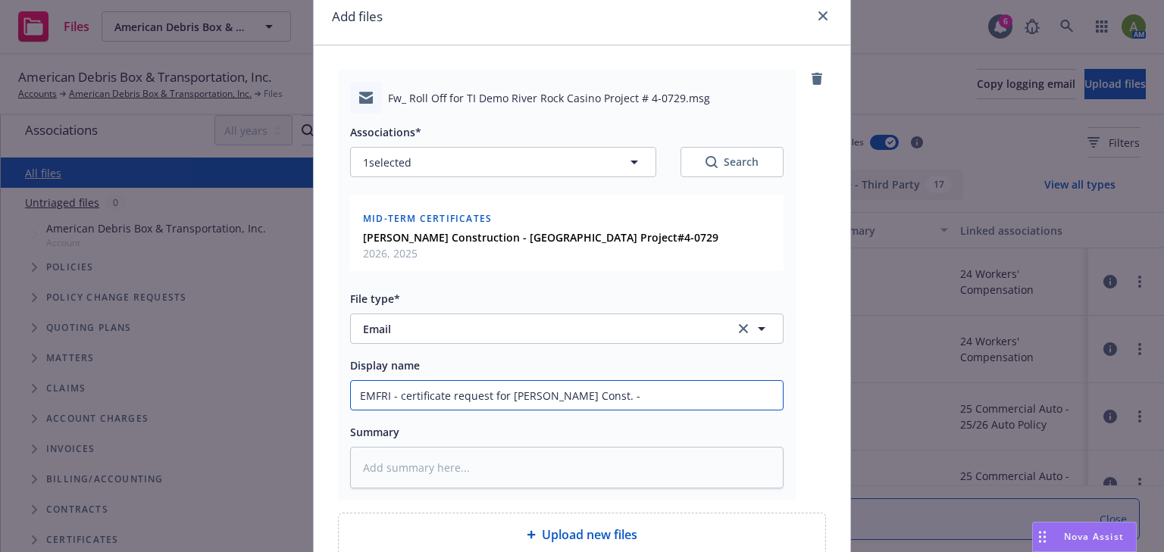
type input "EMFRI - certificate request for Moorefield Const. - R"
type textarea "x"
type input "EMFRI - certificate request for Moorefield Const. - Ri"
type textarea "x"
type input "EMFRI - certificate request for Moorefield Const. - Riv"
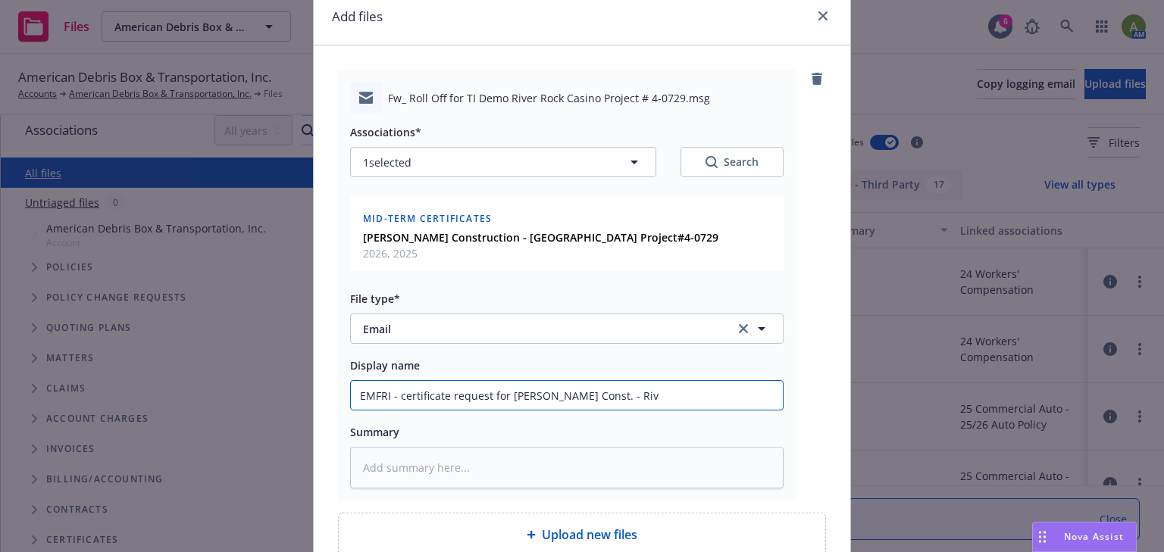
type textarea "x"
type input "EMFRI - certificate request for Moorefield Const. - Rive"
type textarea "x"
type input "EMFRI - certificate request for Moorefield Const. - River"
type textarea "x"
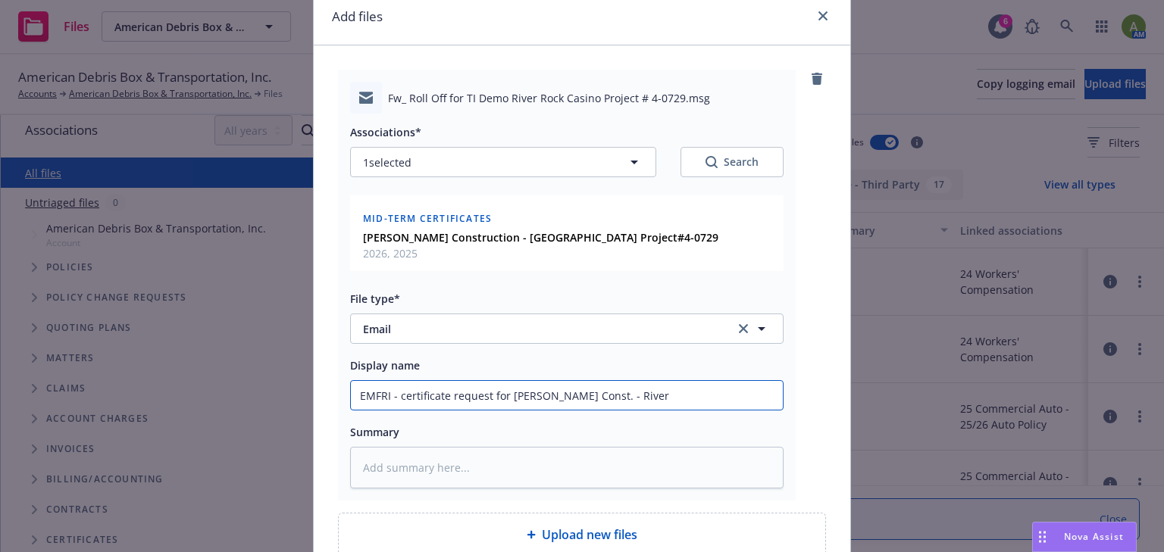
type input "EMFRI - certificate request for Moorefield Const. - River"
type textarea "x"
type input "EMFRI - certificate request for Moorefield Const. - River R"
type textarea "x"
type input "EMFRI - certificate request for Moorefield Const. - River Ro"
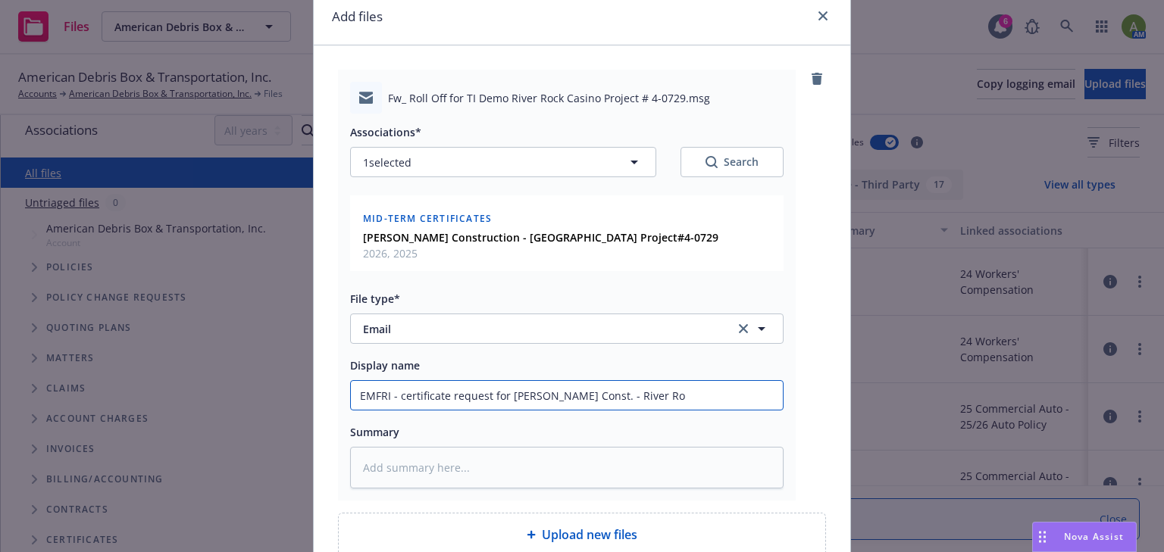
type textarea "x"
type input "EMFRI - certificate request for Moorefield Const. - River Roc"
type textarea "x"
type input "EMFRI - certificate request for Moorefield Const. - River Rock"
type textarea "x"
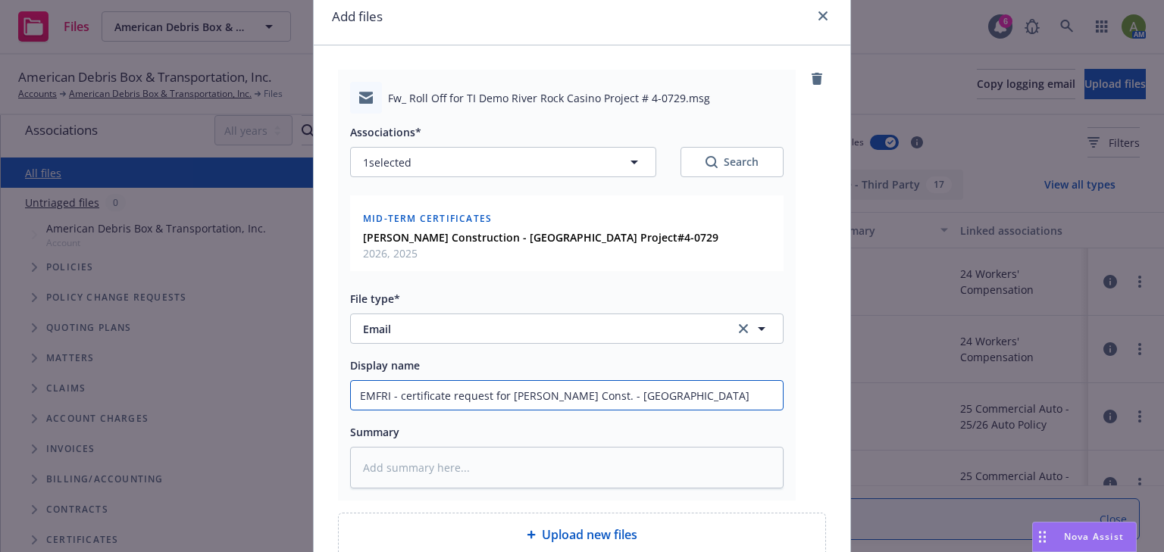
type input "EMFRI - certificate request for Moorefield Const. - River Rock"
type textarea "x"
type input "EMFRI - certificate request for Moorefield Const. - River Rock C"
type textarea "x"
type input "EMFRI - certificate request for Moorefield Const. - River Rock Ca"
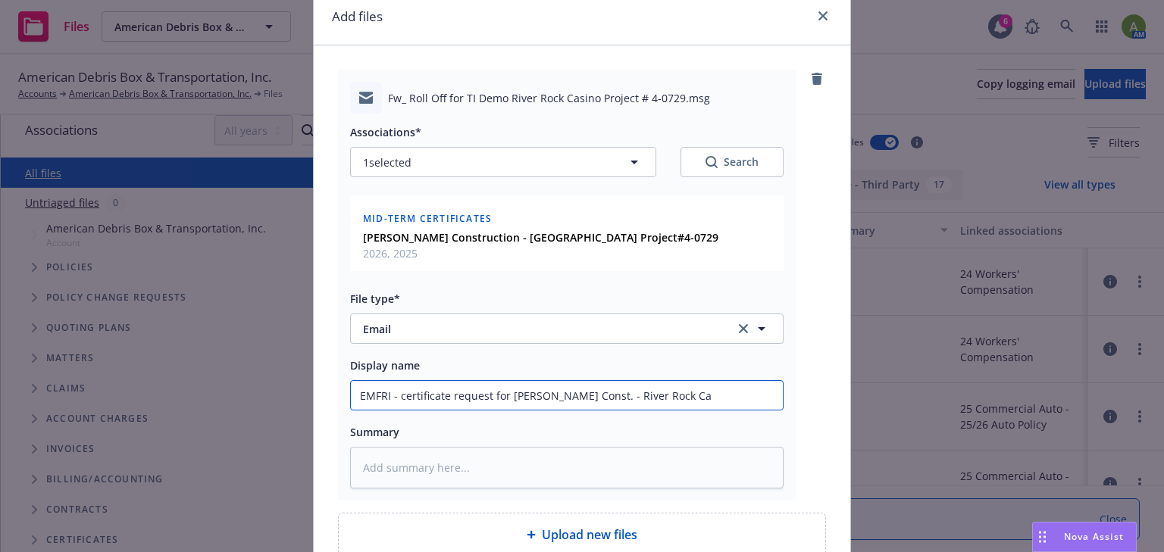
type textarea "x"
type input "EMFRI - certificate request for Moorefield Const. - River Rock Cas"
type textarea "x"
type input "EMFRI - certificate request for Moorefield Const. - River Rock Casi"
type textarea "x"
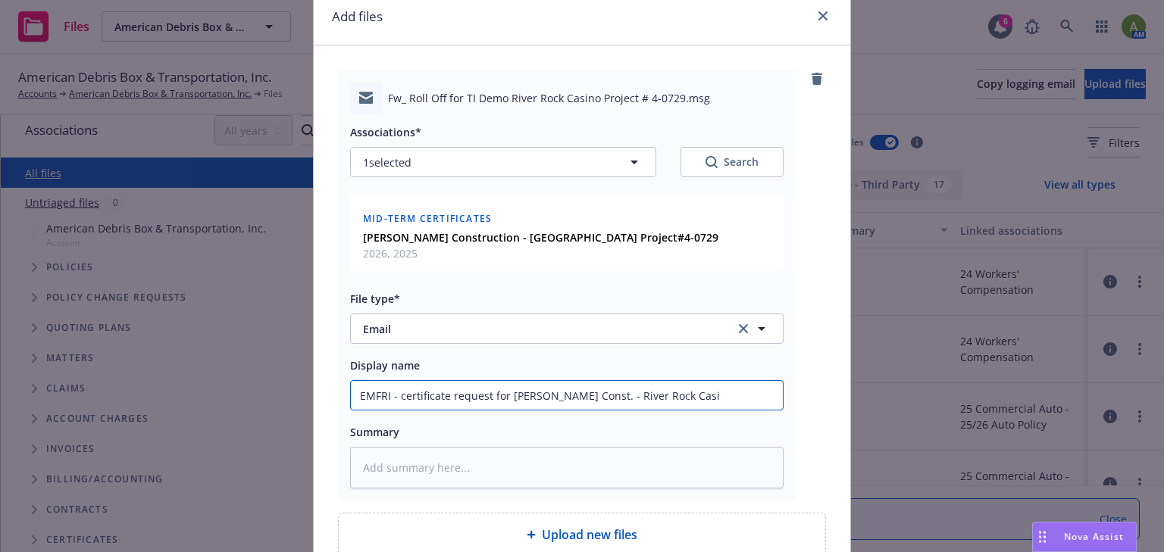
type input "EMFRI - certificate request for Moorefield Const. - River Rock Casin"
type textarea "x"
type input "EMFRI - certificate request for Moorefield Const. - River Rock Casino"
type textarea "x"
type input "EMFRI - certificate request for Moorefield Const. - River Rock Casino"
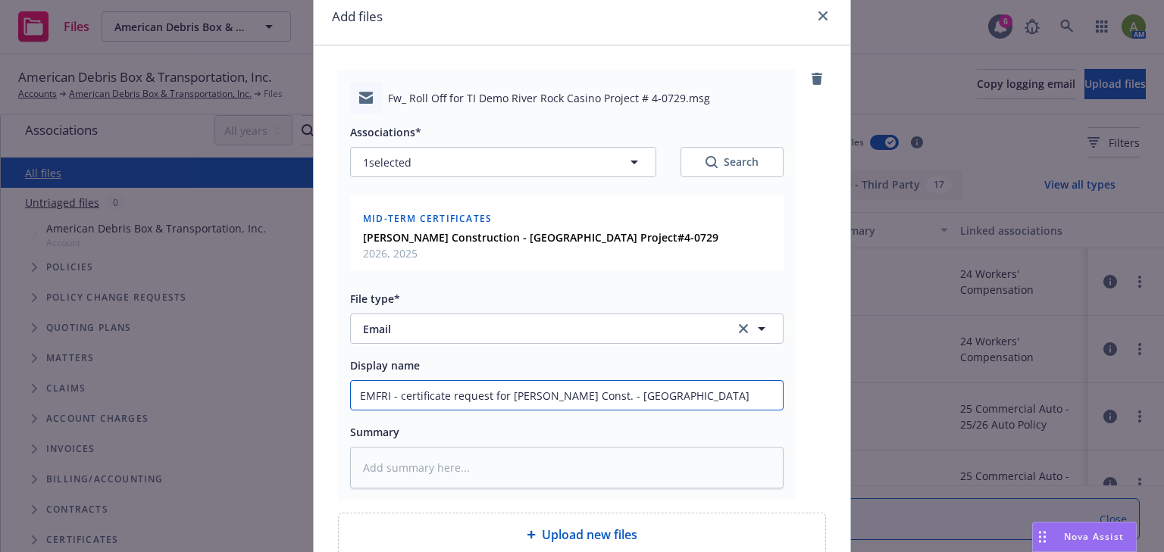
type textarea "x"
type input "EMFRI - certificate request for Moorefield Const. - River Rock Casino P"
type textarea "x"
type input "EMFRI - certificate request for Moorefield Const. - River Rock Casino Pr"
type textarea "x"
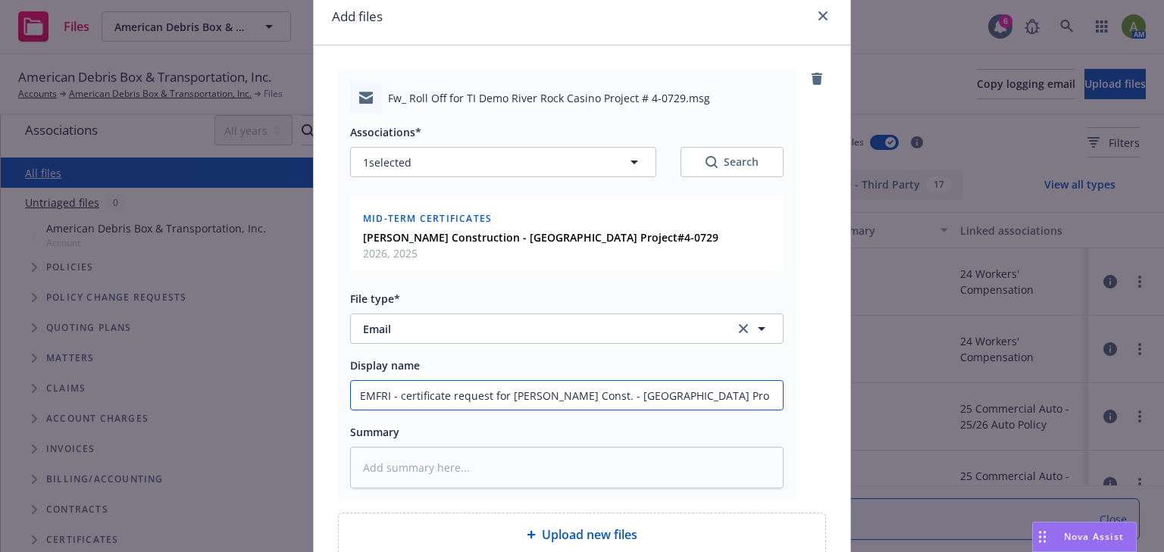
type input "EMFRI - certificate request for Moorefield Const. - River Rock Casino Proj"
type textarea "x"
type input "EMFRI - certificate request for Moorefield Const. - River Rock Casino Proje"
type textarea "x"
type input "EMFRI - certificate request for Moorefield Const. - River Rock Casino Projec"
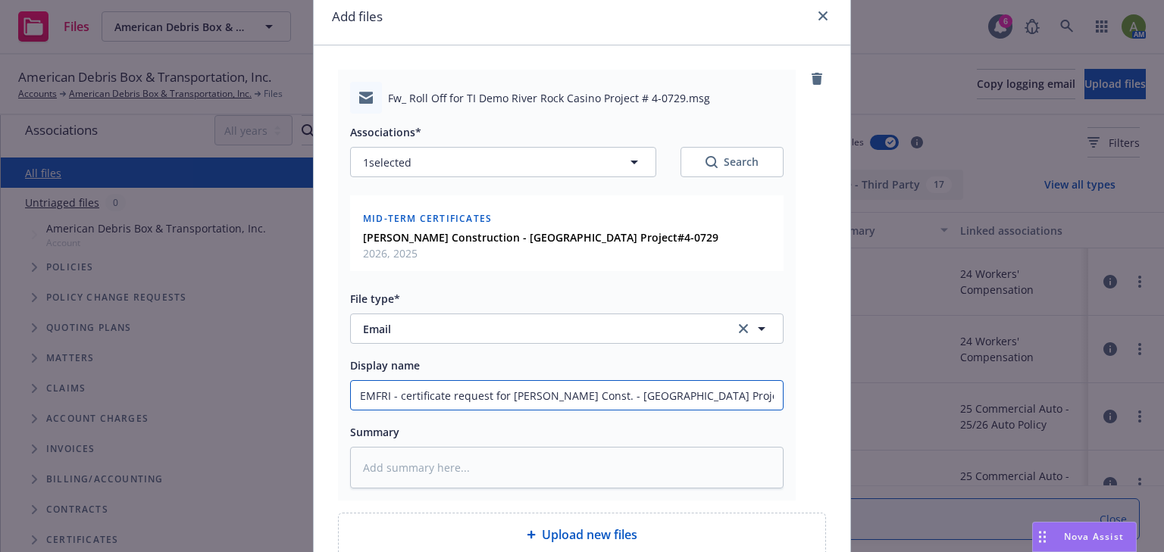
type textarea "x"
type input "EMFRI - certificate request for Moorefield Const. - River Rock Casino Project"
type textarea "x"
type input "EMFRI - certificate request for Moorefield Const. - River Rock Casino Project"
type textarea "x"
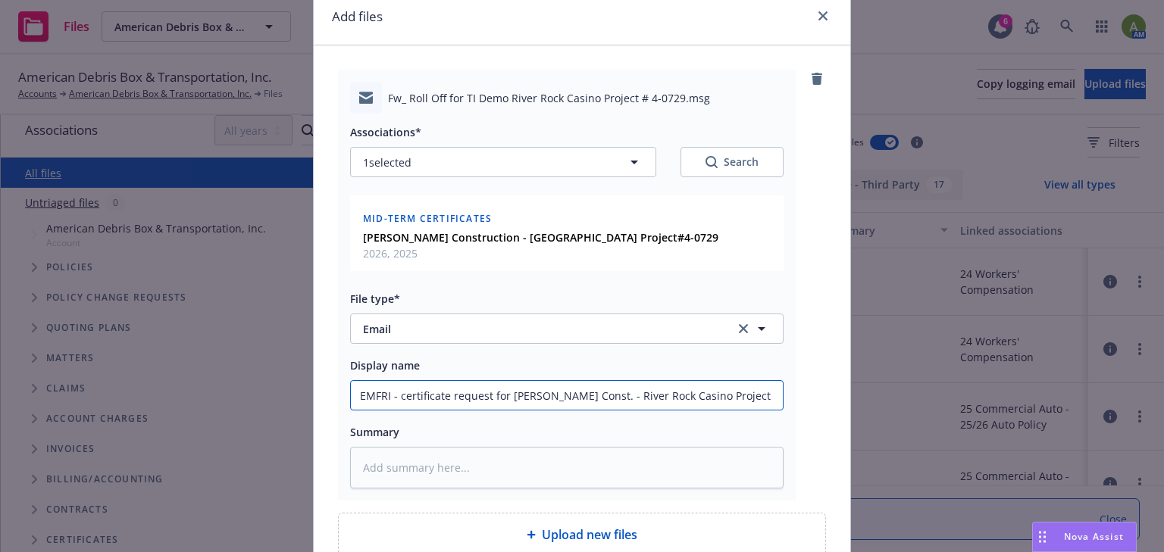
type input "EMFRI - certificate request for Moorefield Const. - River Rock Casino Project 4"
type textarea "x"
type input "EMFRI - certificate request for Moorefield Const. - River Rock Casino Project 4-"
type textarea "x"
type input "EMFRI - certificate request for Moorefield Const. - River Rock Casino Project 4…"
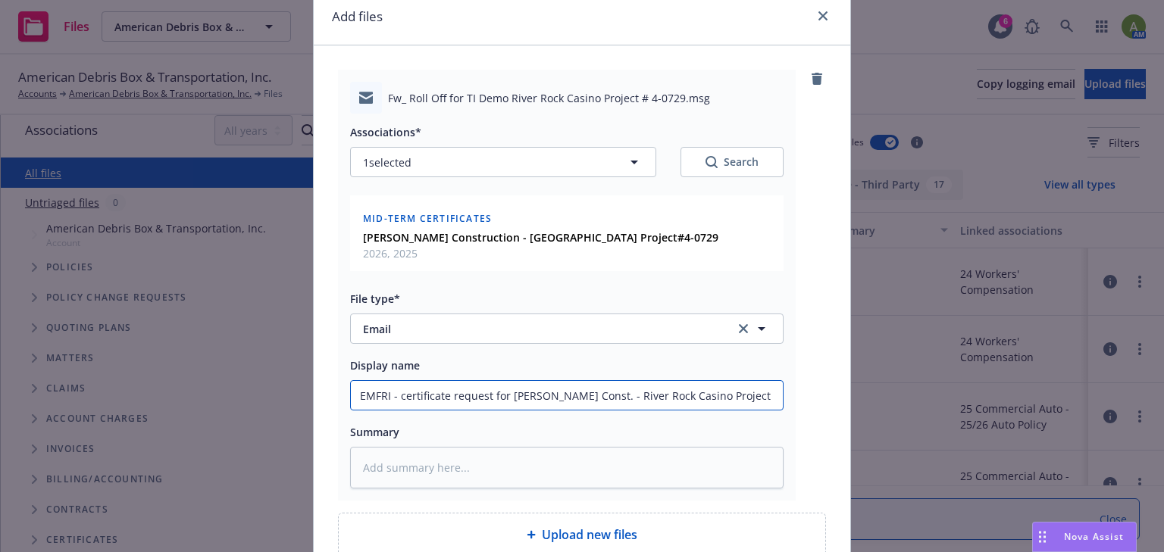
type textarea "x"
type input "EMFRI - certificate request for Moorefield Const. - River Rock Casino Project 4…"
type textarea "x"
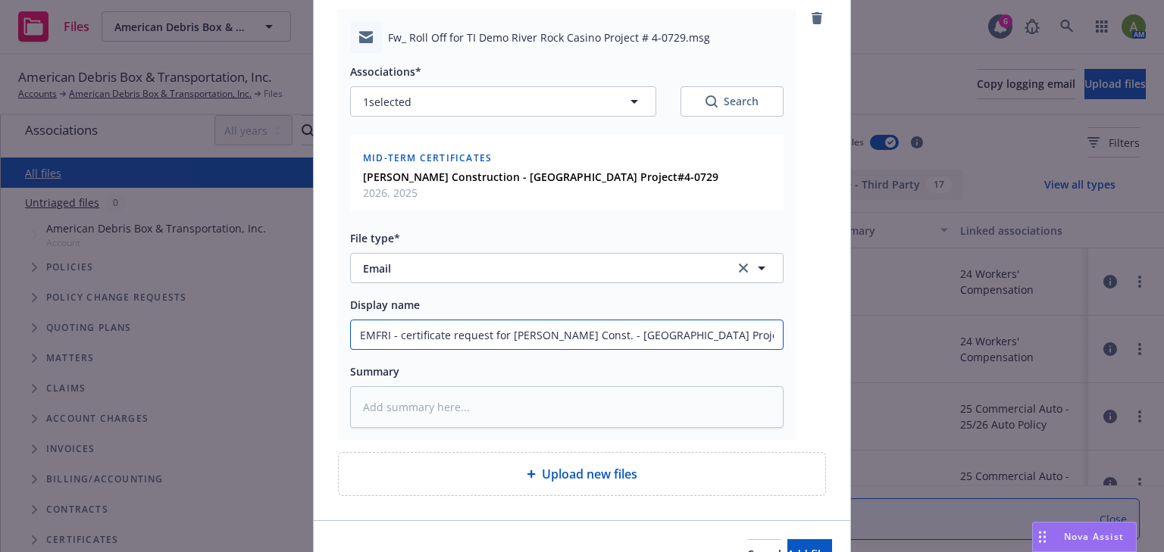
scroll to position [182, 0]
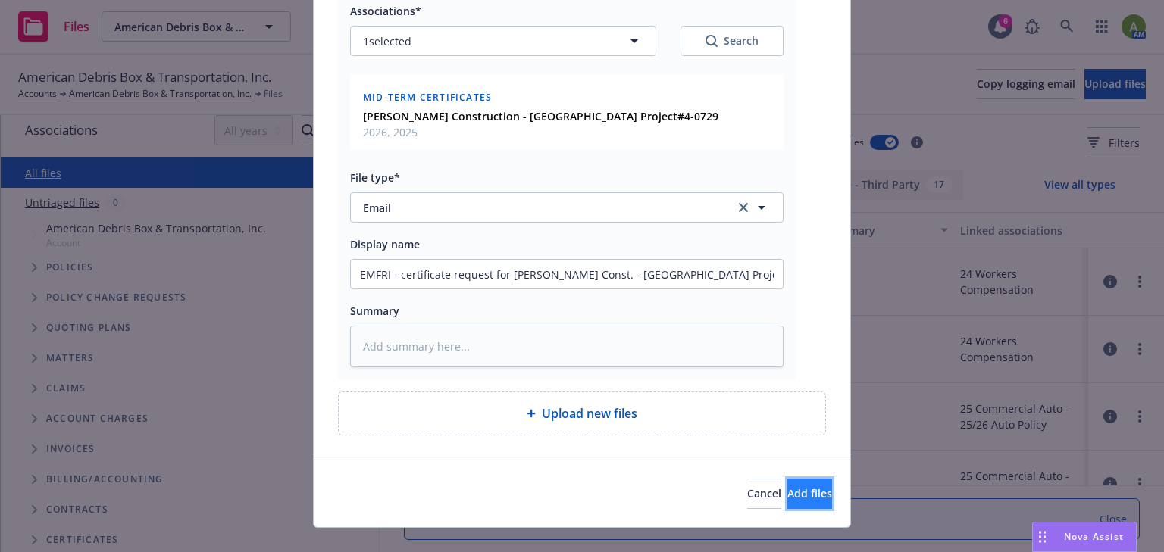
click at [787, 491] on span "Add files" at bounding box center [809, 493] width 45 height 14
